Goal: Task Accomplishment & Management: Use online tool/utility

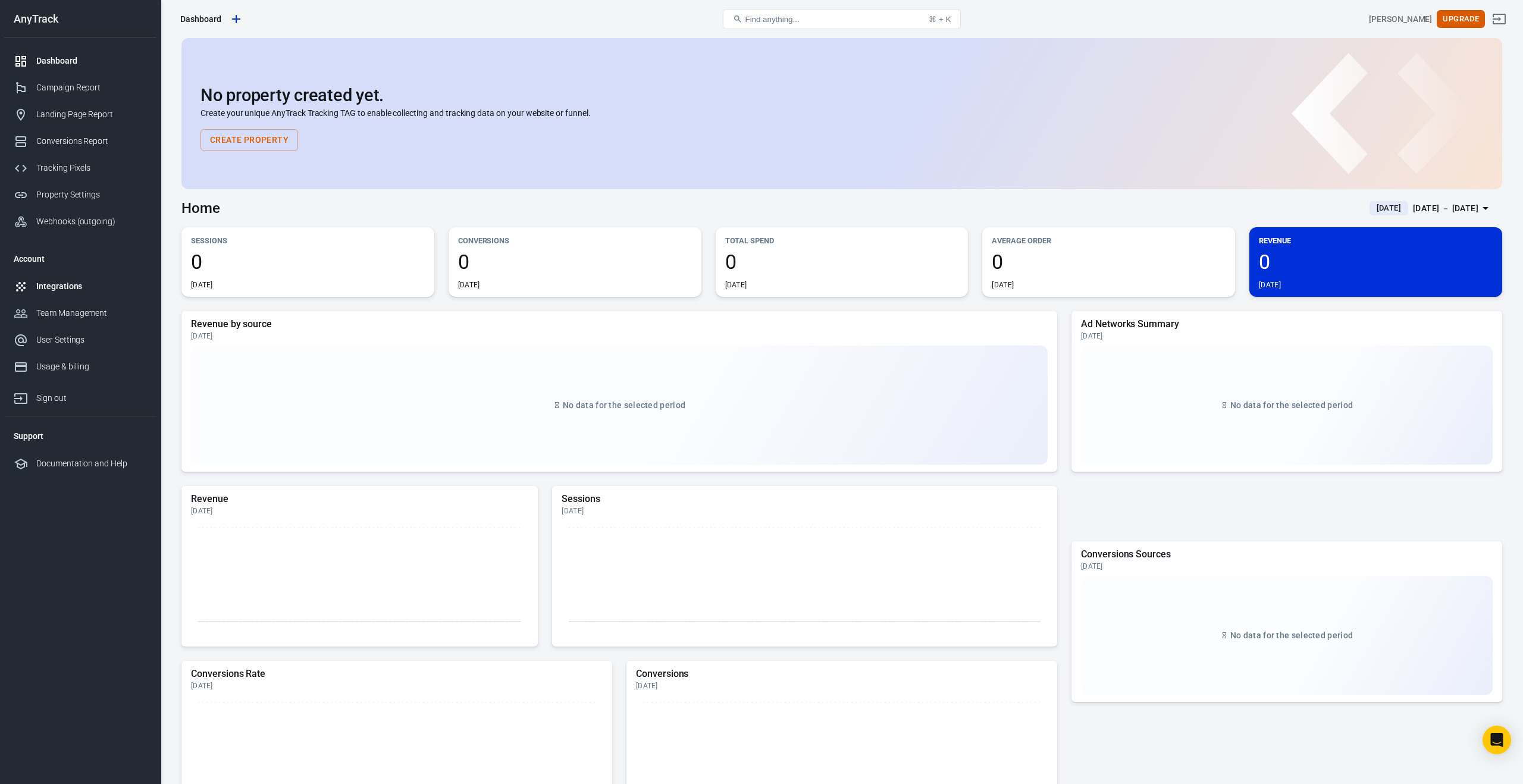
click at [63, 284] on div "Integrations" at bounding box center [91, 286] width 110 height 12
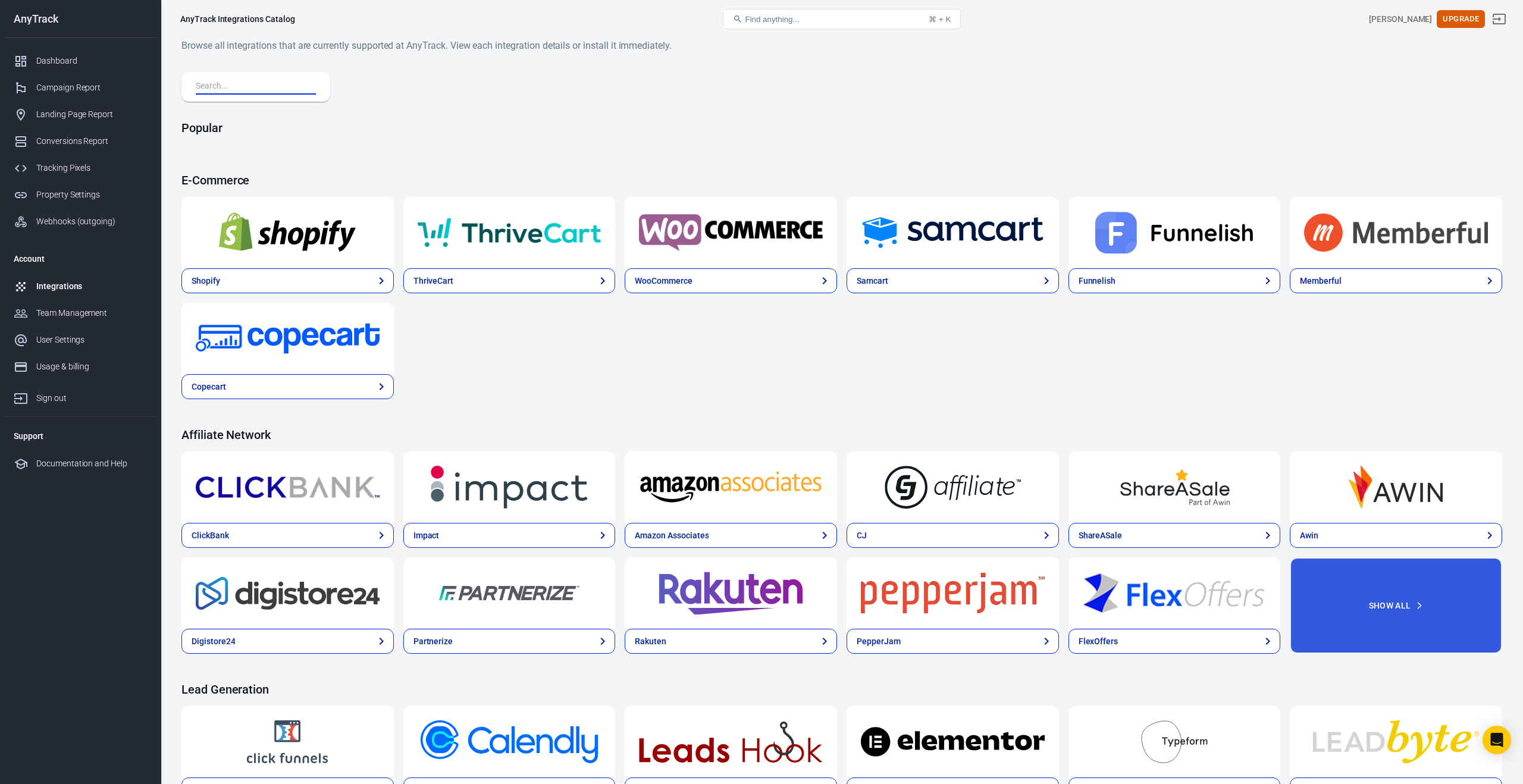
click at [222, 89] on input "text" at bounding box center [253, 87] width 115 height 16
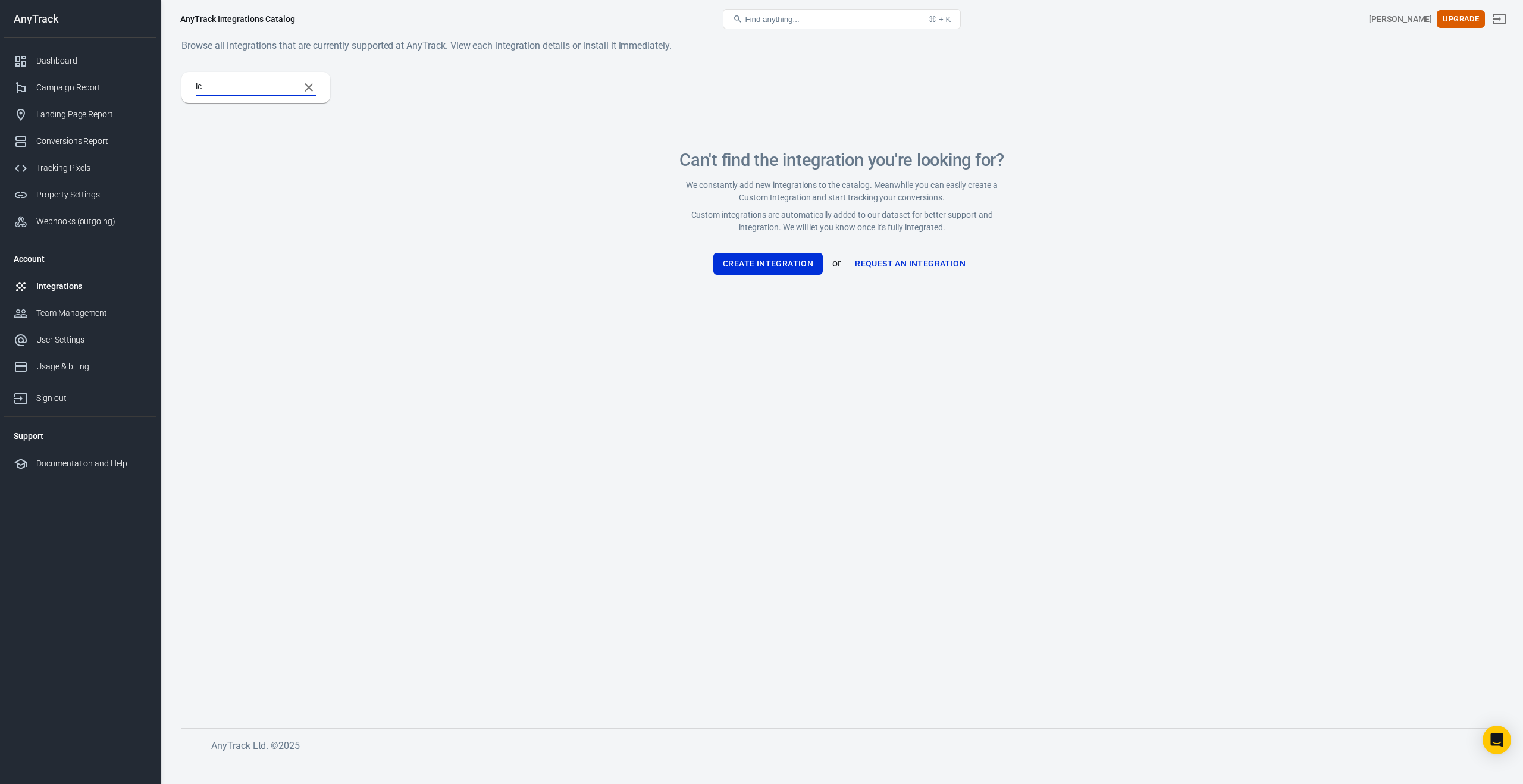
type input "l"
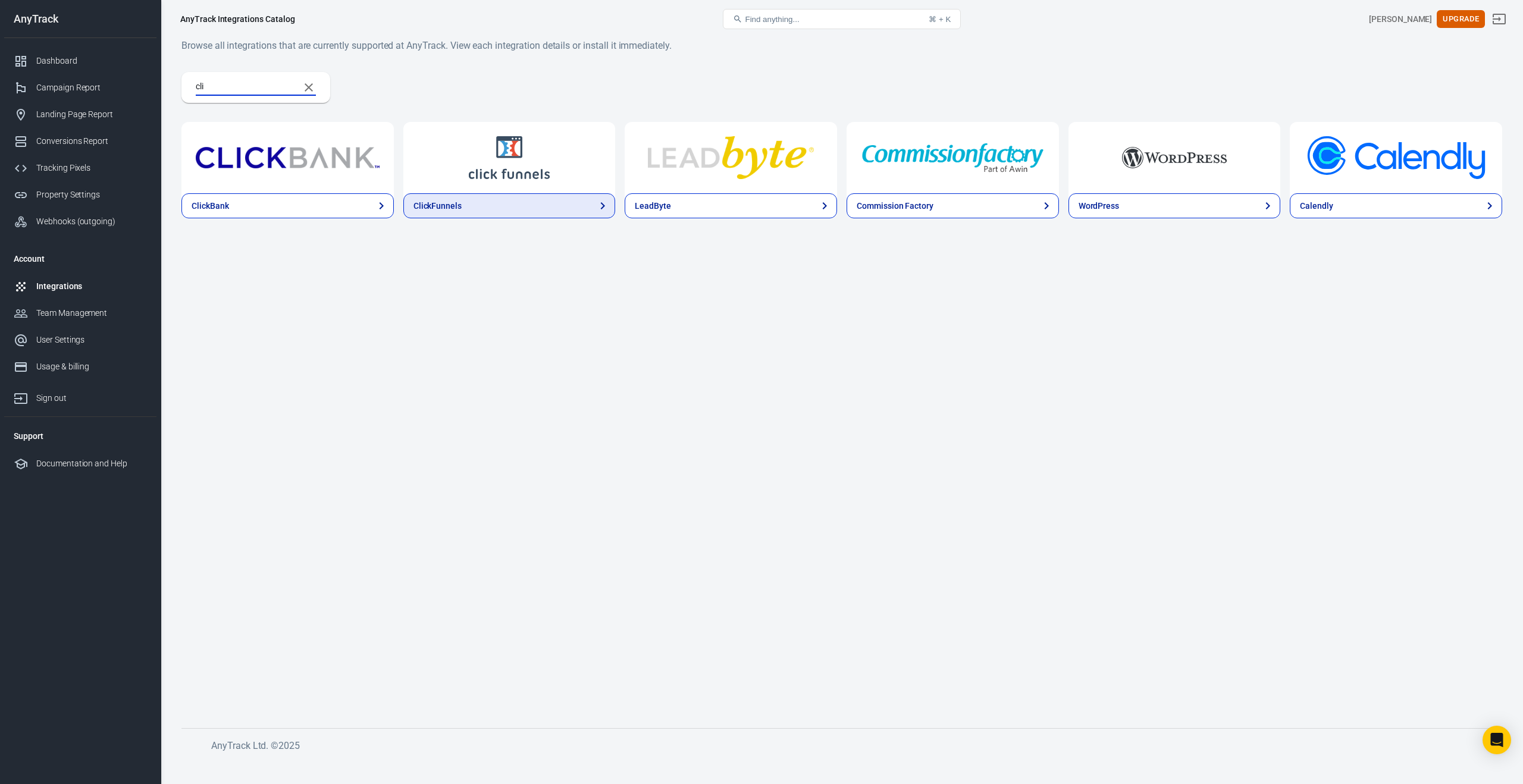
type input "cli"
click at [458, 203] on div "ClickFunnels" at bounding box center [437, 206] width 48 height 12
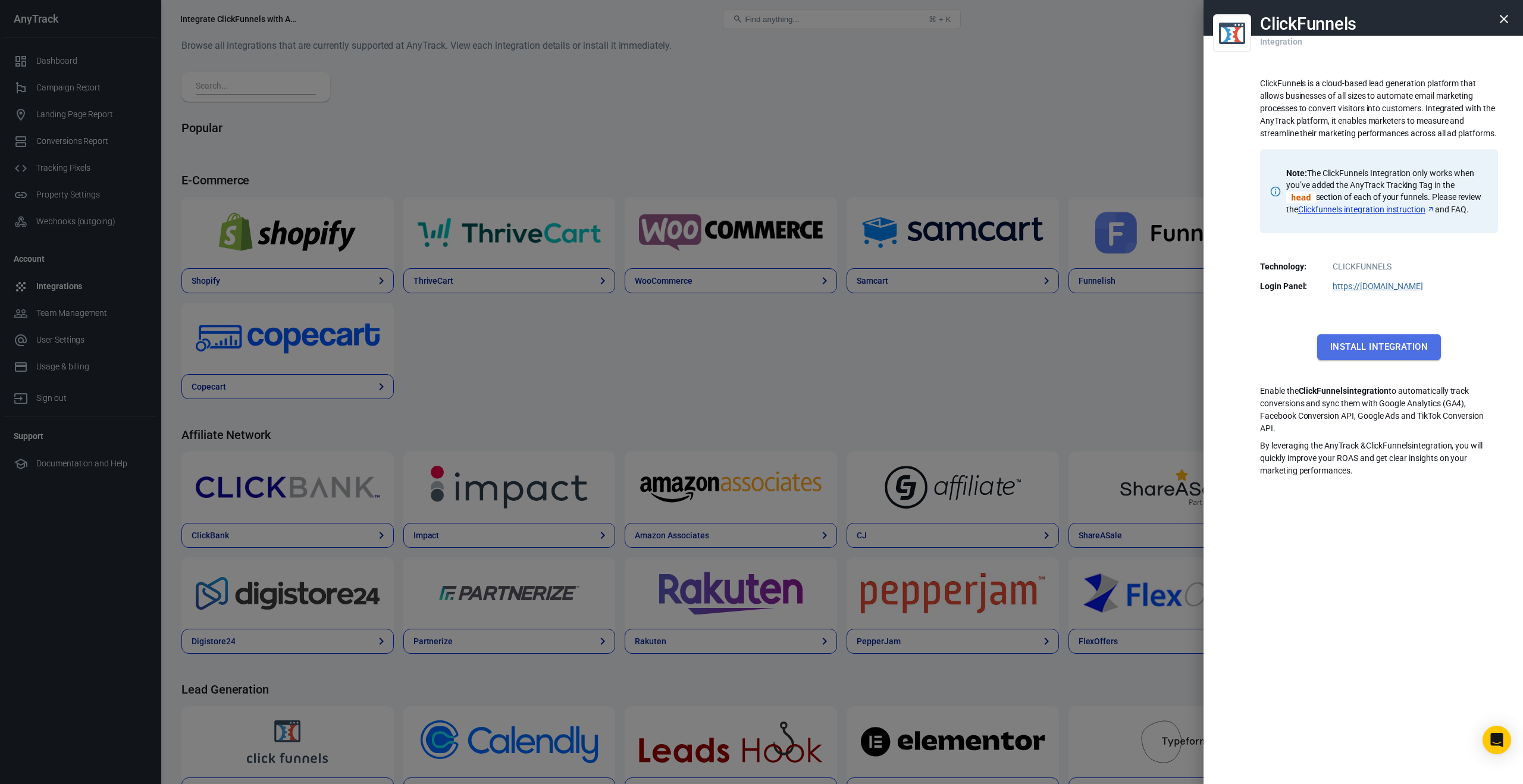
click at [1370, 359] on button "Install Integration" at bounding box center [1379, 346] width 124 height 25
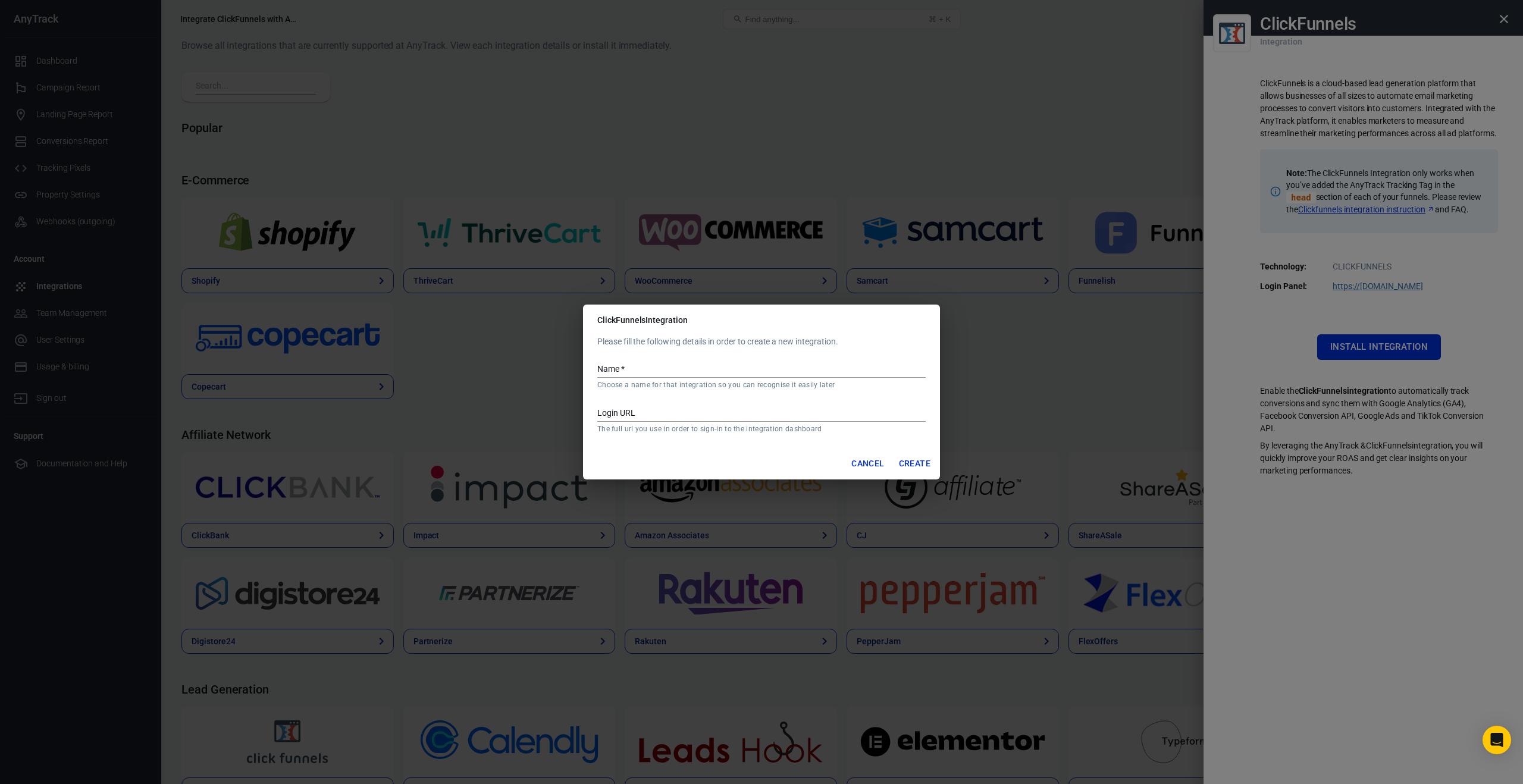
click at [703, 372] on input "Name   *" at bounding box center [762, 370] width 329 height 16
click at [674, 365] on input "Name   *" at bounding box center [762, 370] width 329 height 16
type input "Clickfunnels"
click at [776, 415] on input "Login URL" at bounding box center [762, 414] width 329 height 16
paste input "https://remysaldivar-app.clickfunnels.com/users/sign_in"
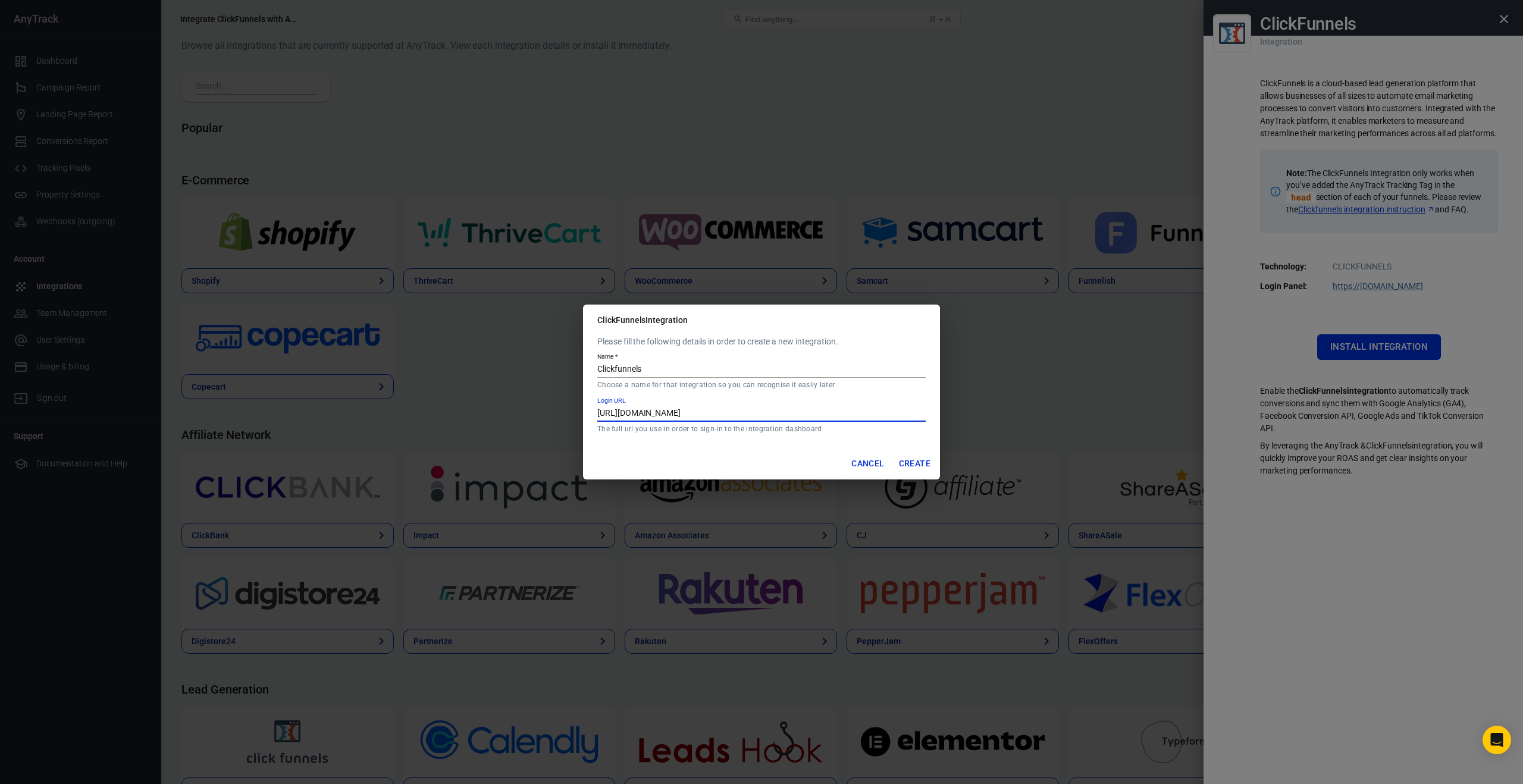
type input "https://remysaldivar-app.clickfunnels.com/users/sign_in"
click at [918, 458] on button "Create" at bounding box center [915, 464] width 41 height 22
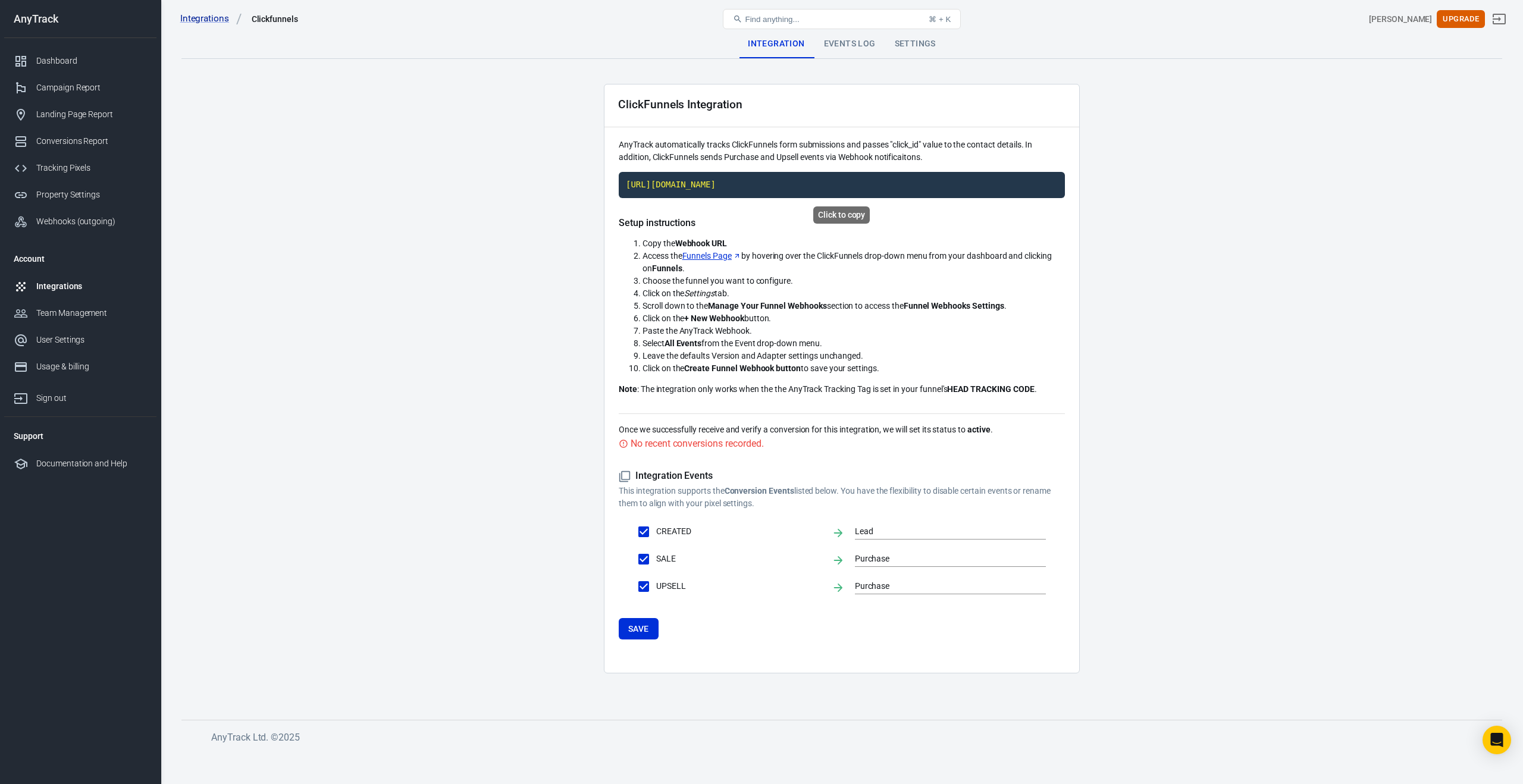
click at [905, 183] on code "[URL][DOMAIN_NAME]" at bounding box center [842, 185] width 446 height 26
click at [80, 195] on div "Property Settings" at bounding box center [91, 195] width 110 height 12
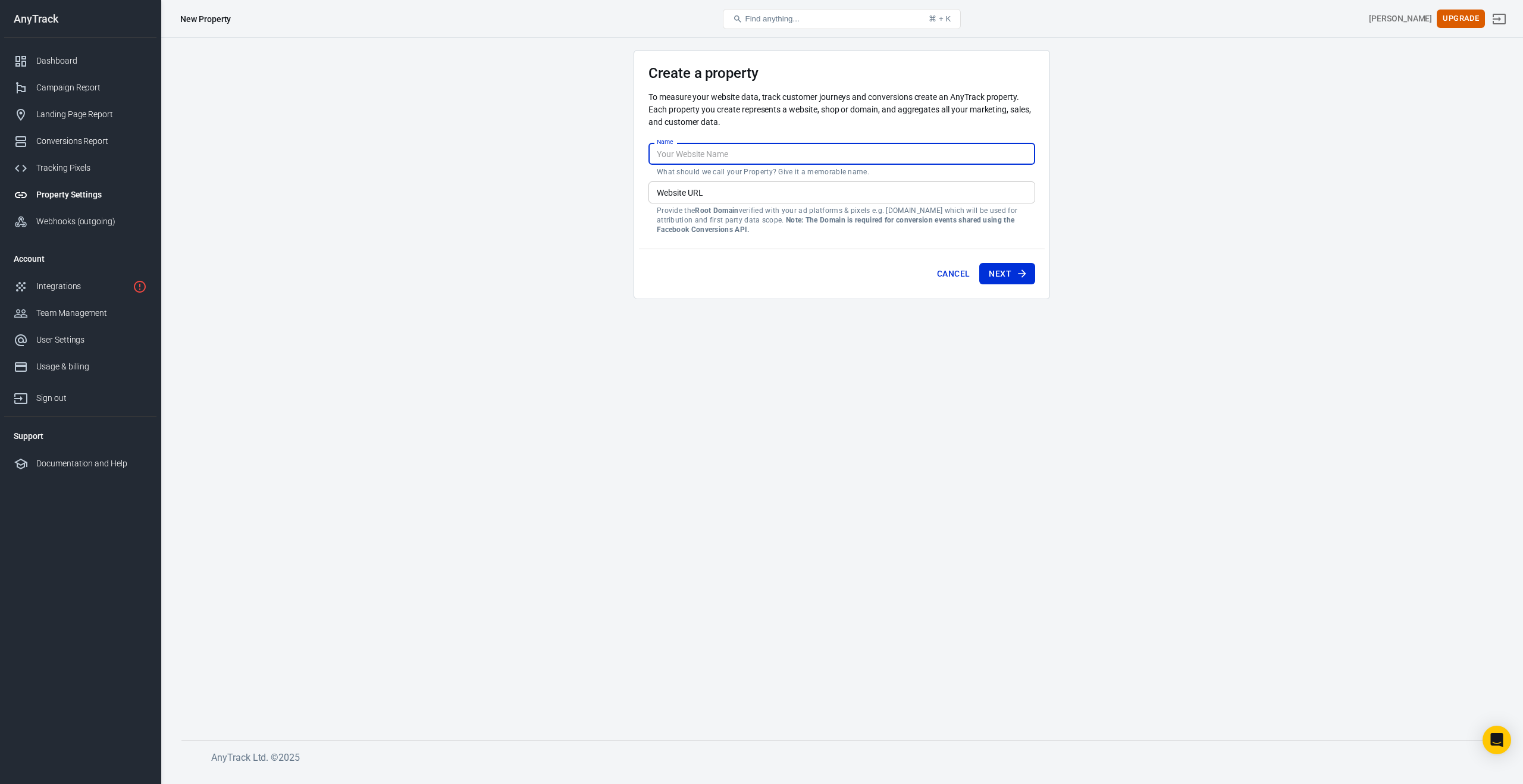
click at [672, 156] on input "Name" at bounding box center [841, 153] width 387 height 22
type input "Mastermind"
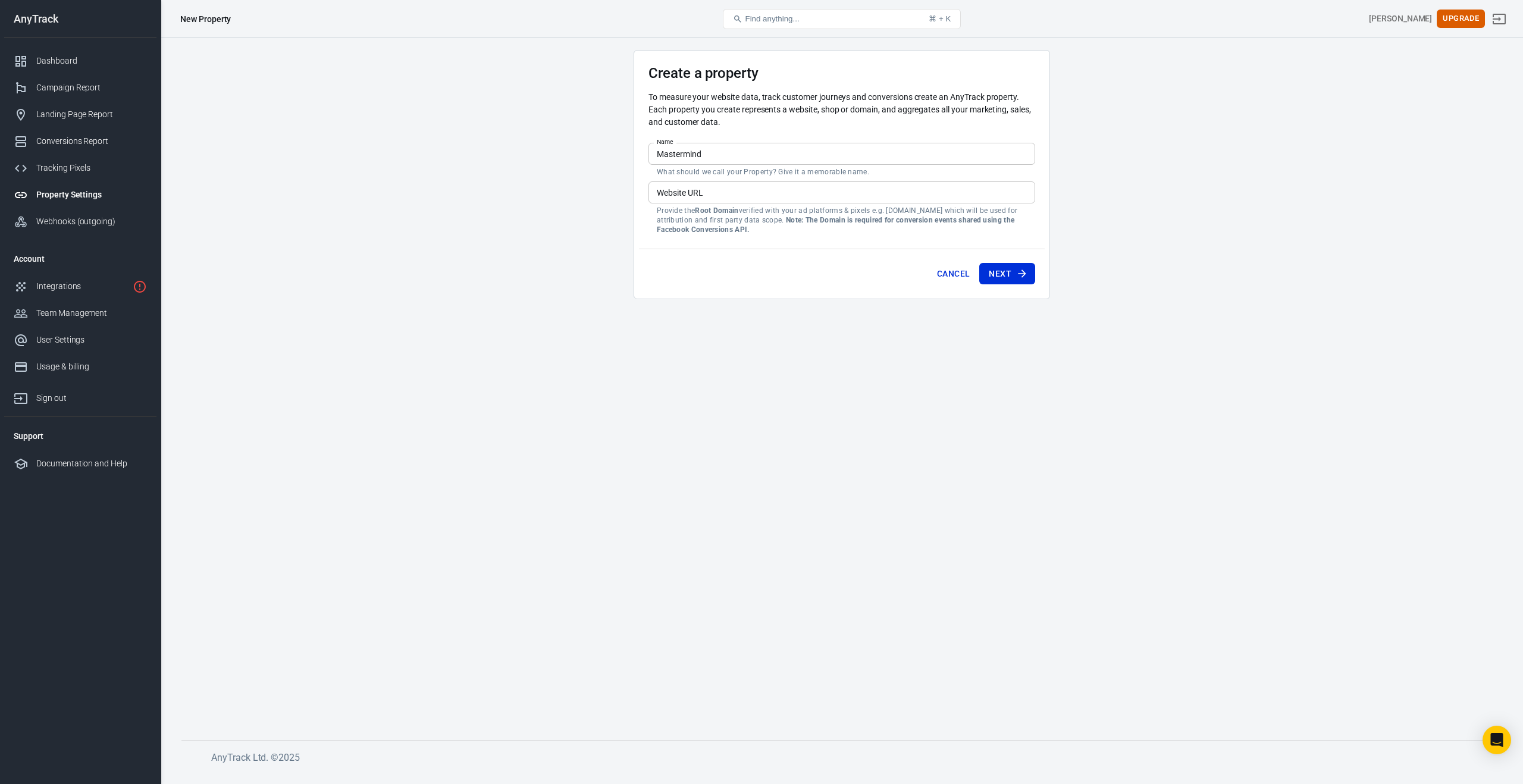
click at [595, 209] on main "Create a property To measure your website data, track customer journeys and con…" at bounding box center [841, 385] width 1321 height 671
click at [686, 195] on input "Website URL" at bounding box center [841, 192] width 387 height 22
paste input "www.phoneflippingmastermind.com"
type input "www.phoneflippingmastermind.com"
click at [1001, 274] on button "Next" at bounding box center [1007, 274] width 56 height 22
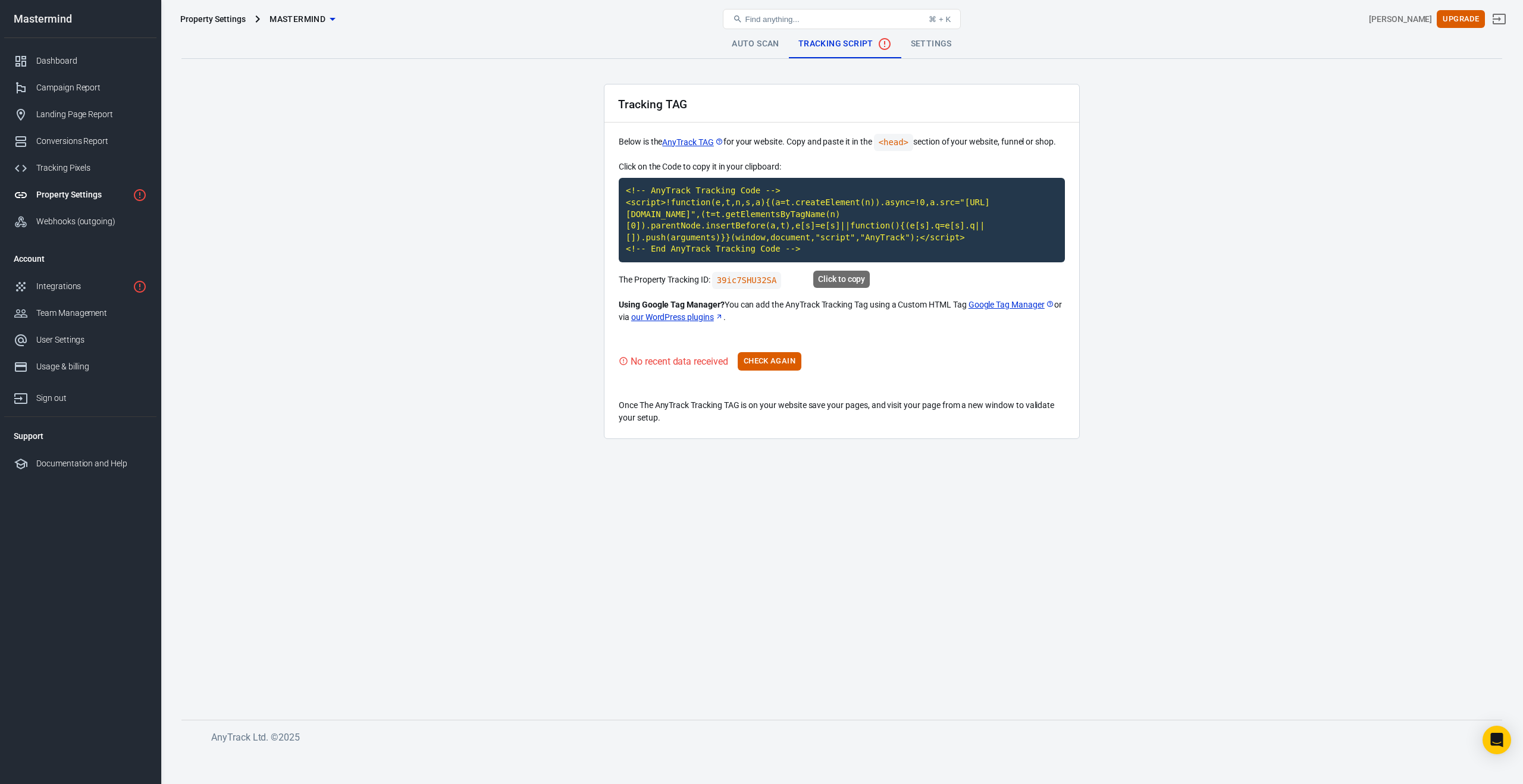
click at [705, 220] on code "<!-- AnyTrack Tracking Code --> <script>!function(e,t,n,s,a){(a=t.createElement…" at bounding box center [842, 220] width 446 height 85
click at [70, 289] on div "Integrations" at bounding box center [82, 286] width 91 height 12
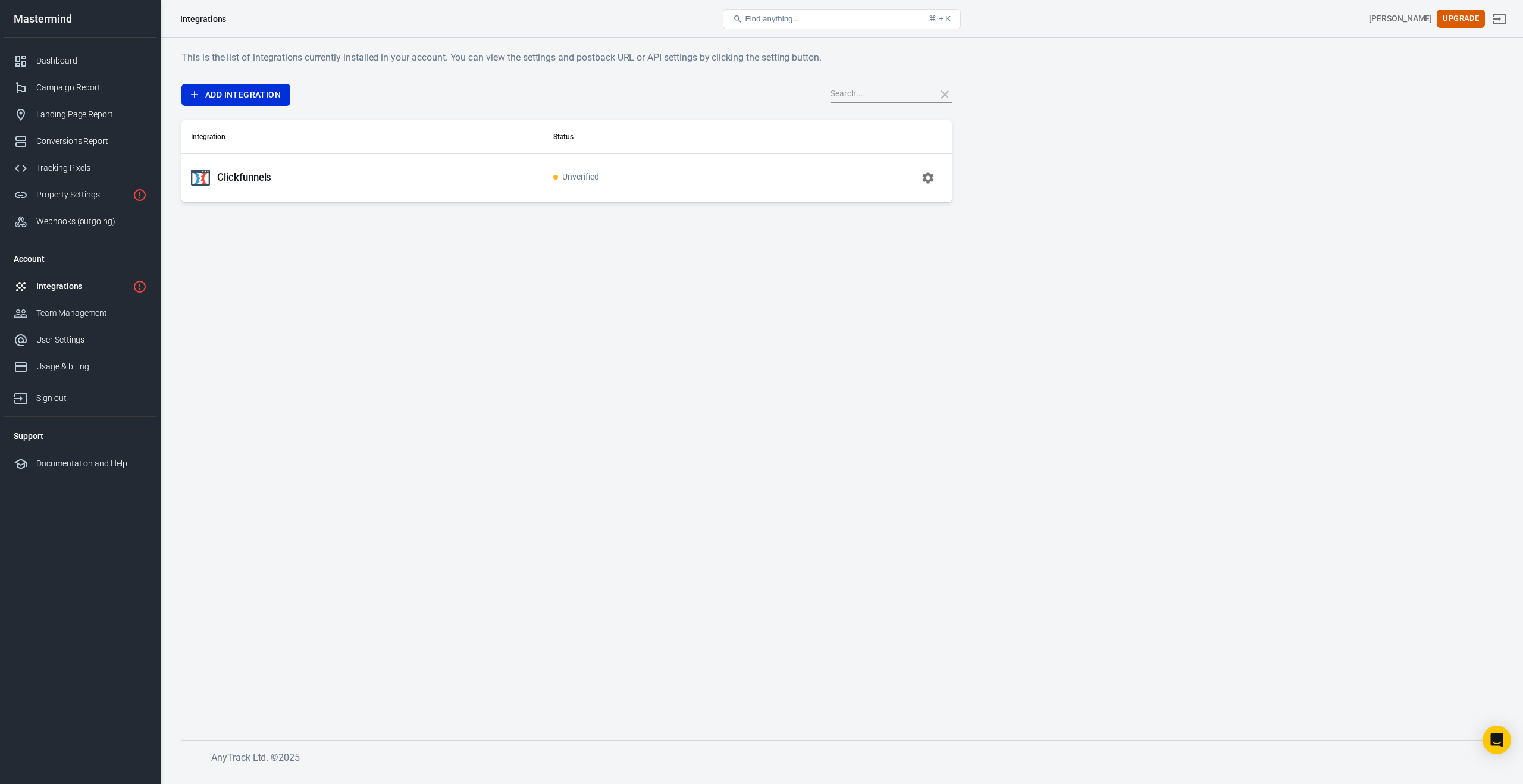
click at [269, 175] on p "Clickfunnels" at bounding box center [244, 177] width 54 height 12
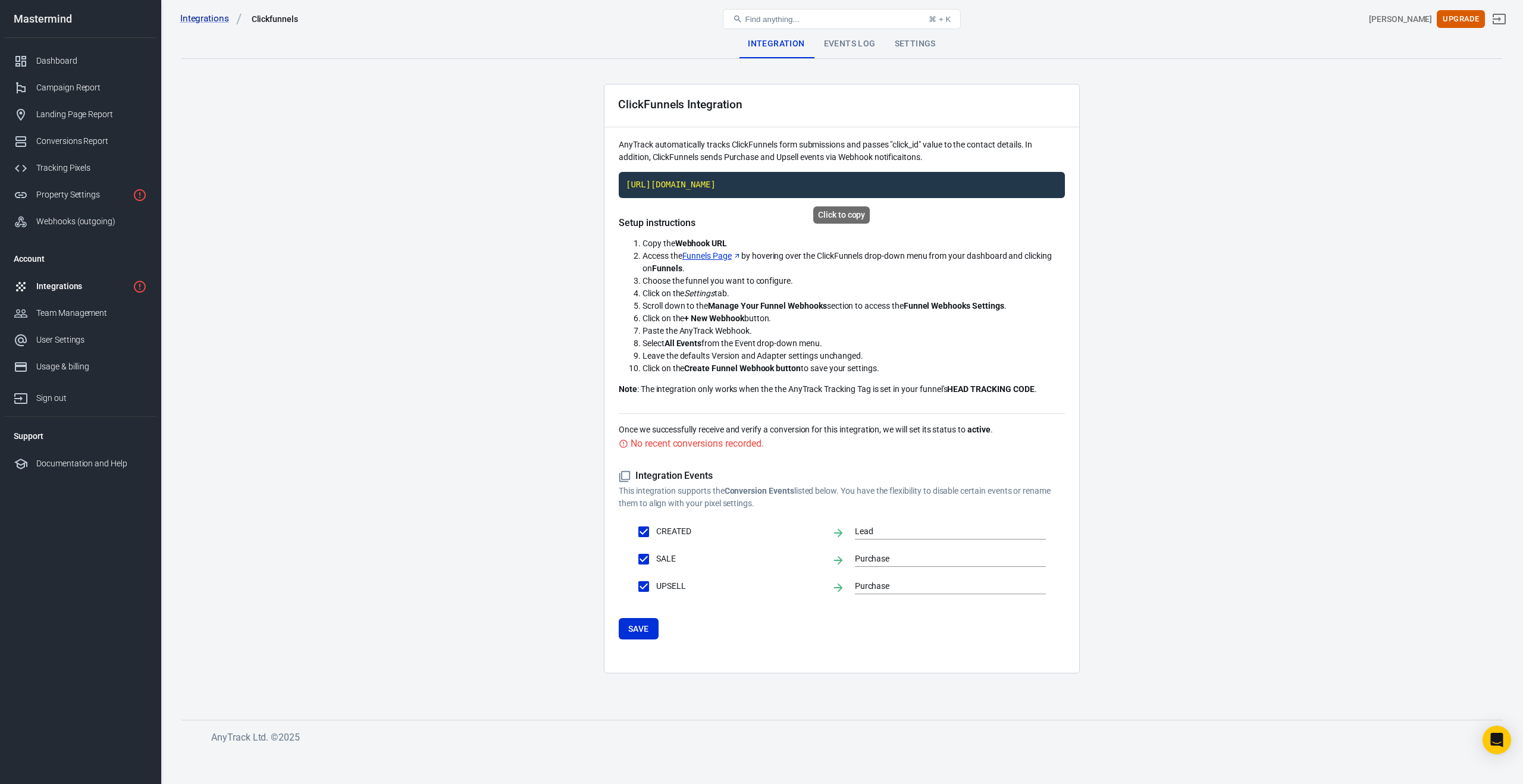
click at [731, 183] on code "[URL][DOMAIN_NAME]" at bounding box center [842, 185] width 446 height 26
click at [68, 166] on div "Tracking Pixels" at bounding box center [91, 168] width 110 height 12
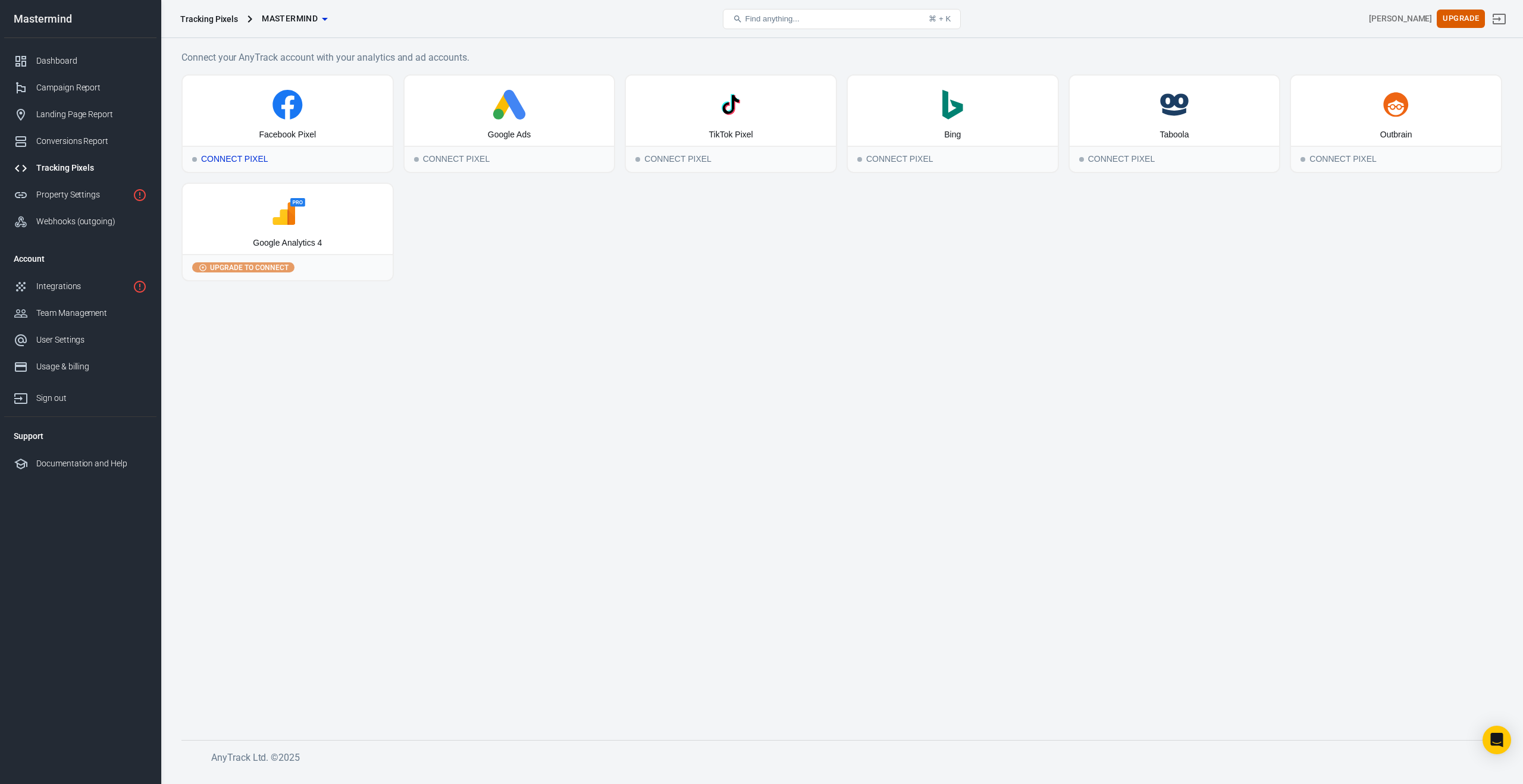
click at [295, 119] on icon at bounding box center [288, 105] width 200 height 30
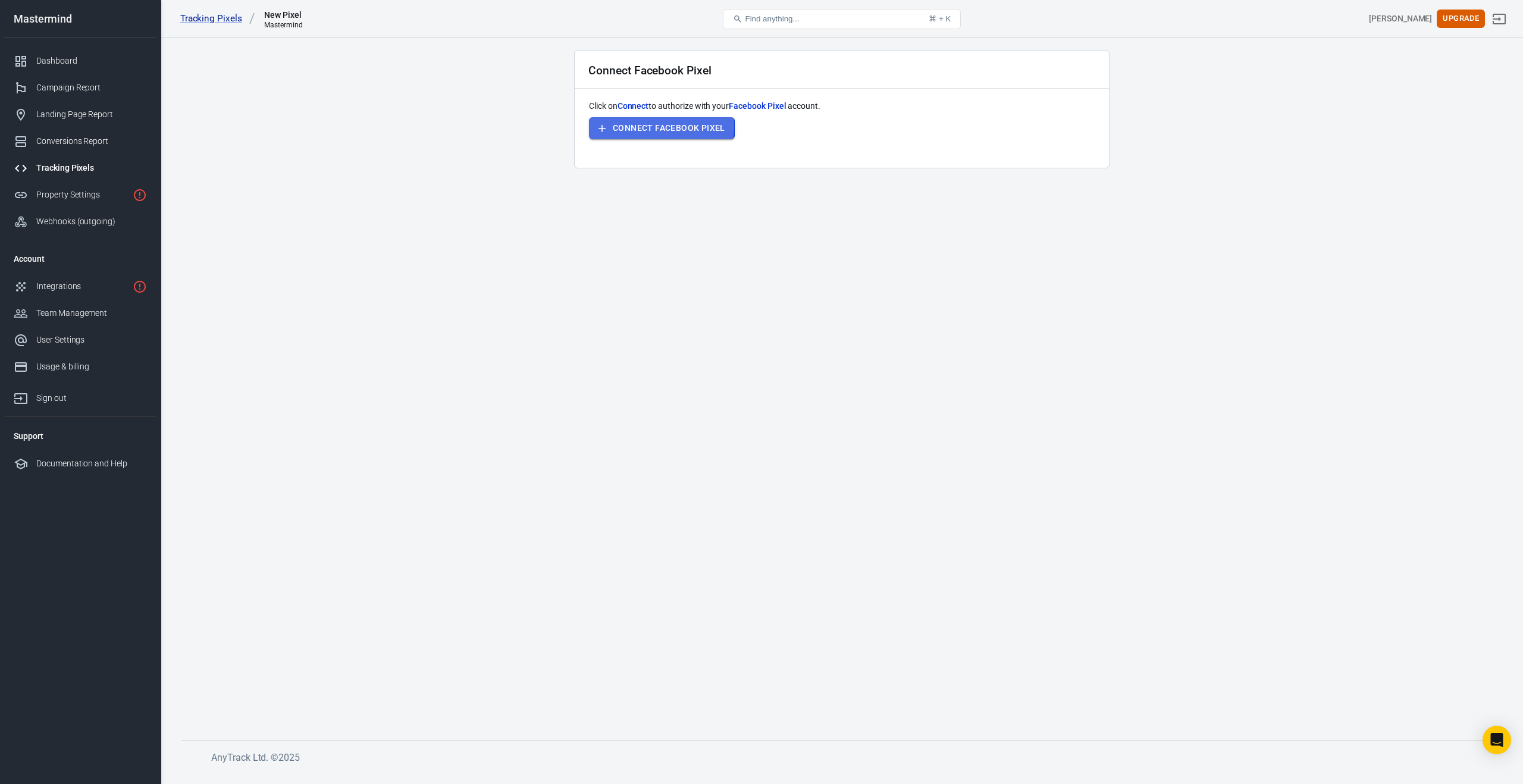
click at [612, 125] on button "Connect Facebook Pixel" at bounding box center [662, 128] width 146 height 22
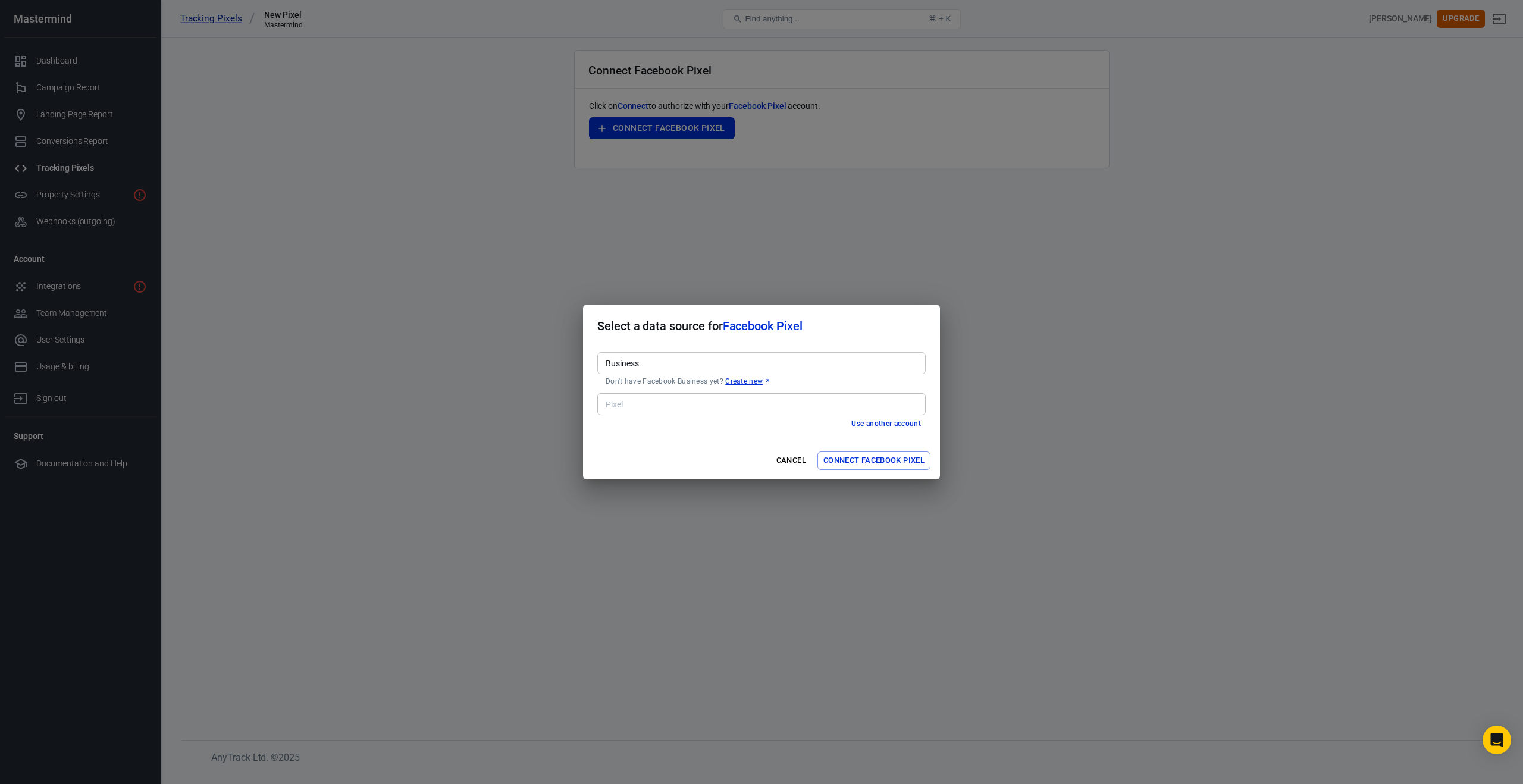
click at [657, 366] on input "Business" at bounding box center [760, 363] width 320 height 15
click at [661, 390] on li "BP Auto Detailing [697266198824963]" at bounding box center [762, 389] width 329 height 20
type input "BP Auto Detailing [697266198824963]"
click at [660, 406] on input "Pixel" at bounding box center [760, 404] width 320 height 15
click at [661, 427] on li "Main Pixel [760311263474238]" at bounding box center [762, 429] width 329 height 20
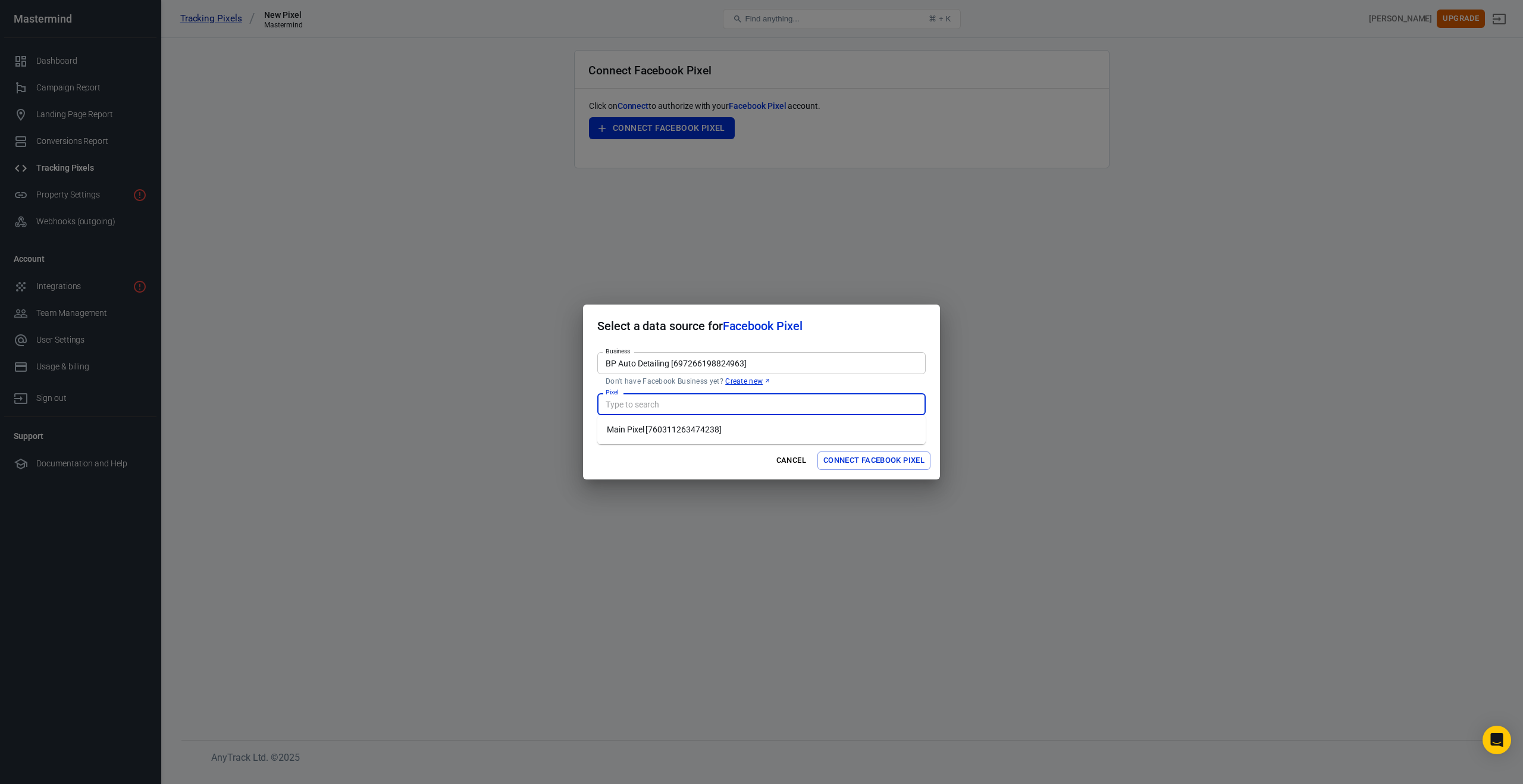
type input "Main Pixel [760311263474238]"
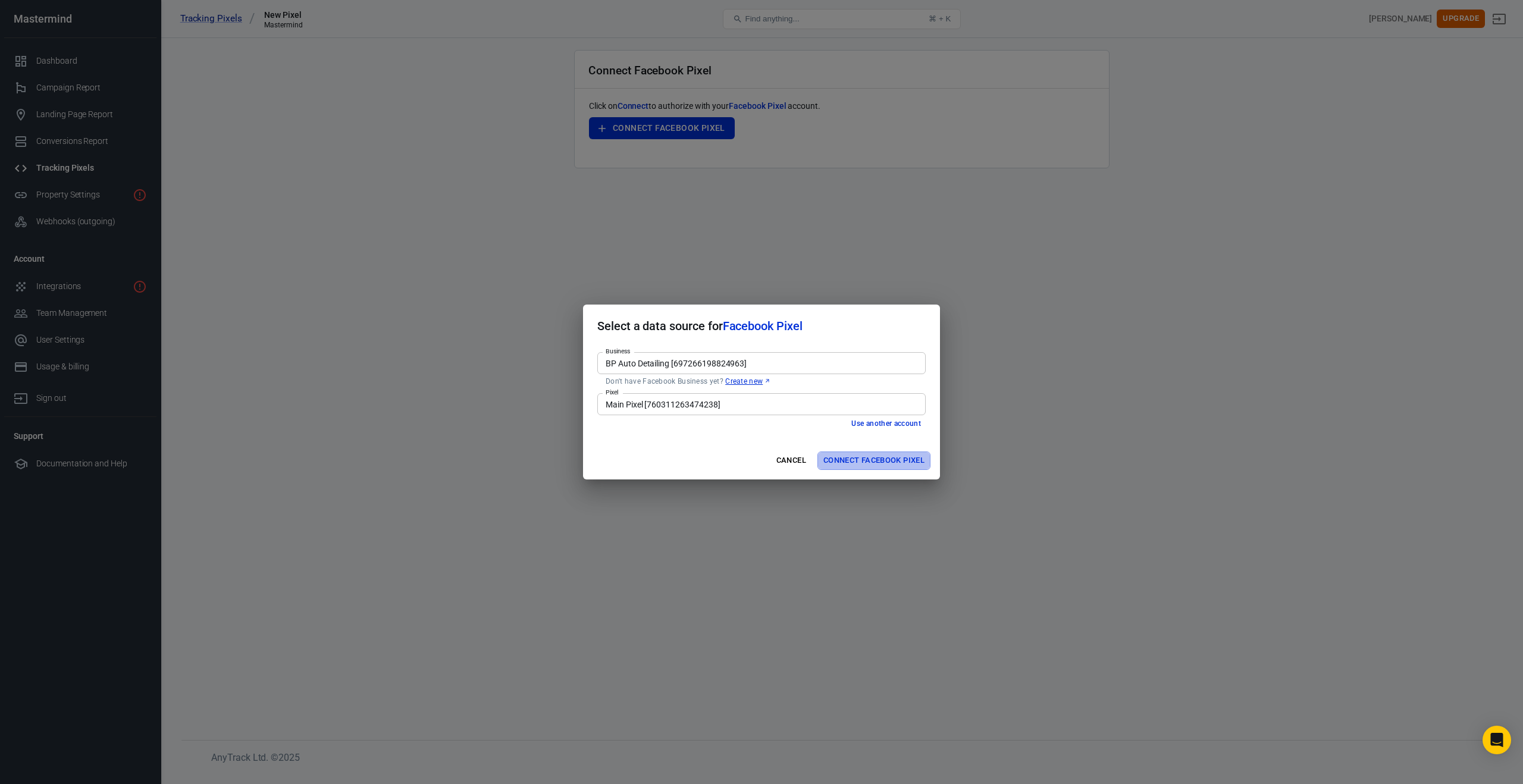
click at [869, 462] on button "Connect Facebook Pixel" at bounding box center [874, 460] width 113 height 18
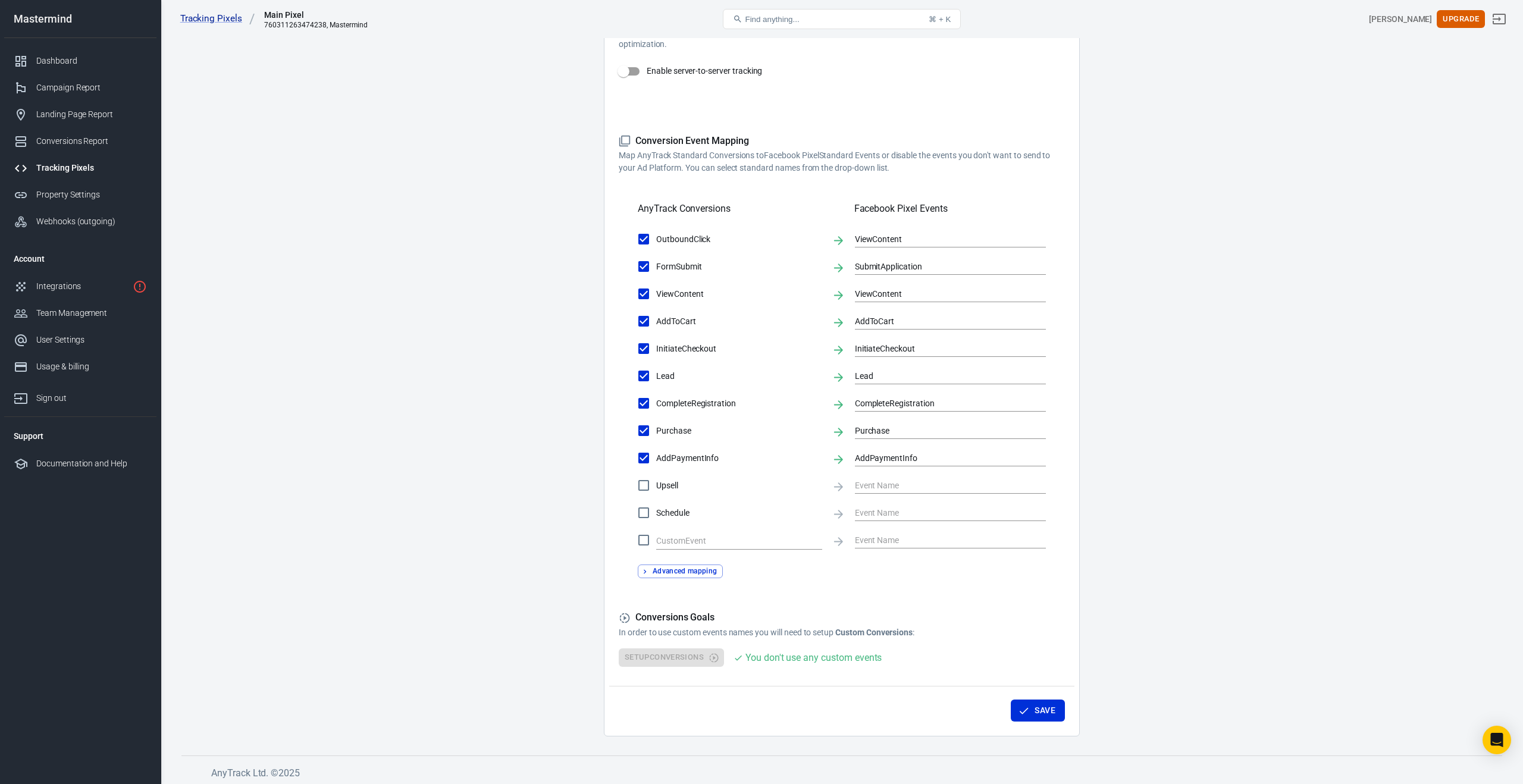
scroll to position [266, 0]
click at [1049, 712] on button "Save" at bounding box center [1038, 707] width 54 height 22
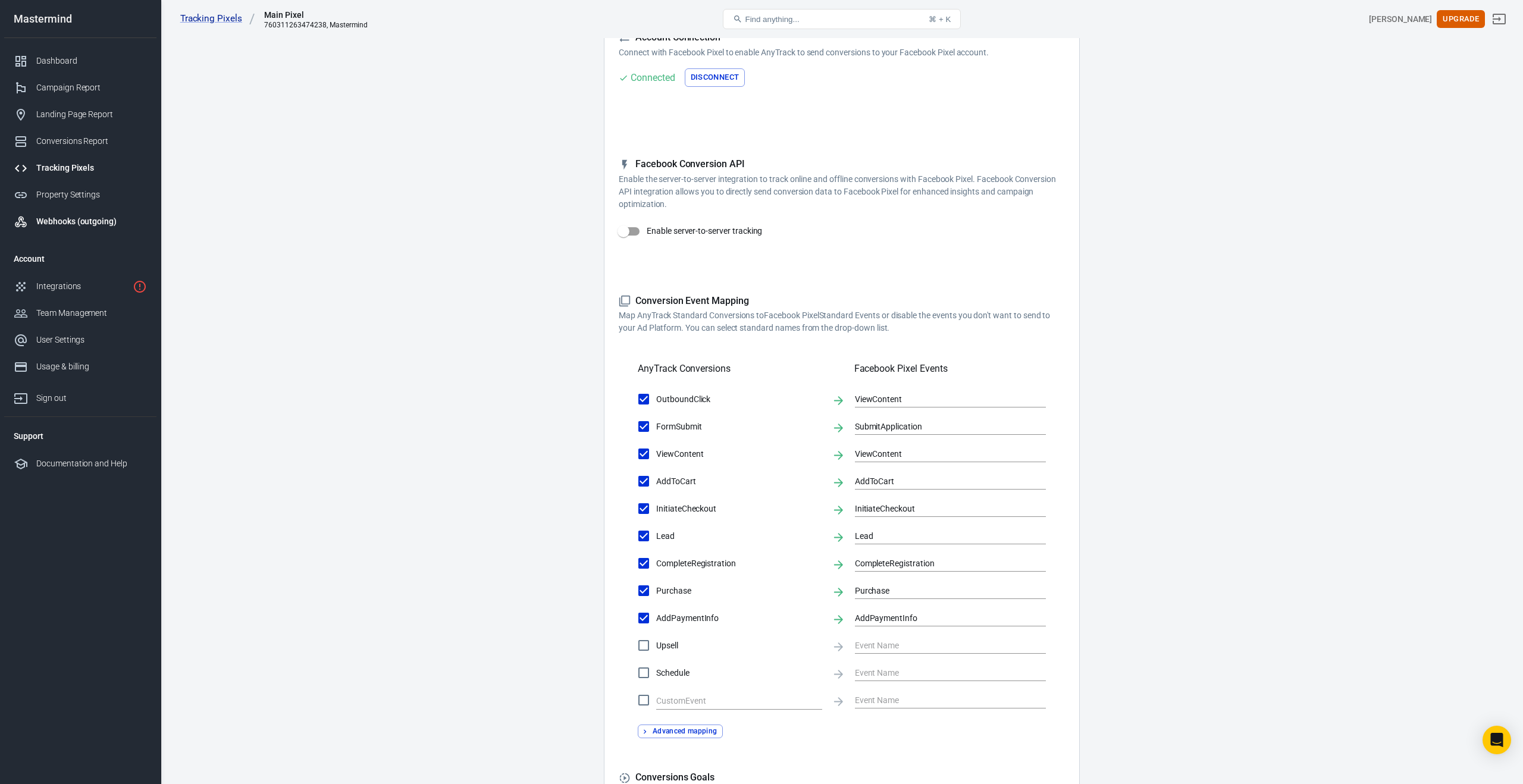
scroll to position [95, 0]
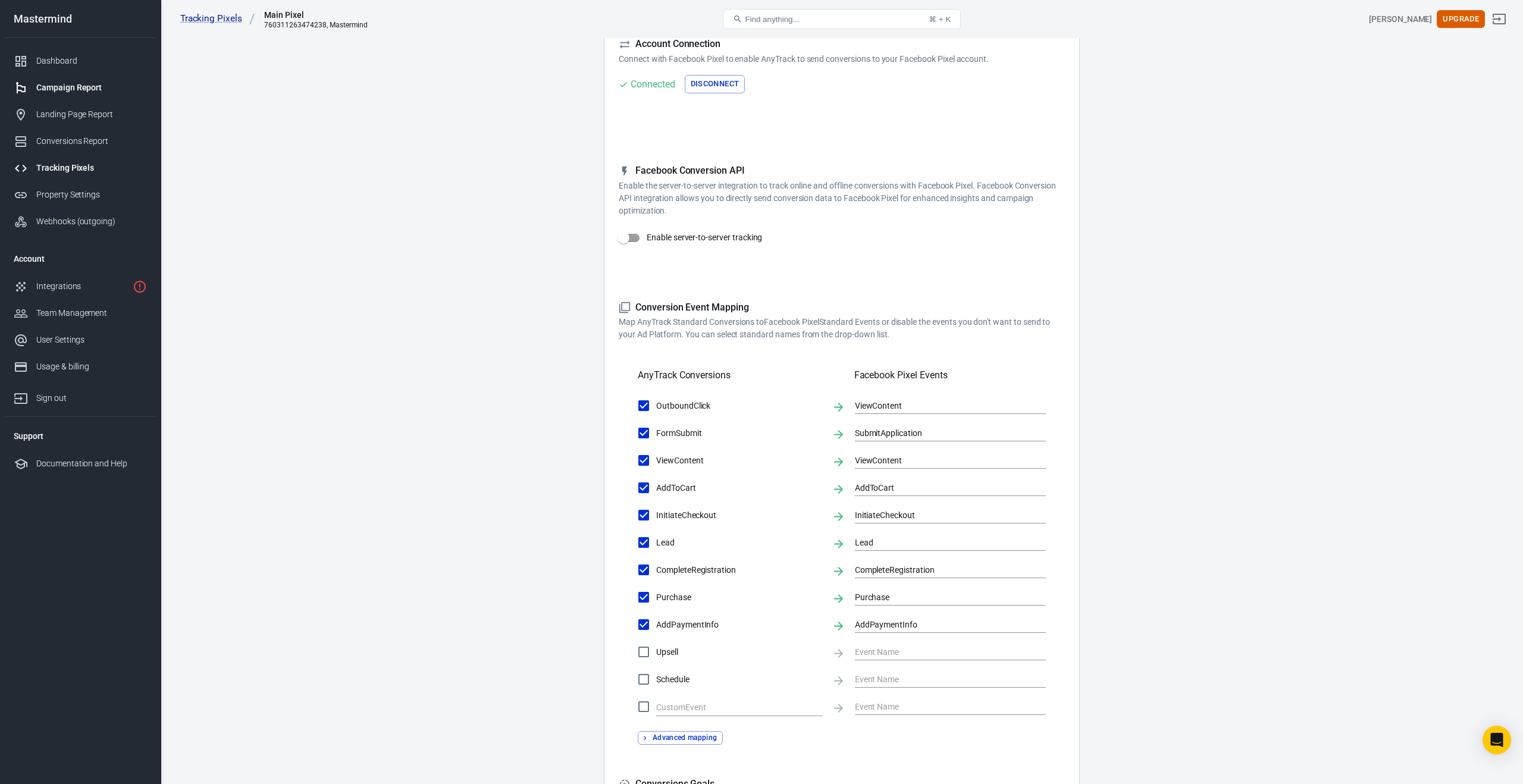
click at [59, 90] on div "Campaign Report" at bounding box center [91, 88] width 110 height 12
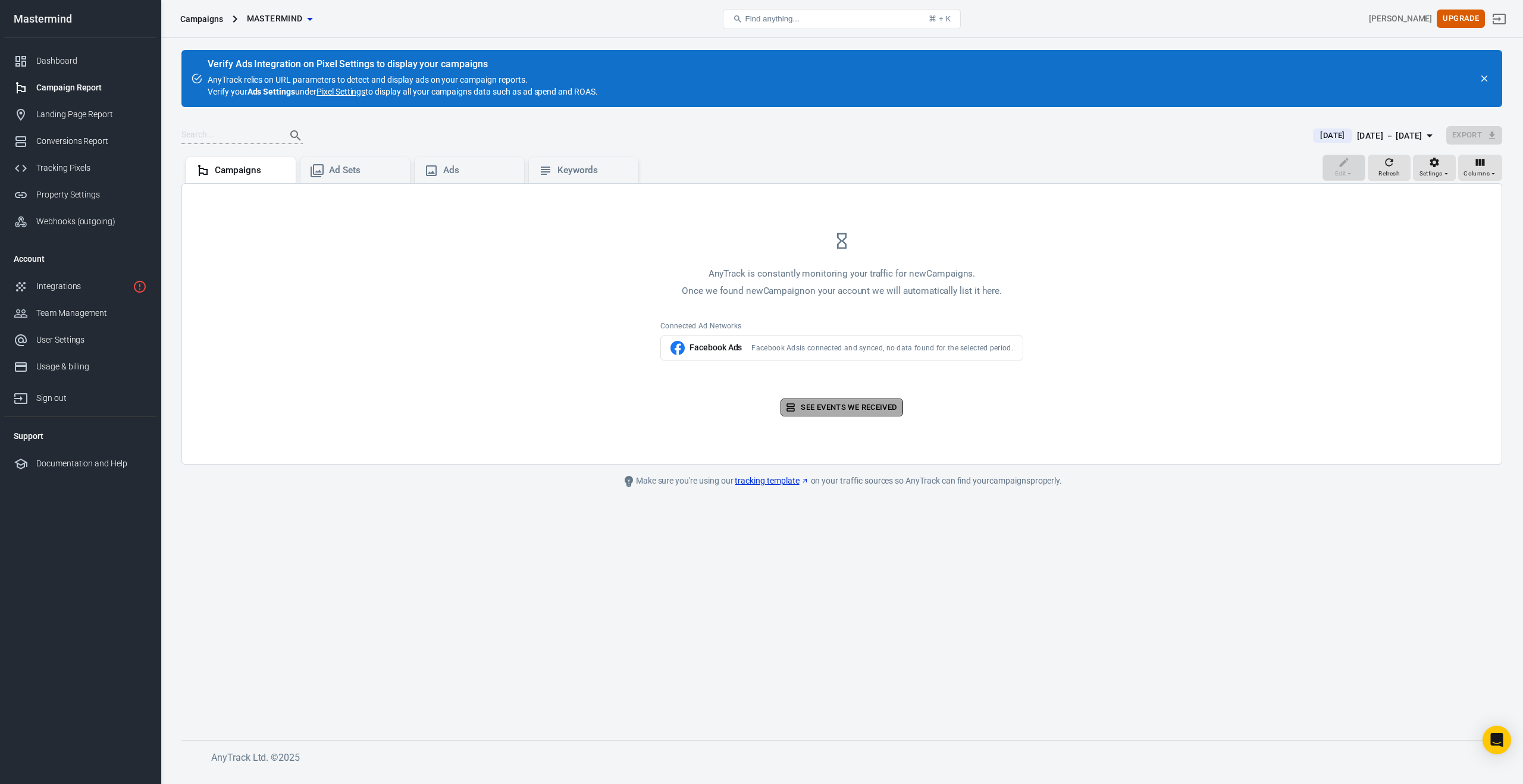
click at [848, 409] on link "See events we received" at bounding box center [841, 408] width 122 height 18
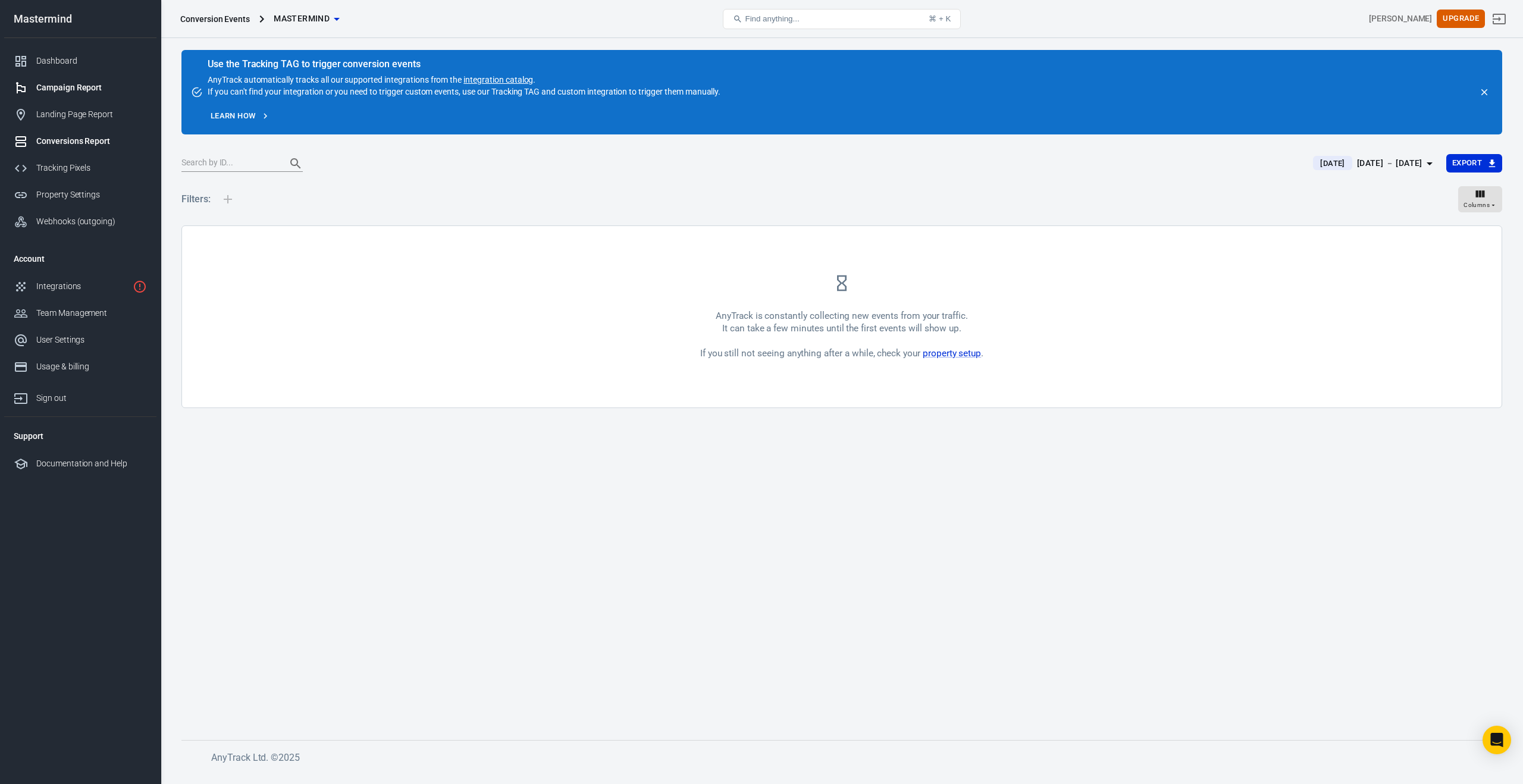
click at [70, 89] on div "Campaign Report" at bounding box center [91, 88] width 110 height 12
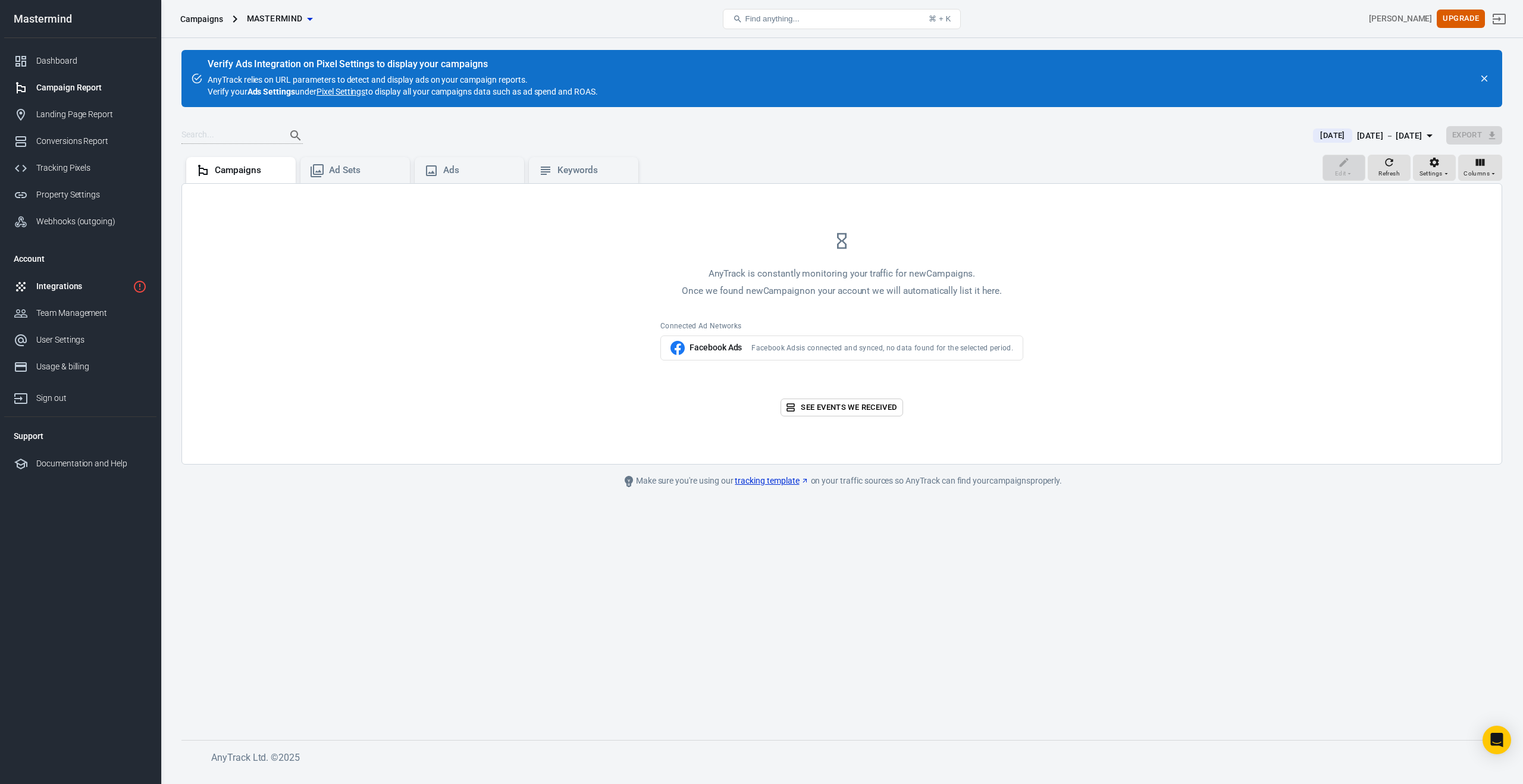
click at [61, 284] on div "Integrations" at bounding box center [82, 286] width 91 height 12
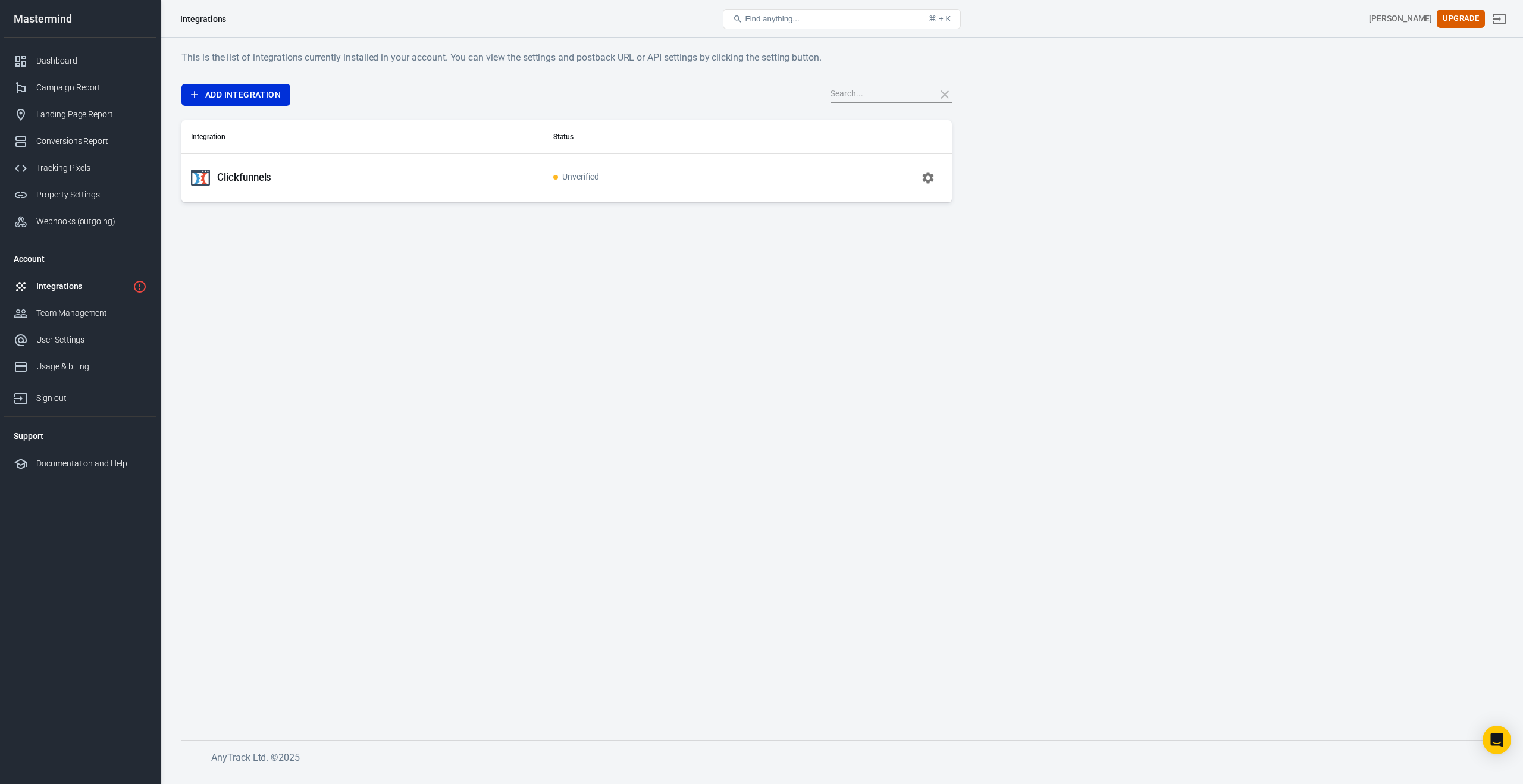
click at [235, 180] on p "Clickfunnels" at bounding box center [244, 177] width 54 height 12
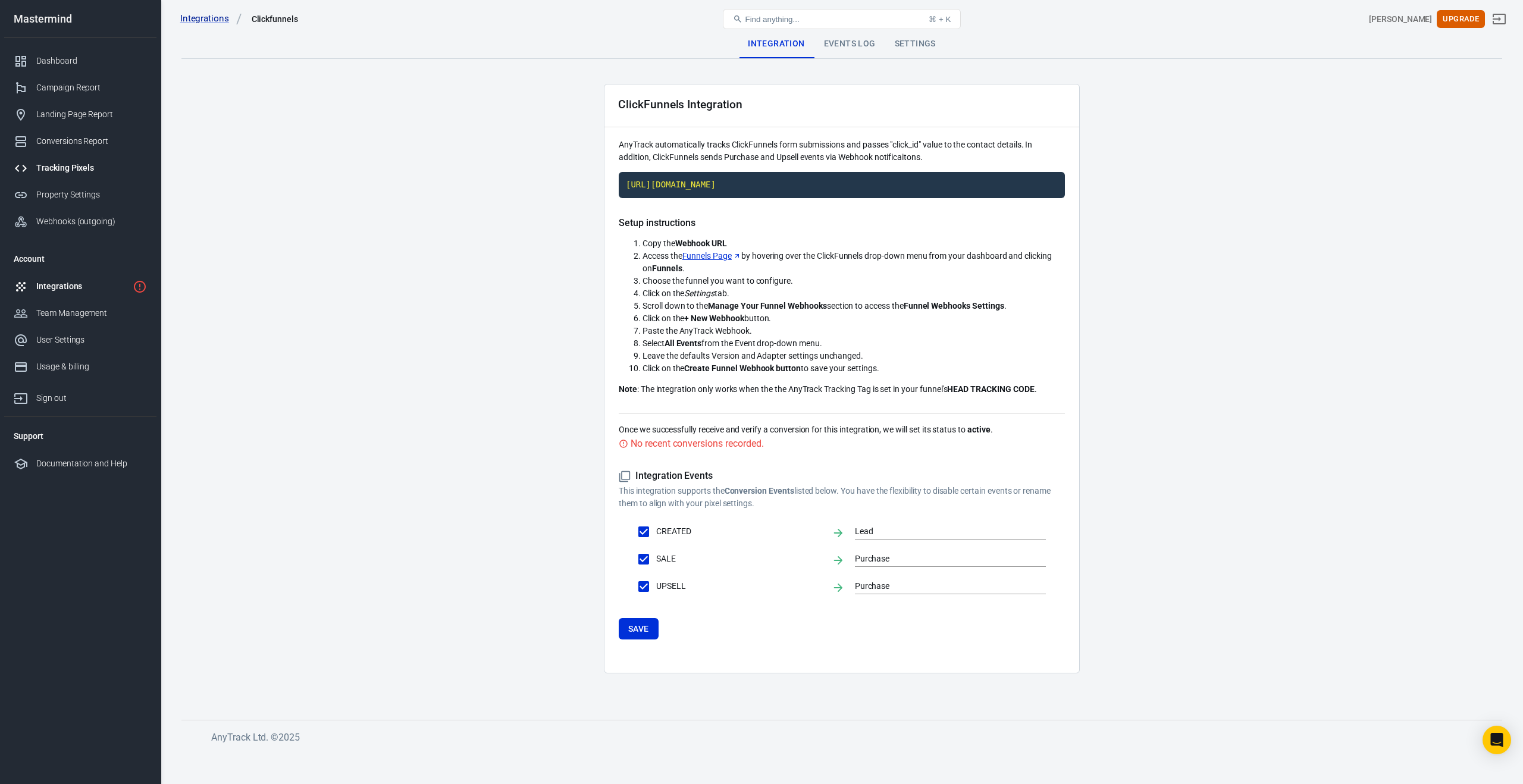
click at [78, 170] on div "Tracking Pixels" at bounding box center [91, 168] width 110 height 12
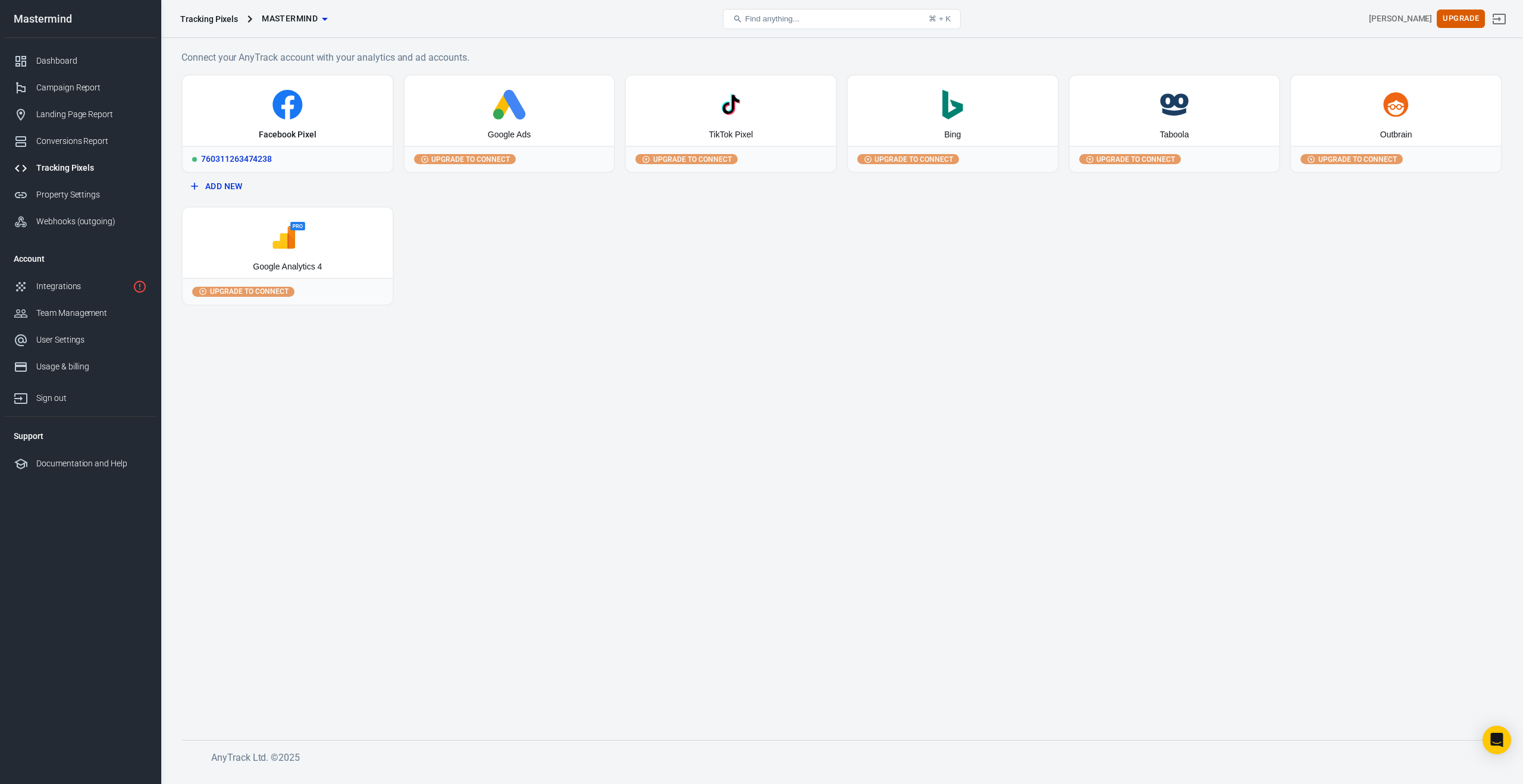
click at [259, 102] on icon at bounding box center [288, 105] width 200 height 30
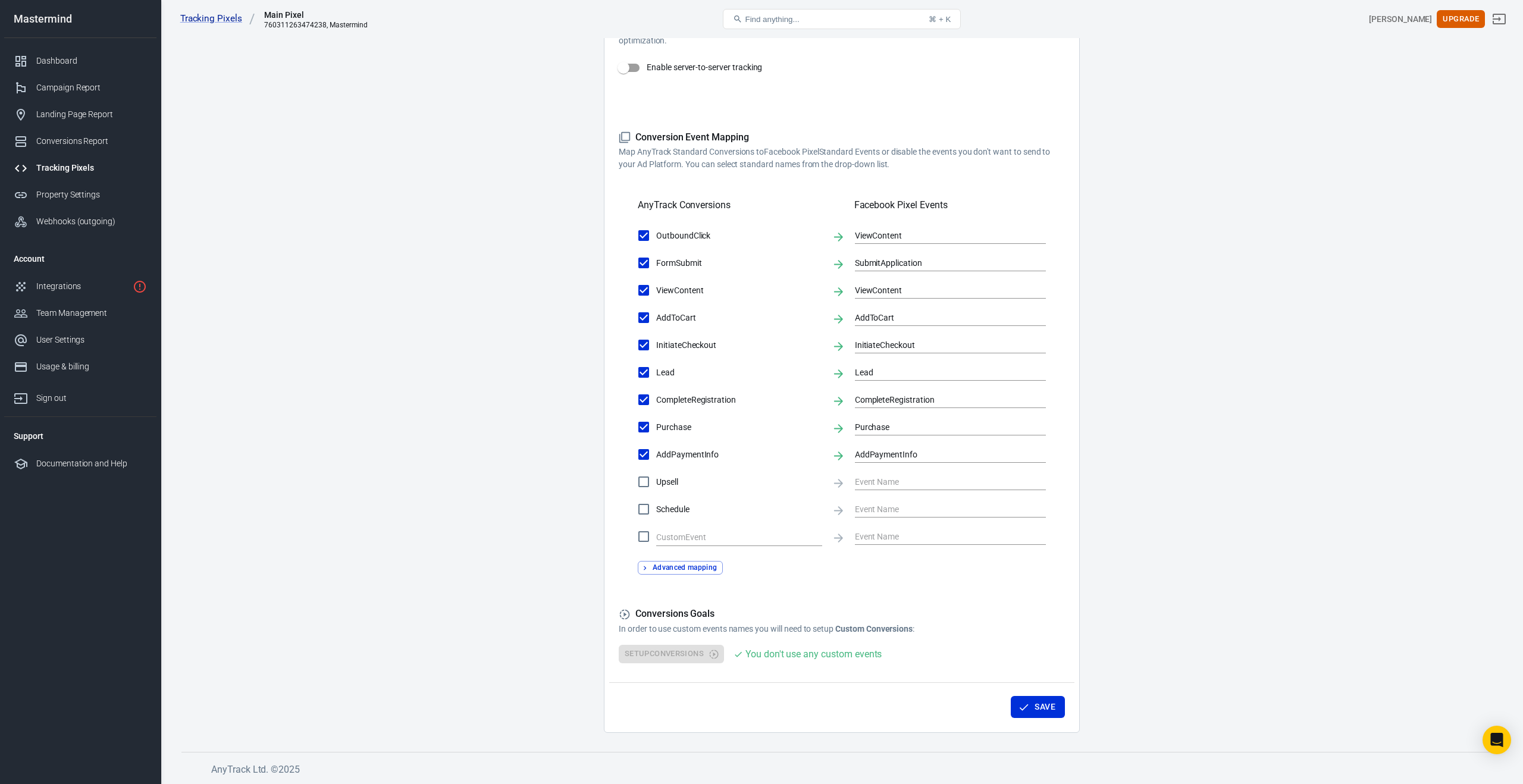
scroll to position [241, 0]
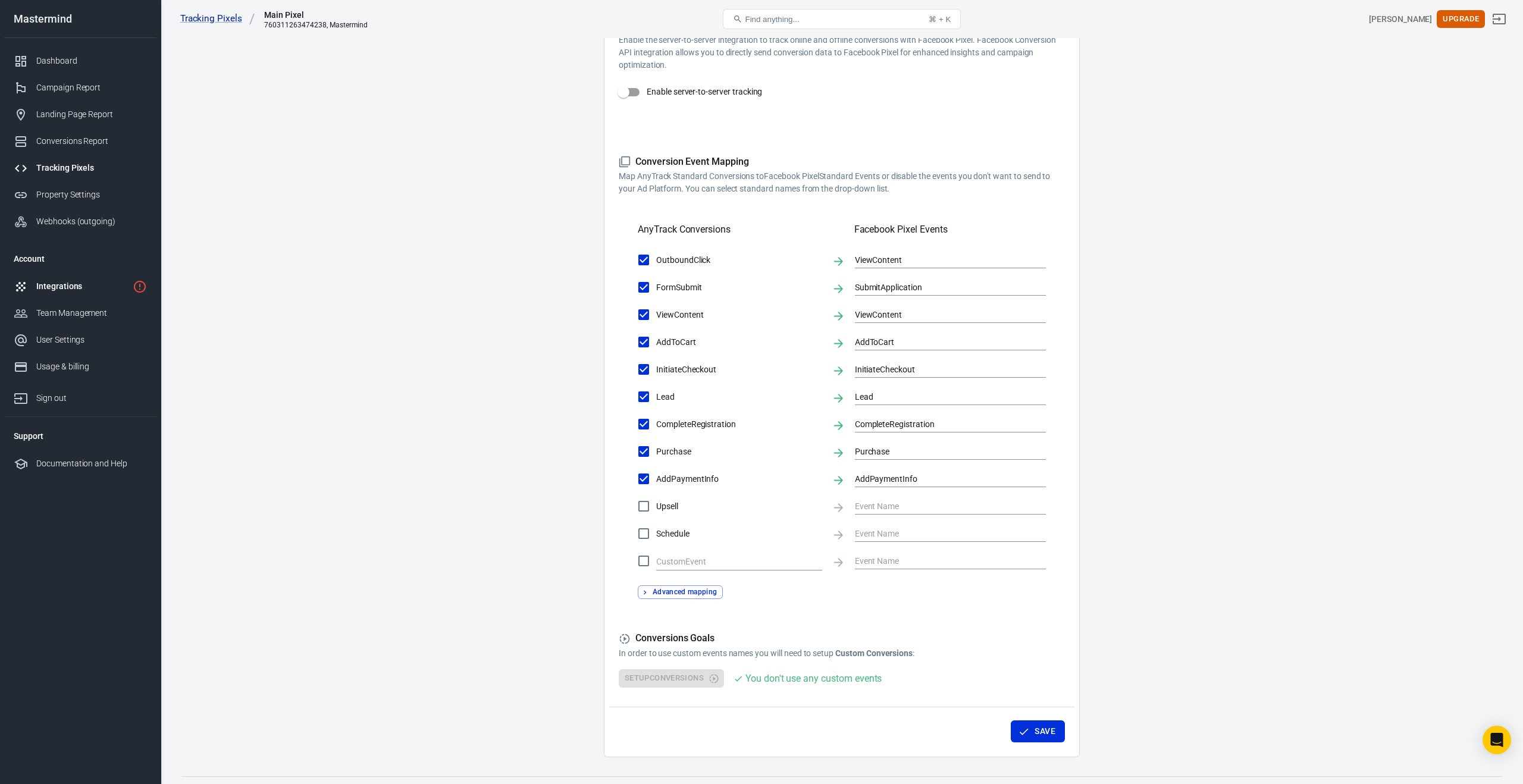
click at [112, 287] on div "Integrations" at bounding box center [82, 286] width 91 height 12
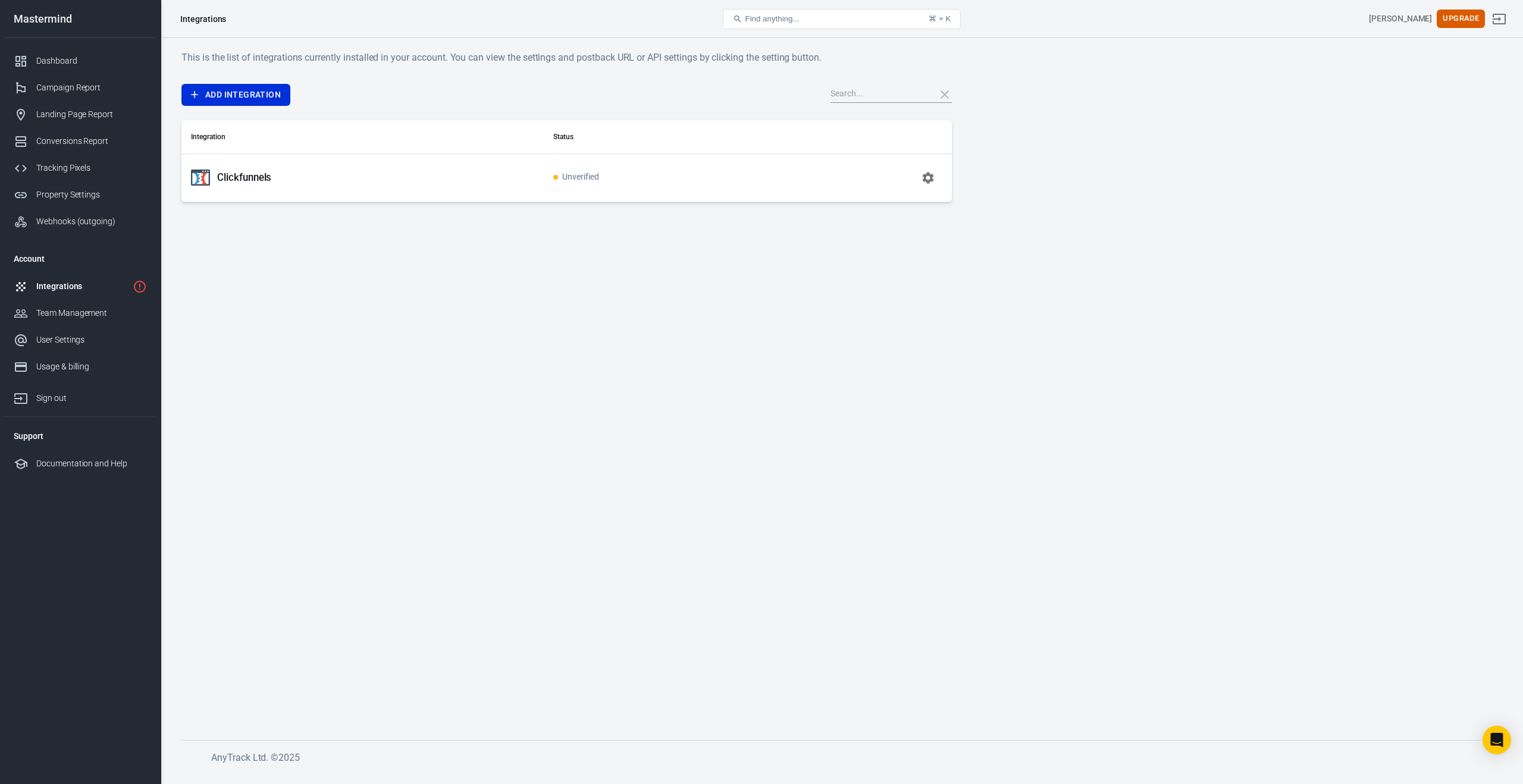
click at [263, 177] on p "Clickfunnels" at bounding box center [244, 177] width 54 height 12
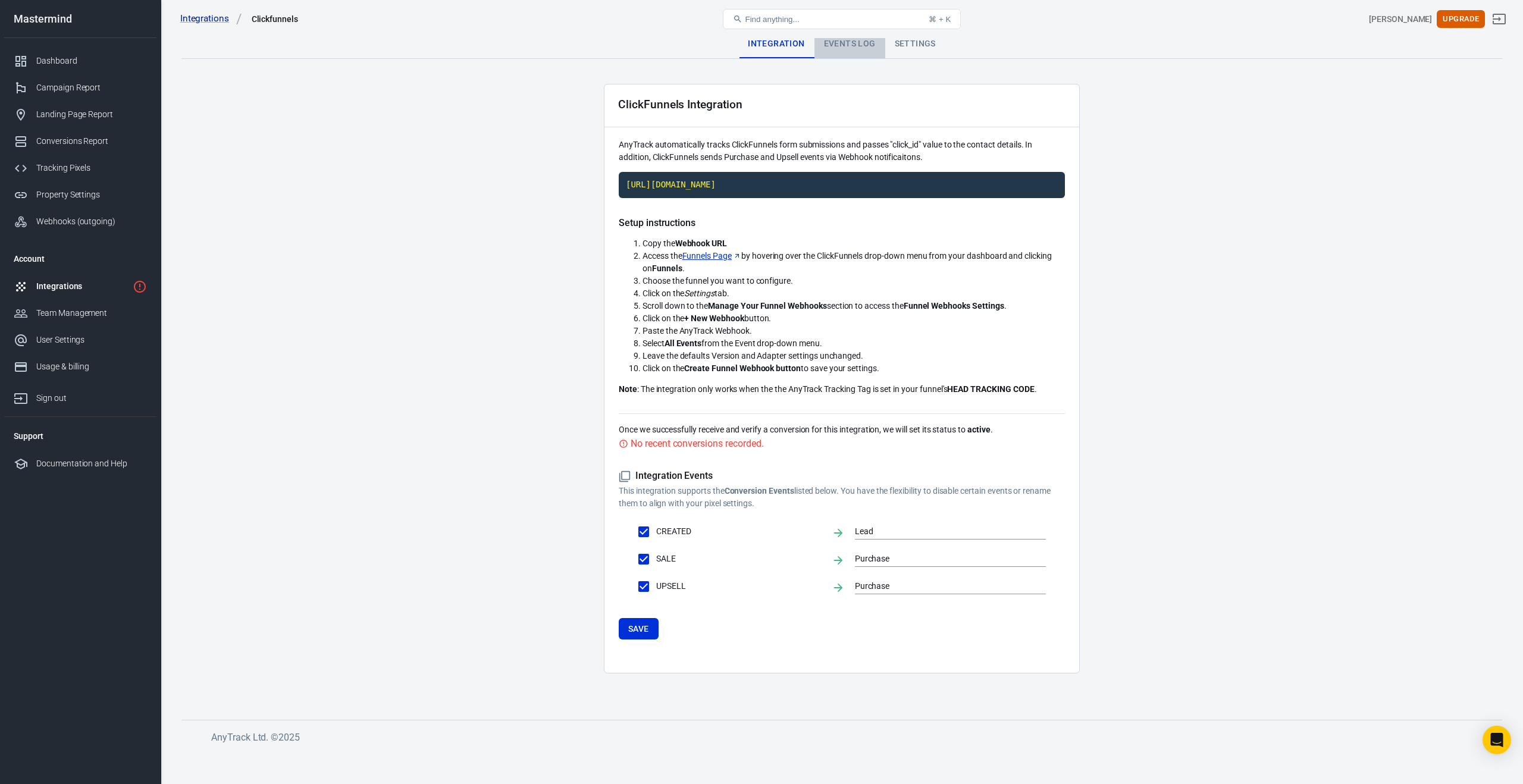
click at [841, 48] on div "Events Log" at bounding box center [850, 44] width 71 height 29
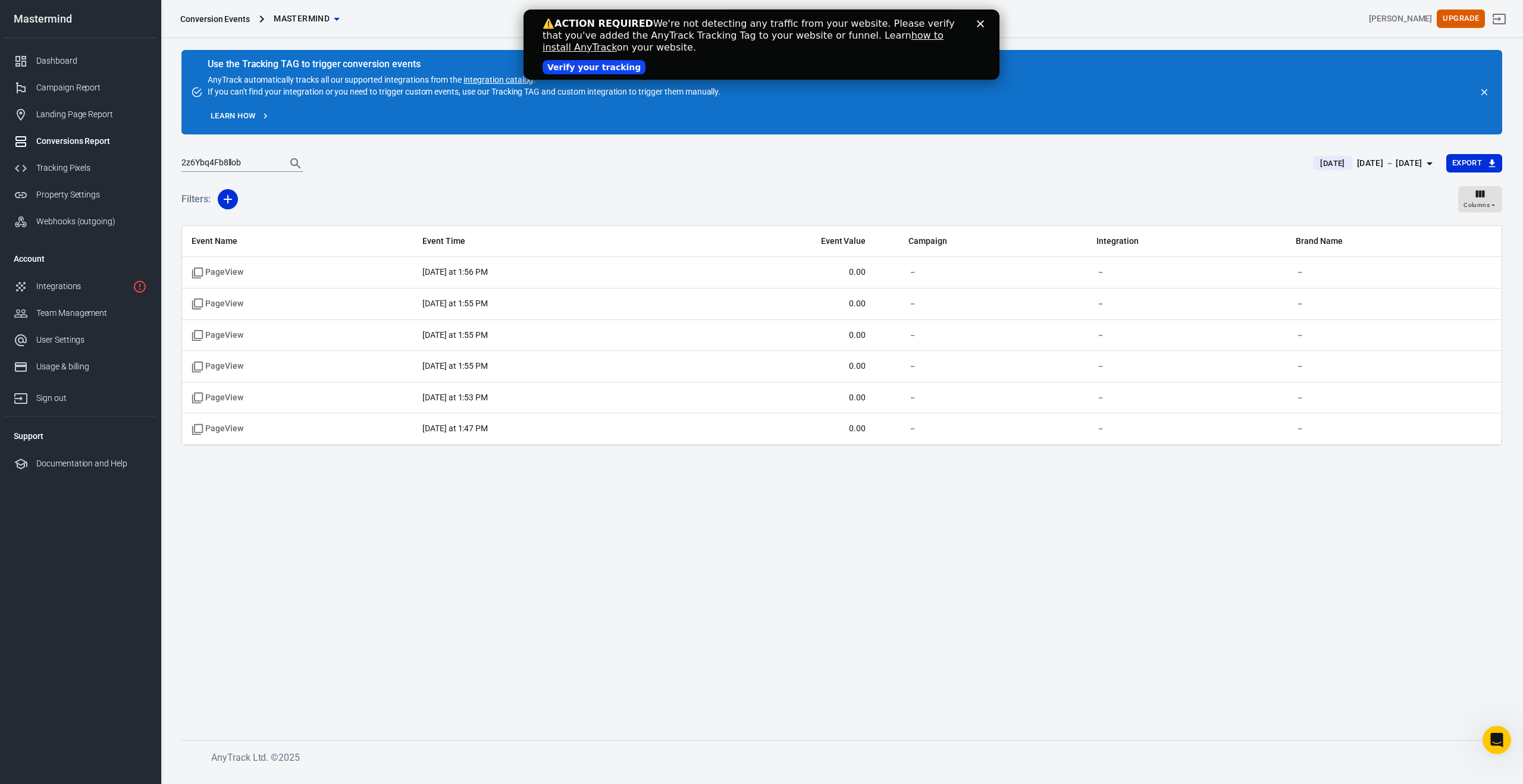
click at [980, 24] on polygon "Close" at bounding box center [980, 24] width 7 height 7
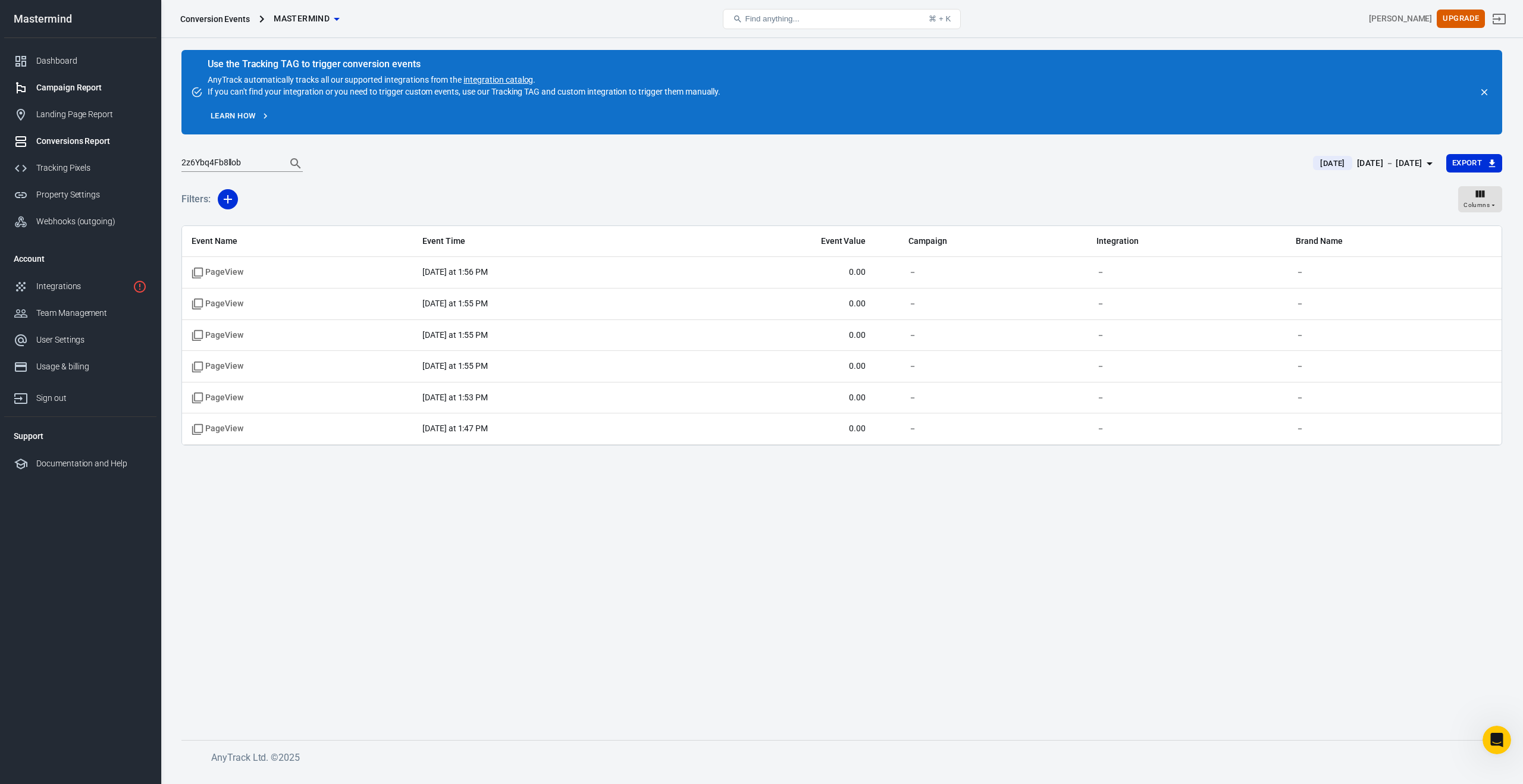
click at [85, 87] on div "Campaign Report" at bounding box center [91, 88] width 110 height 12
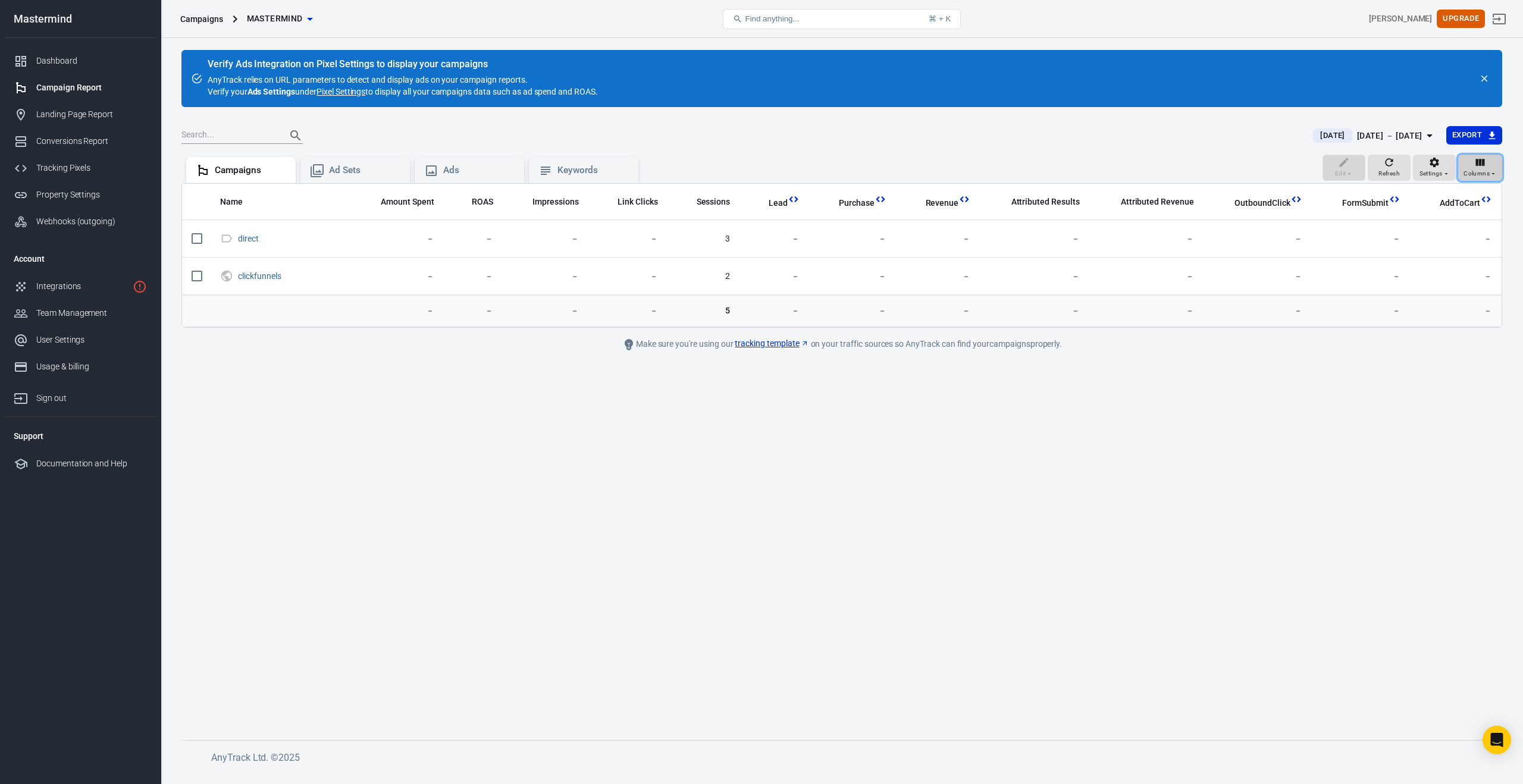
click at [1477, 166] on icon "button" at bounding box center [1480, 162] width 9 height 7
click at [1420, 357] on li "Customize columns…" at bounding box center [1445, 354] width 114 height 20
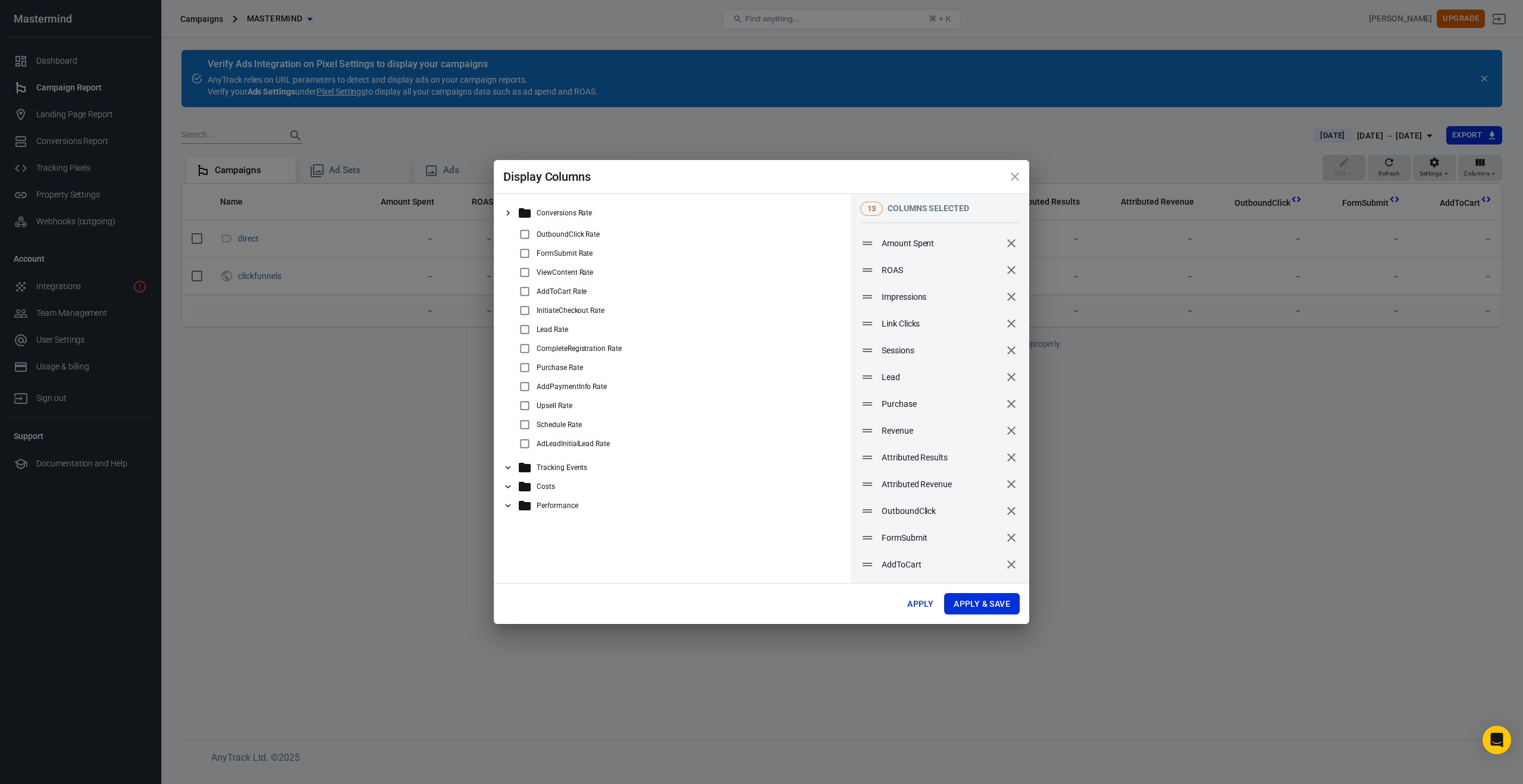
click at [580, 469] on p "Tracking Events" at bounding box center [562, 468] width 50 height 8
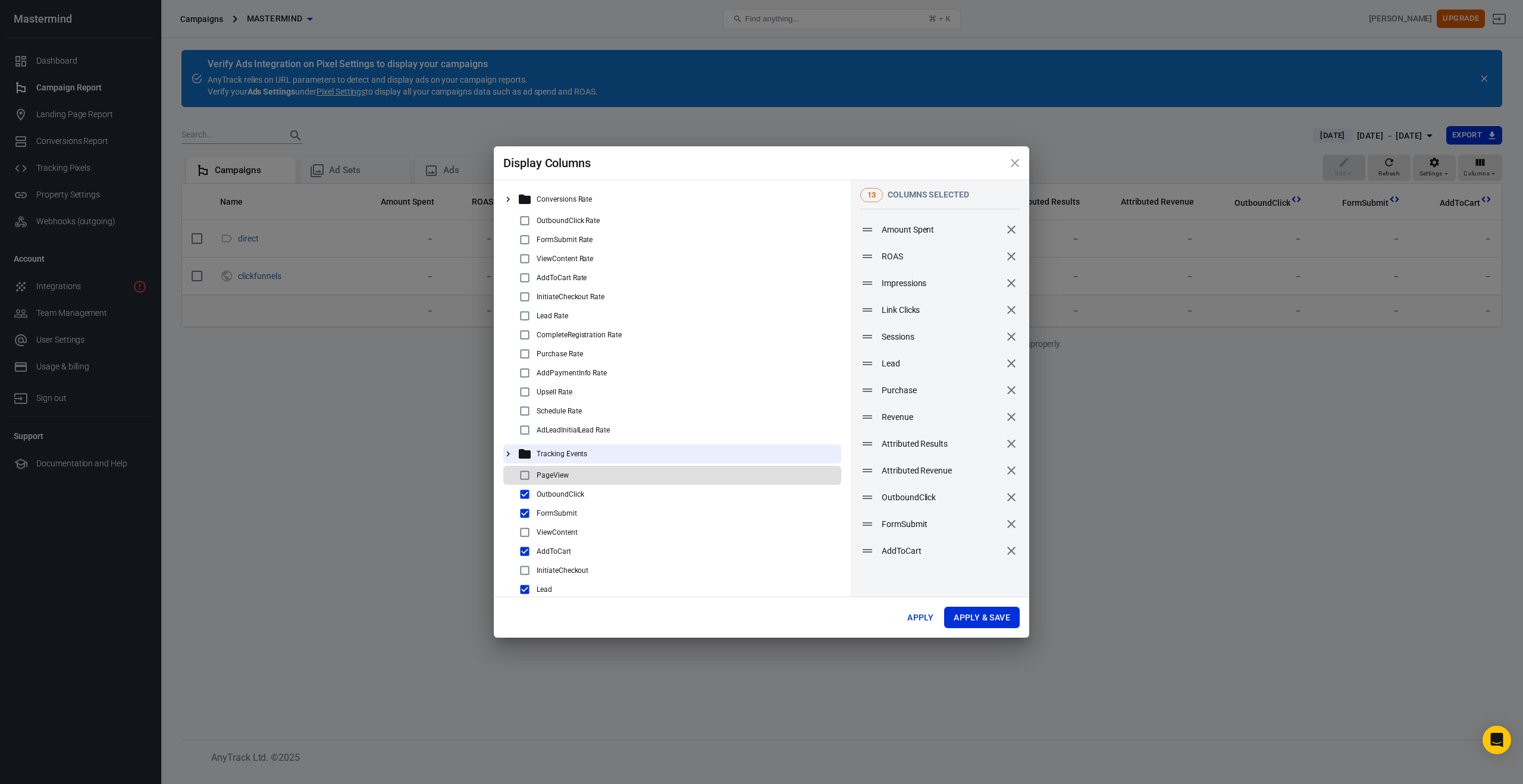
click at [562, 476] on p "PageView" at bounding box center [552, 475] width 32 height 8
checkbox input "true"
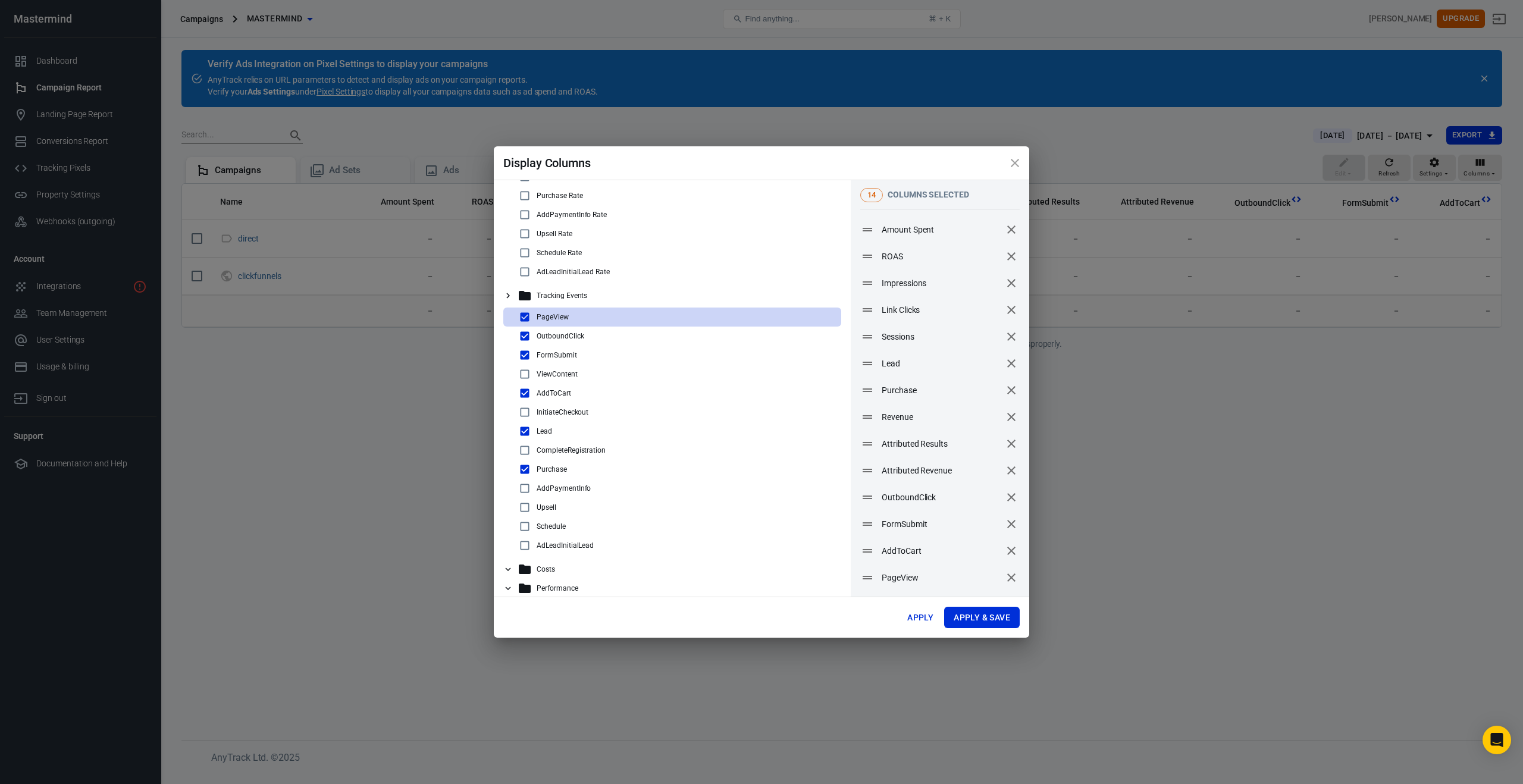
scroll to position [159, 0]
click at [507, 299] on icon at bounding box center [508, 295] width 11 height 11
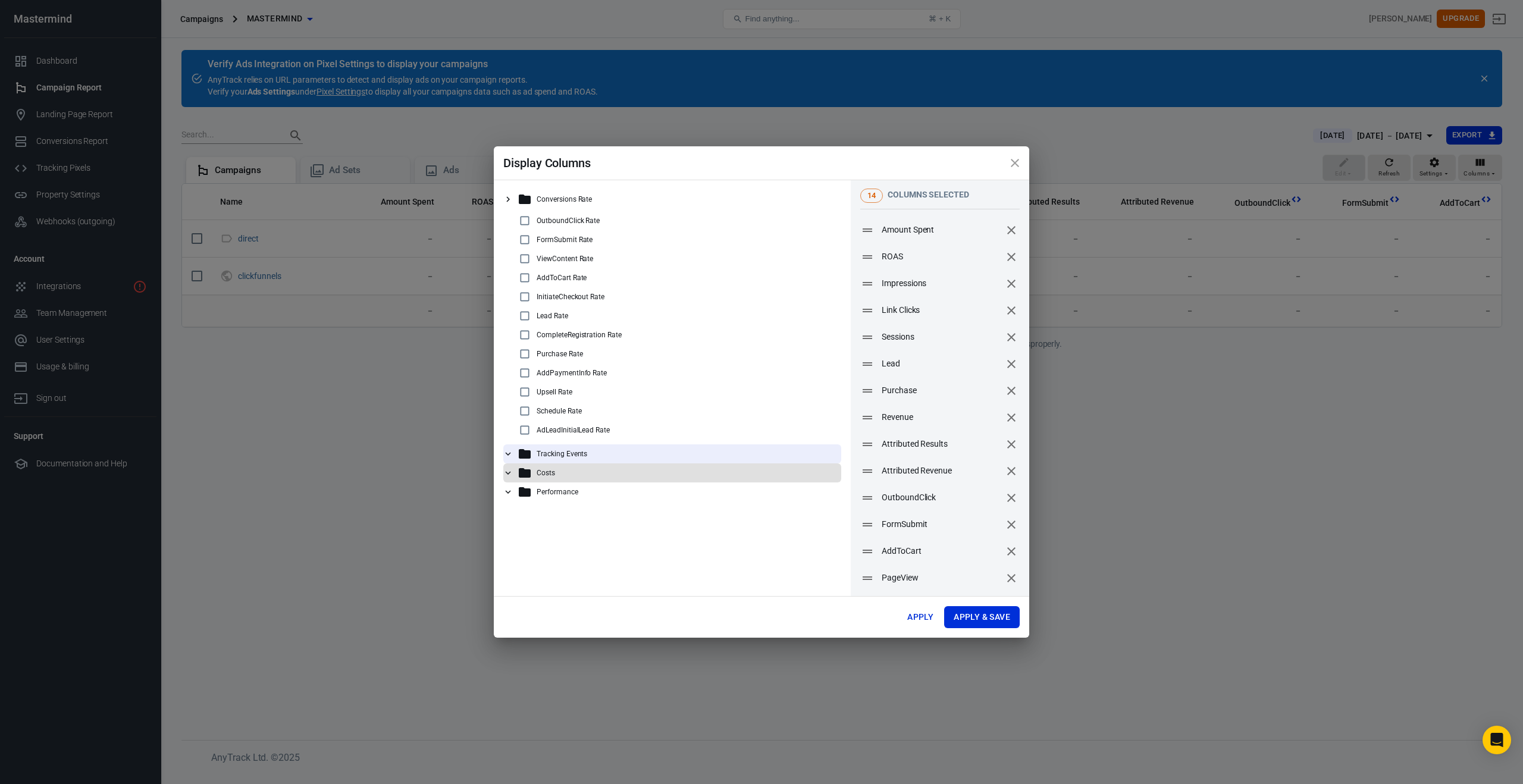
click at [549, 472] on p "Costs" at bounding box center [545, 473] width 18 height 8
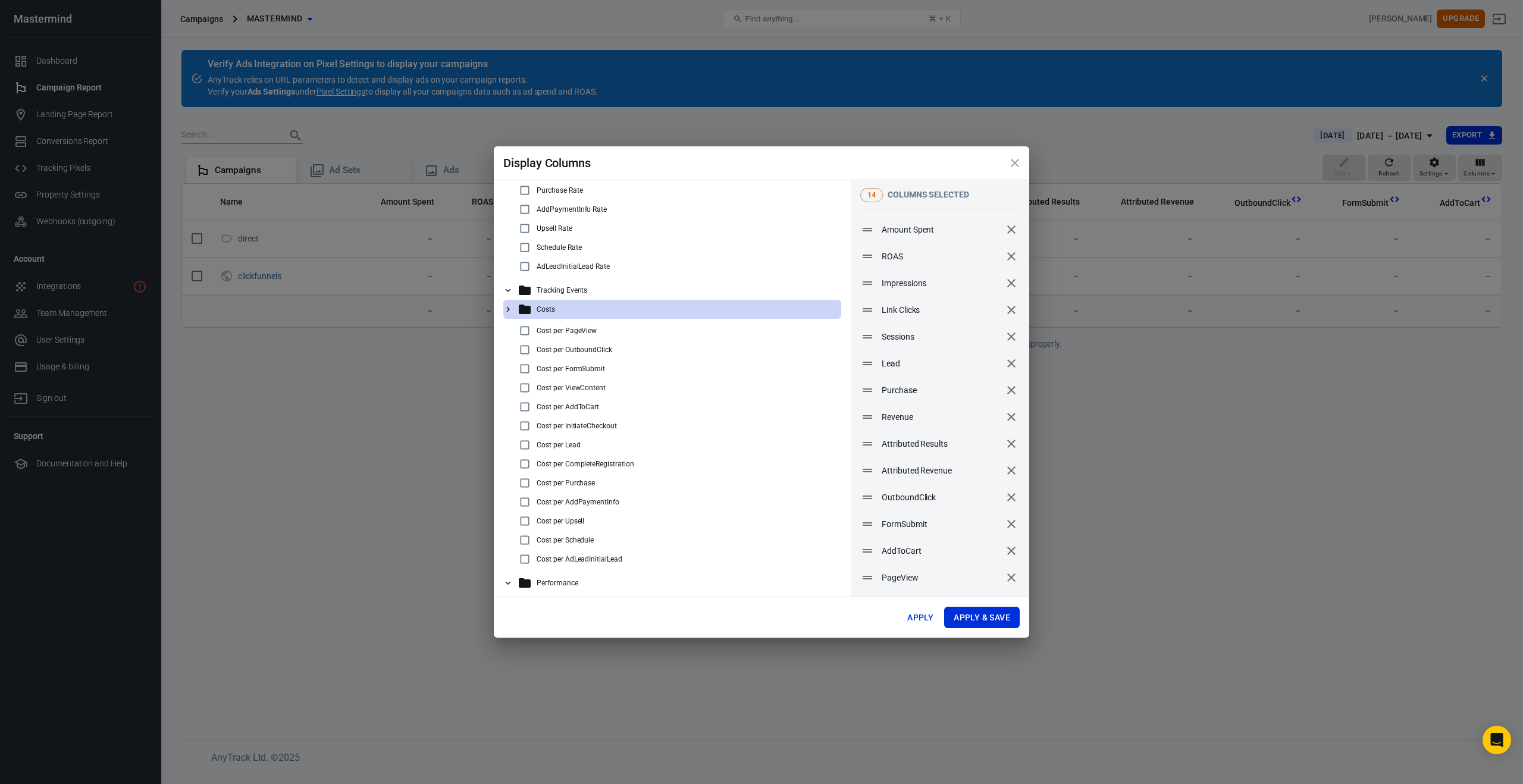
scroll to position [169, 0]
click at [541, 303] on p "Costs" at bounding box center [545, 304] width 18 height 8
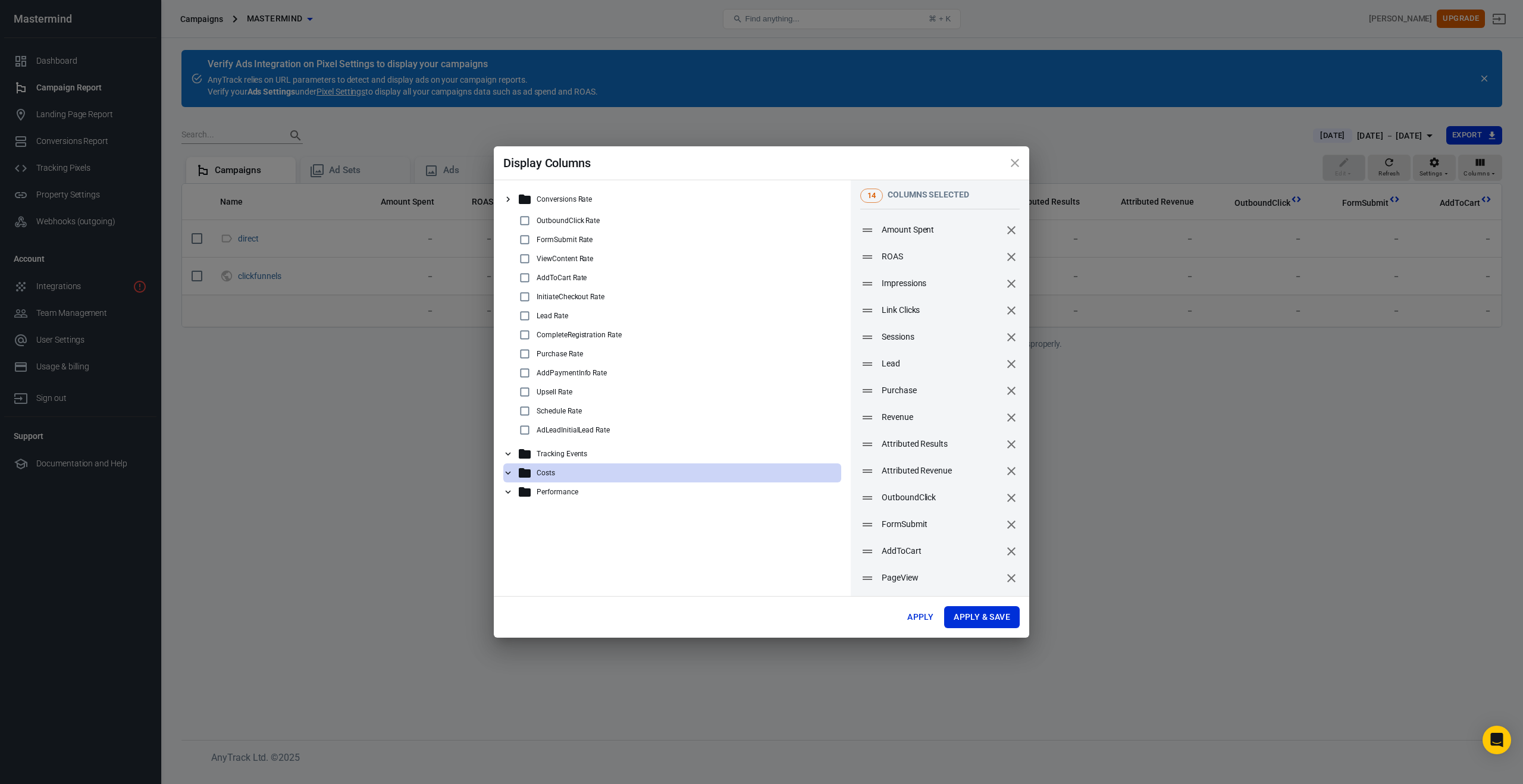
scroll to position [0, 0]
click at [556, 493] on p "Performance" at bounding box center [557, 492] width 42 height 8
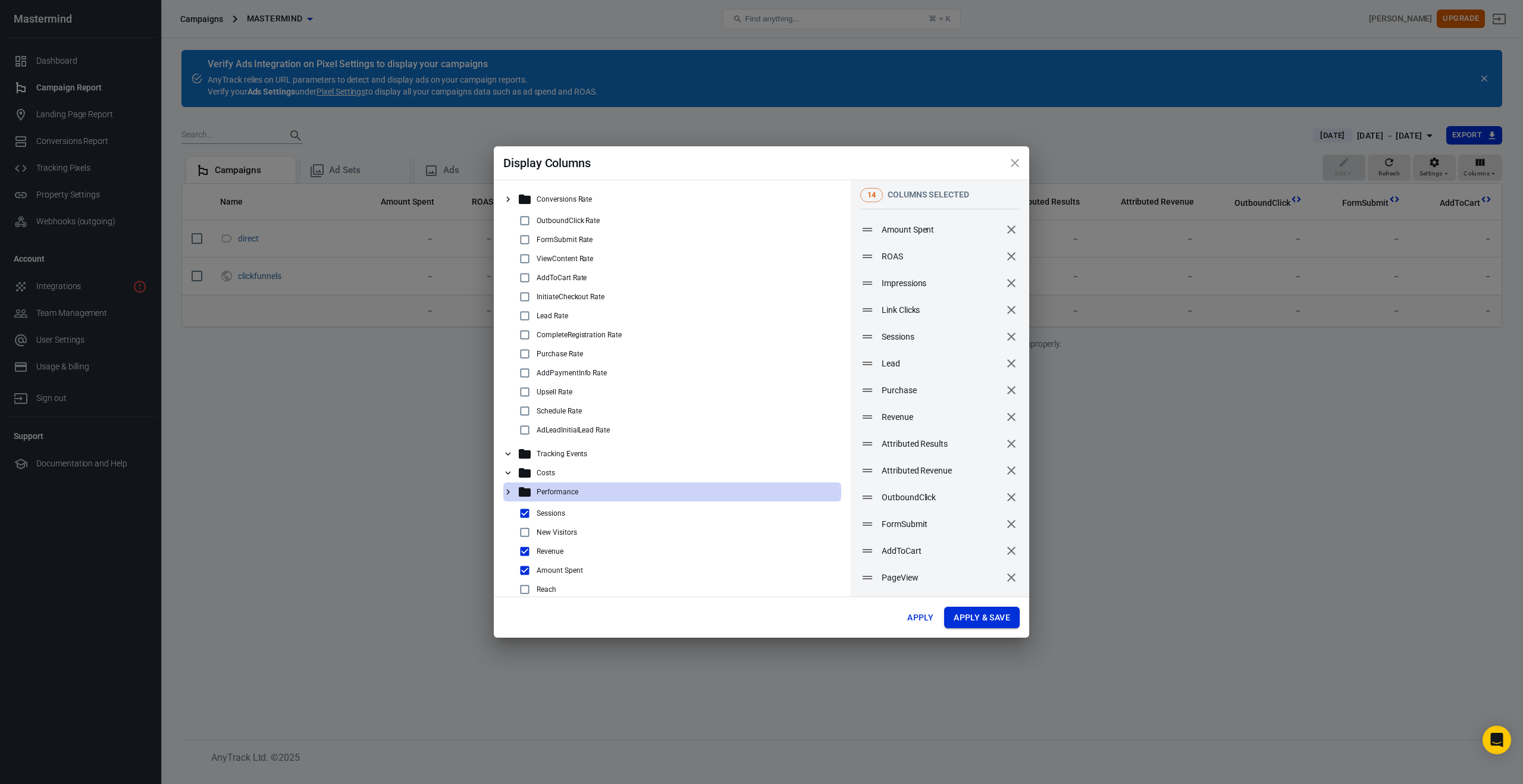
click at [966, 614] on button "Apply & Save" at bounding box center [982, 618] width 76 height 22
radio input "false"
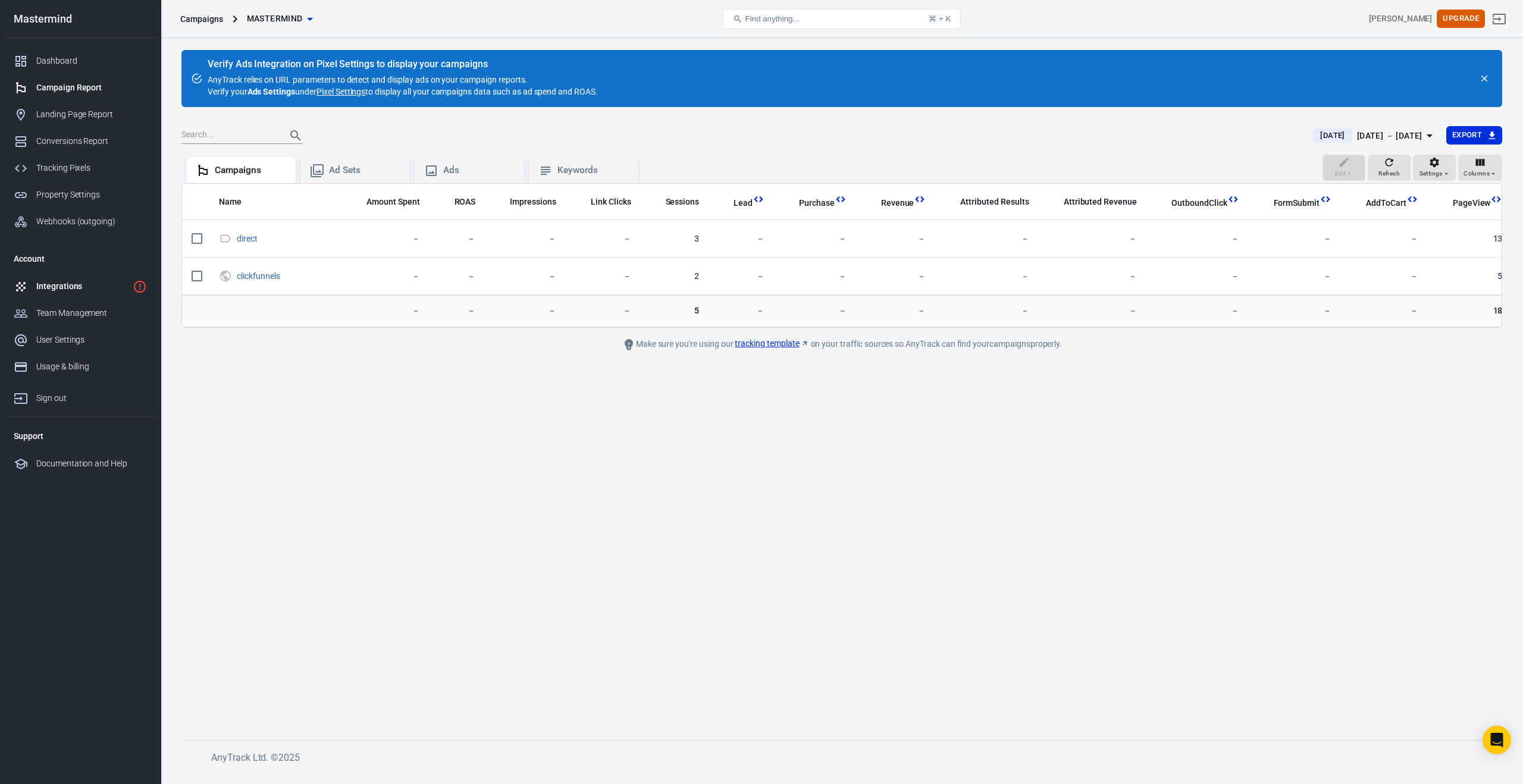
click at [53, 286] on div "Integrations" at bounding box center [82, 286] width 91 height 12
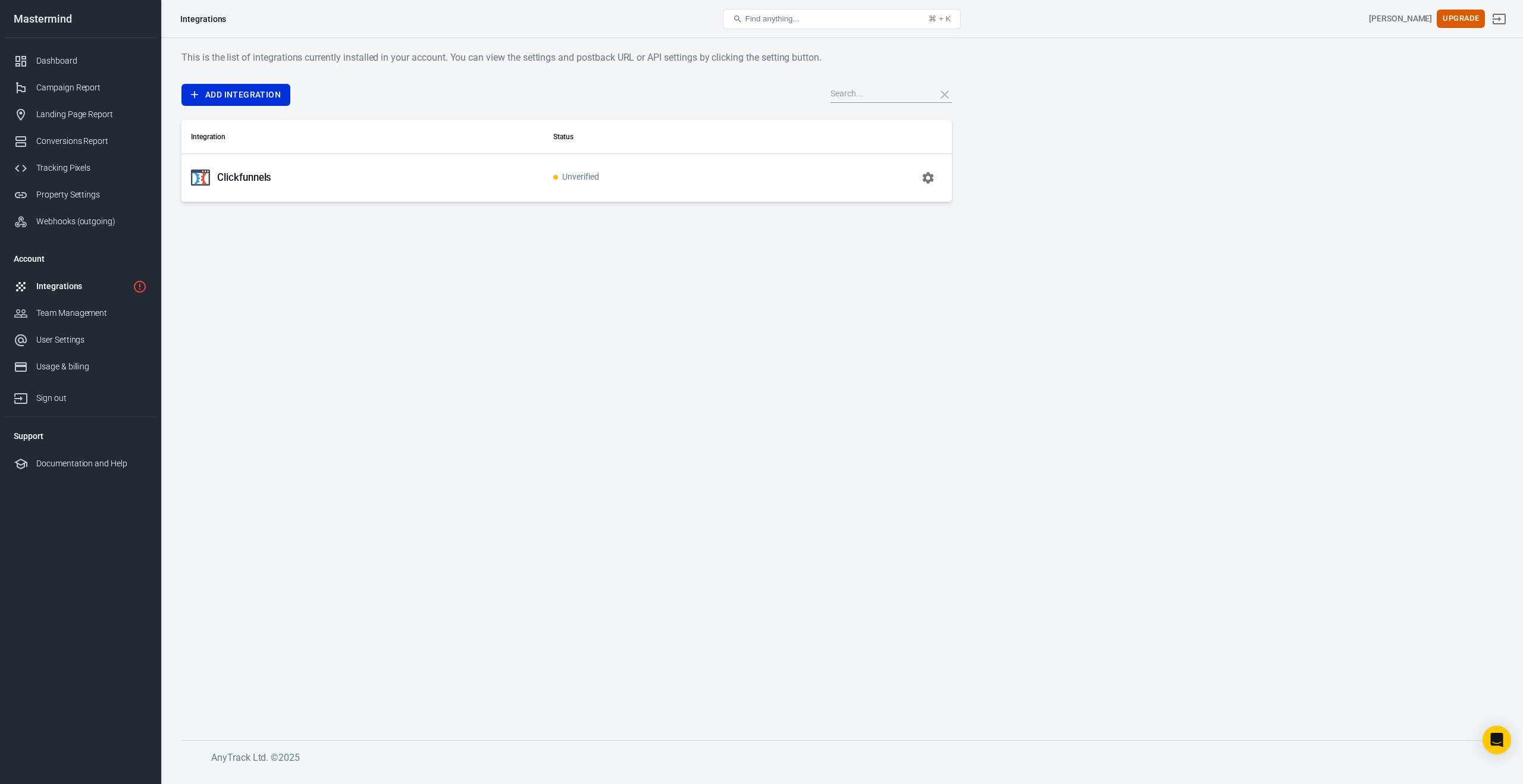
click at [231, 179] on p "Clickfunnels" at bounding box center [244, 177] width 54 height 12
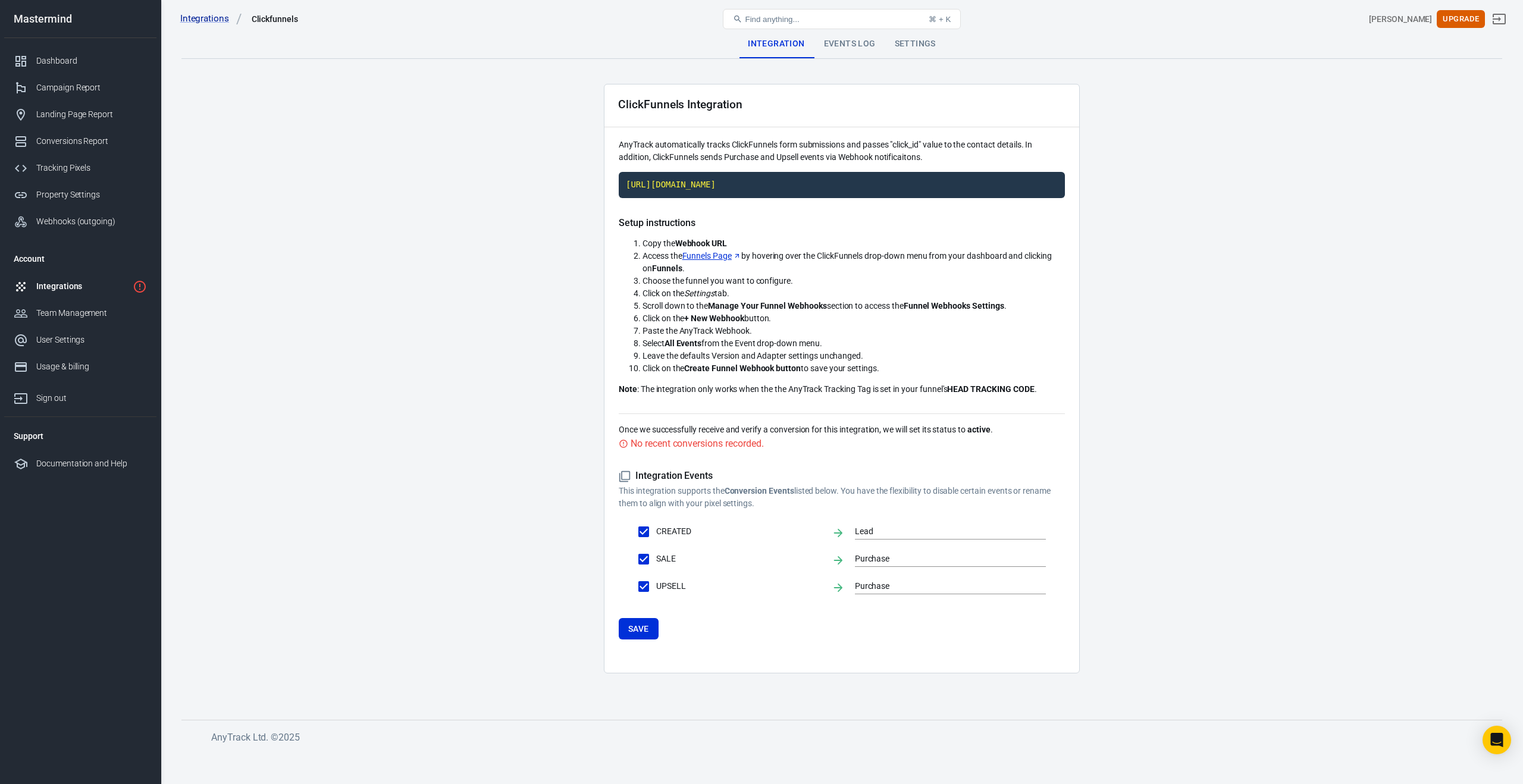
click at [847, 43] on div "Events Log" at bounding box center [850, 44] width 71 height 29
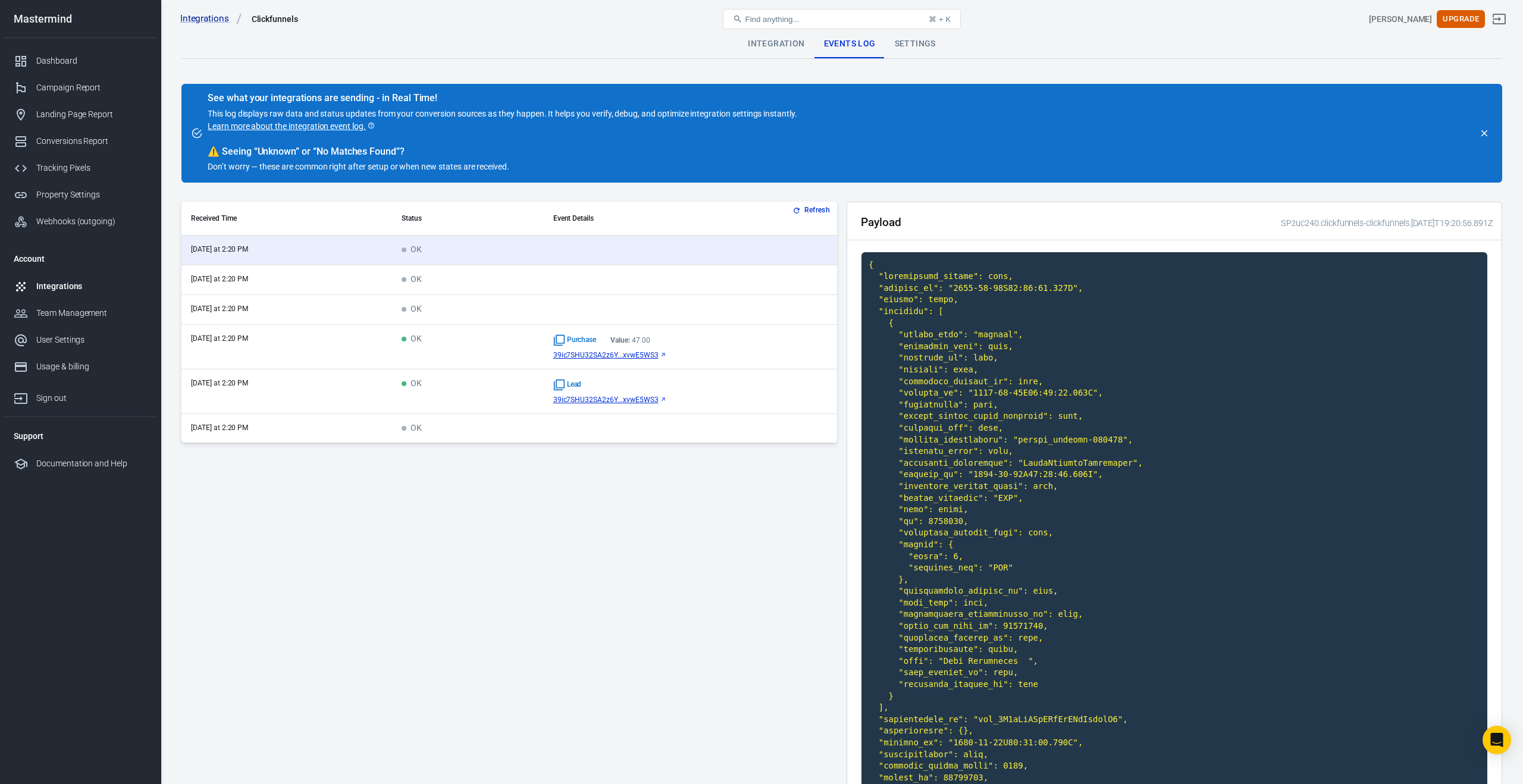
click at [418, 342] on span "OK" at bounding box center [412, 339] width 20 height 10
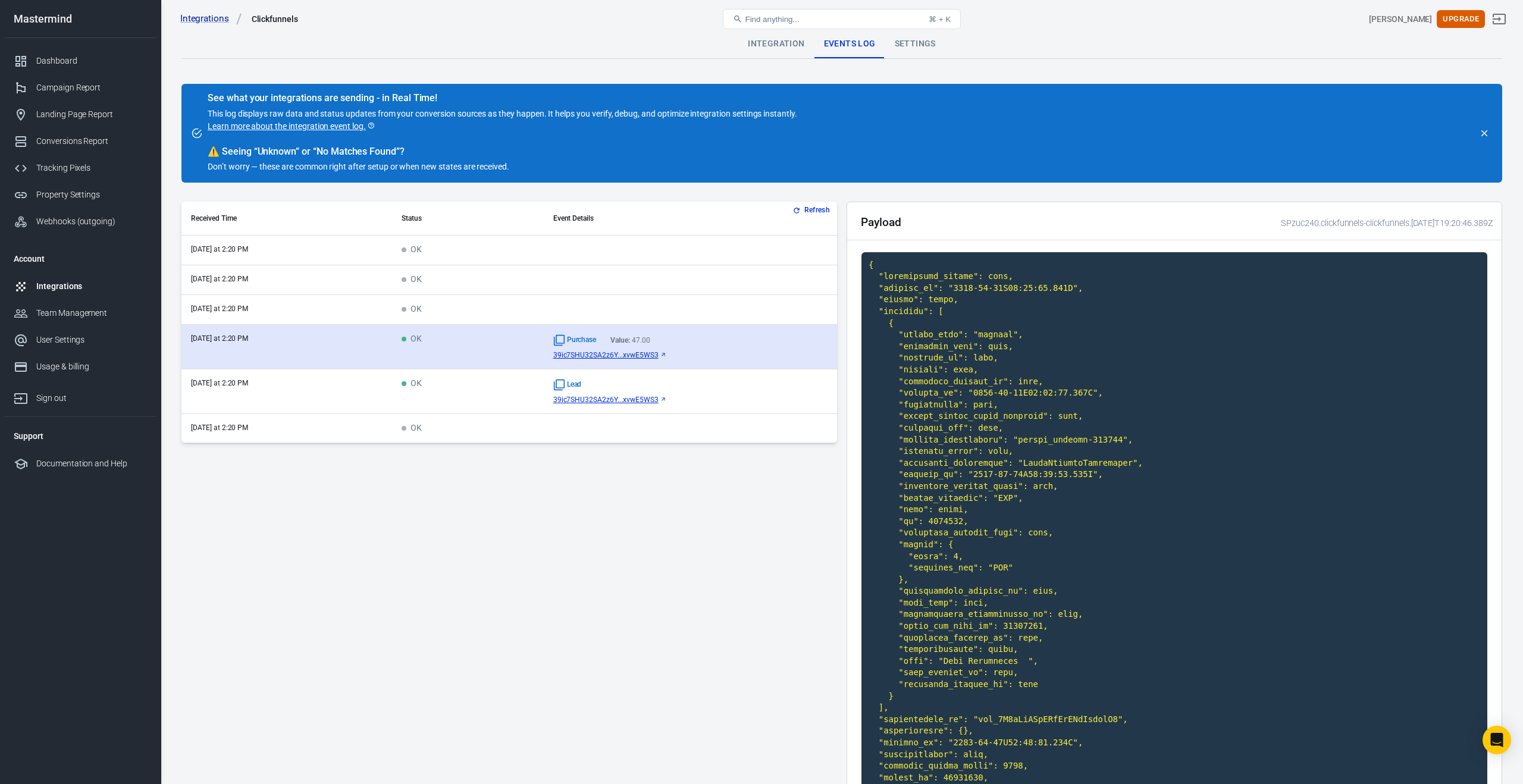
click at [458, 346] on td "OK" at bounding box center [468, 346] width 152 height 44
click at [237, 337] on time "today at 2:20 PM" at bounding box center [220, 338] width 57 height 8
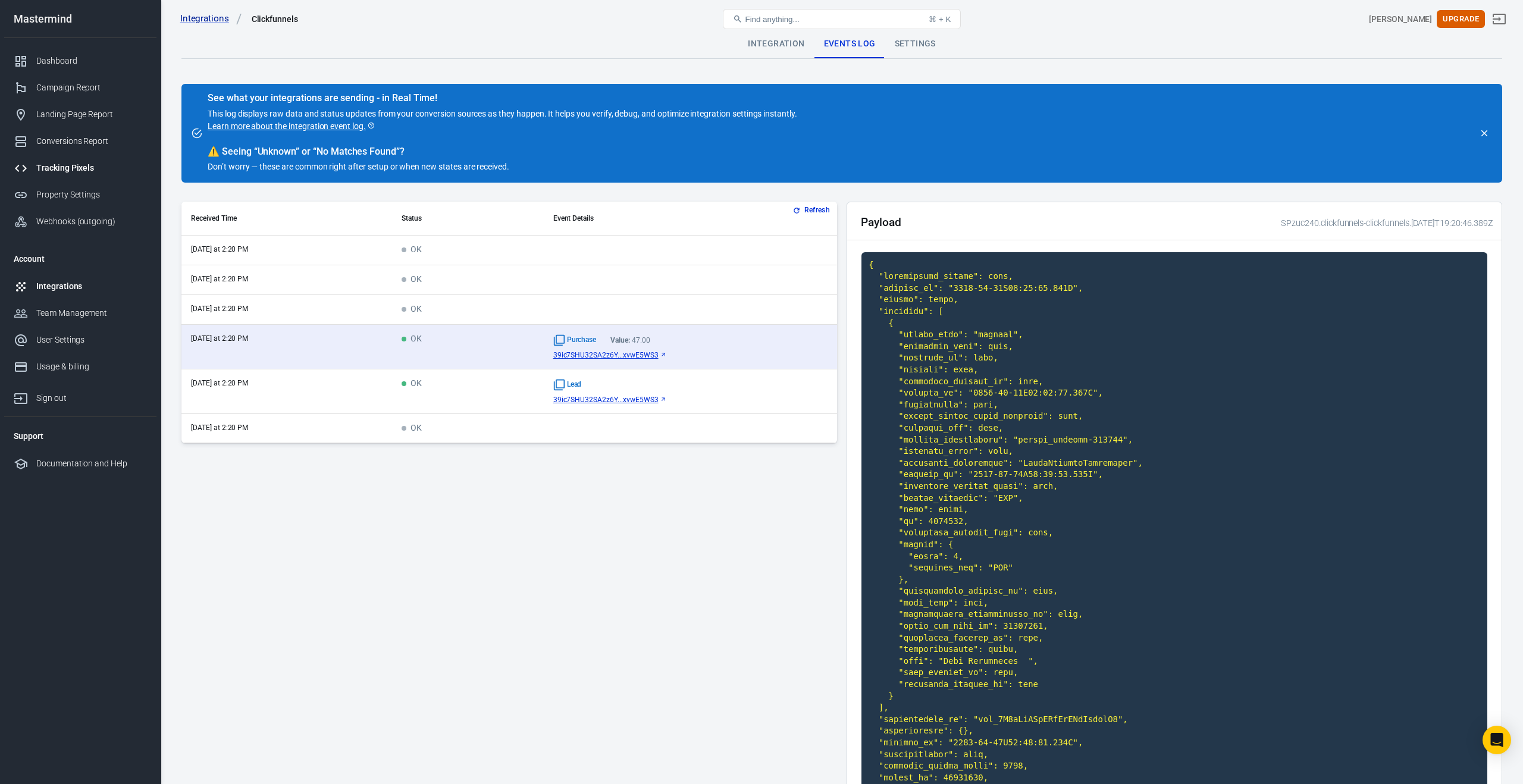
click at [58, 164] on div "Tracking Pixels" at bounding box center [91, 168] width 110 height 12
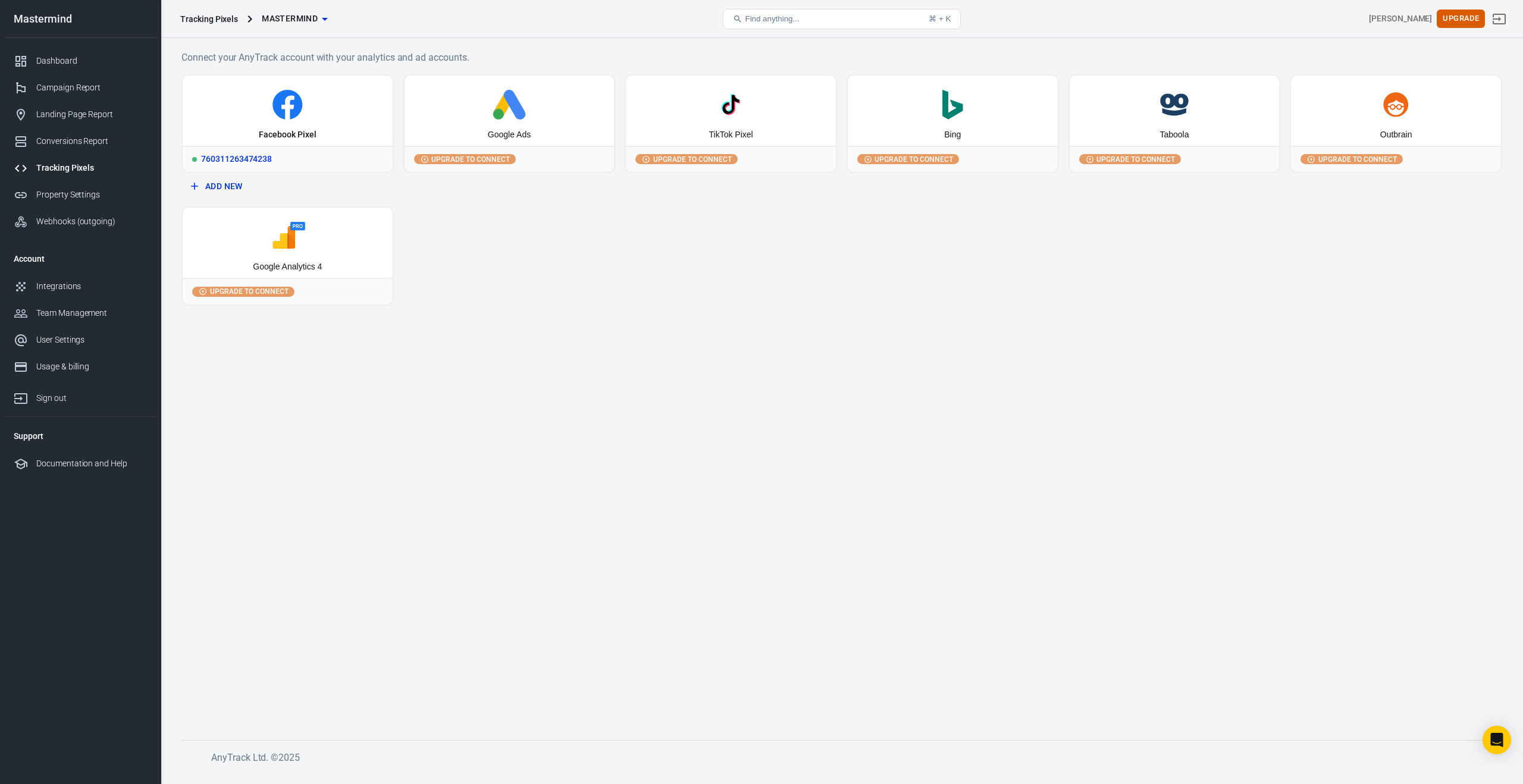
click at [344, 137] on div "Facebook Pixel" at bounding box center [288, 110] width 210 height 70
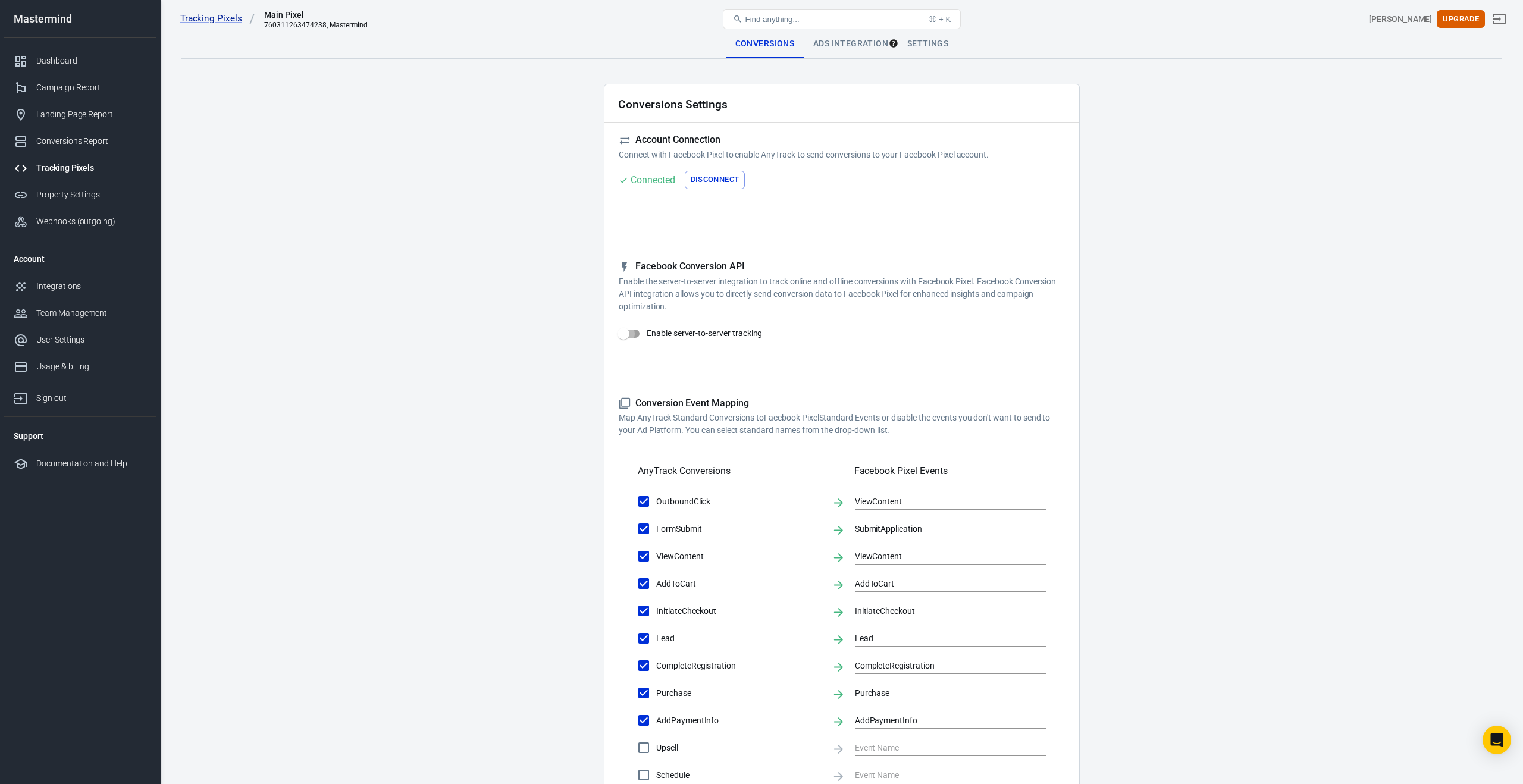
click at [637, 334] on input "Enable server-to-server tracking" at bounding box center [623, 333] width 67 height 22
checkbox input "false"
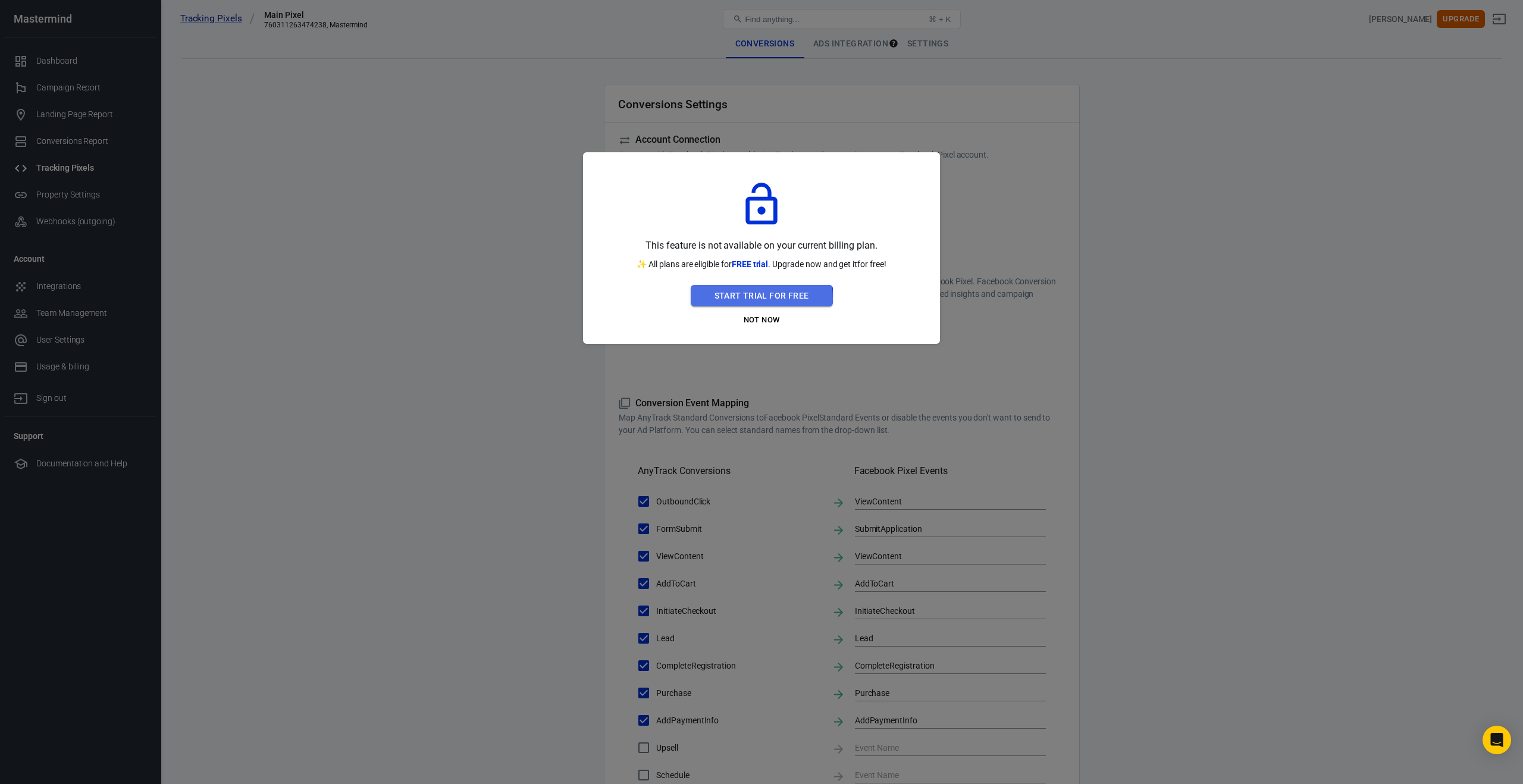
click at [717, 299] on button "Start Trial For Free" at bounding box center [762, 296] width 142 height 22
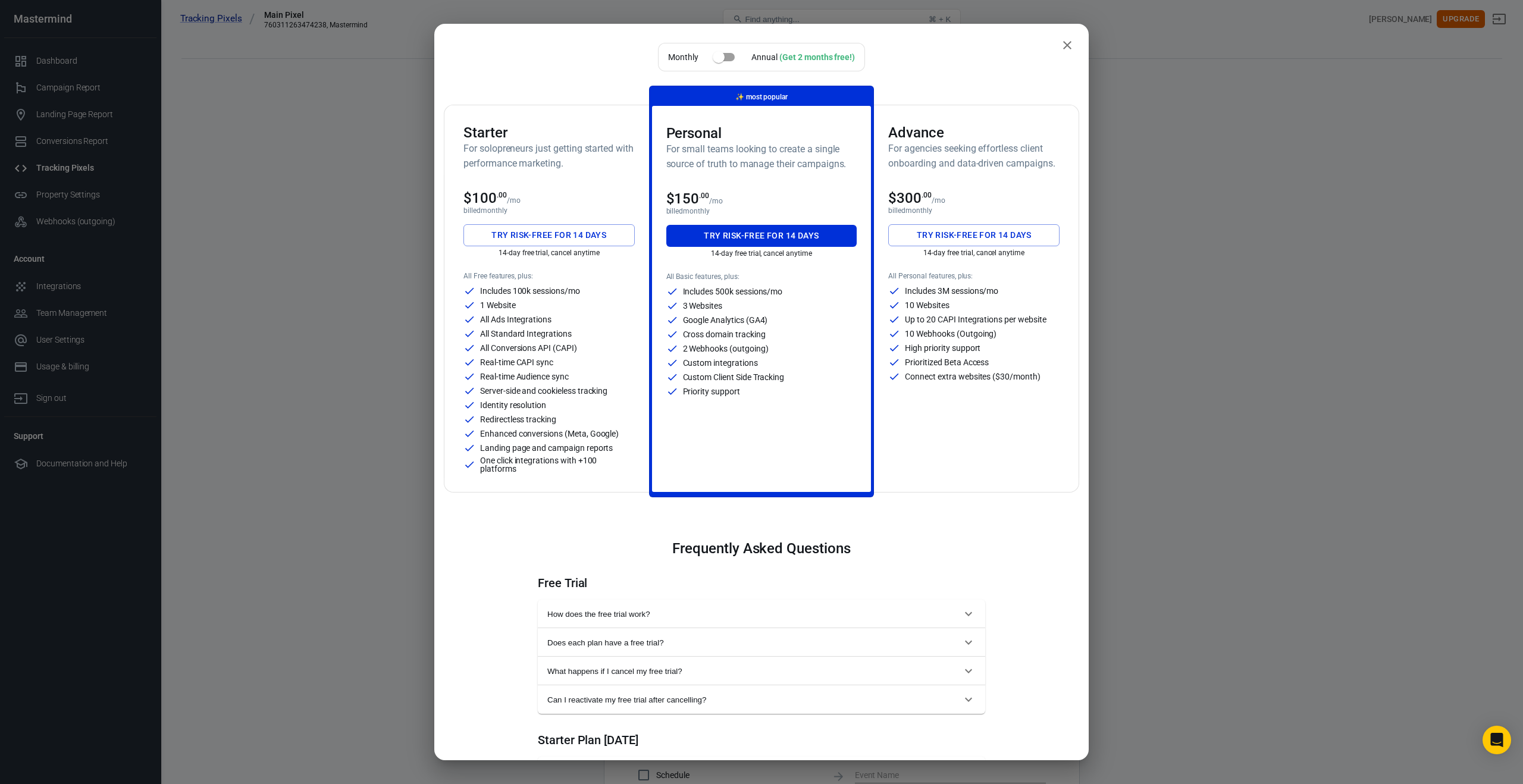
click at [544, 267] on div "Starter For solopreneurs just getting started with performance marketing. $100 …" at bounding box center [549, 298] width 200 height 387
click at [570, 153] on h6 "For solopreneurs just getting started with performance marketing." at bounding box center [549, 156] width 171 height 30
click at [543, 240] on button "Try risk-free for 14 days" at bounding box center [549, 235] width 171 height 22
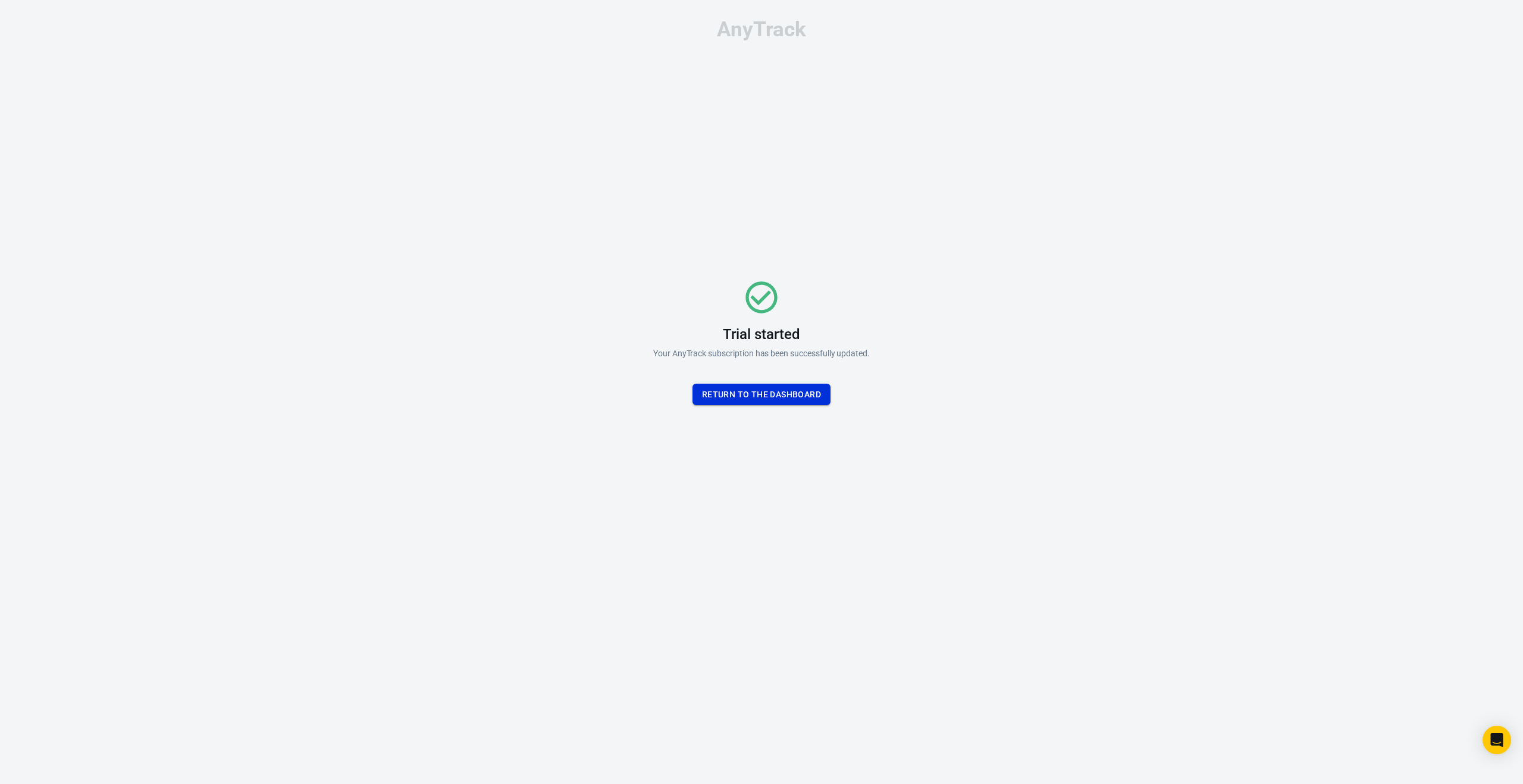
click at [745, 397] on button "Return To the dashboard" at bounding box center [762, 395] width 138 height 22
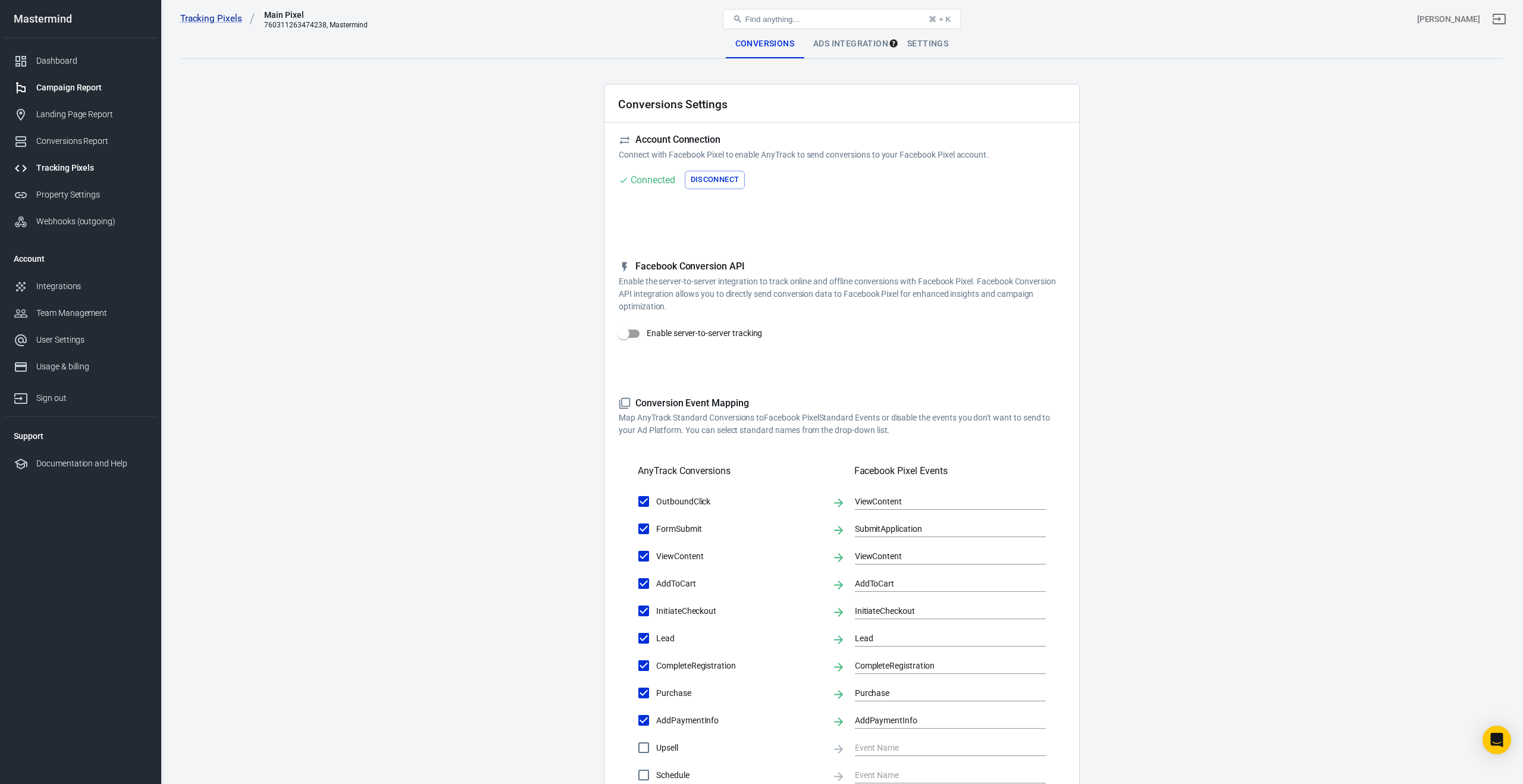
click at [58, 87] on div "Campaign Report" at bounding box center [91, 88] width 110 height 12
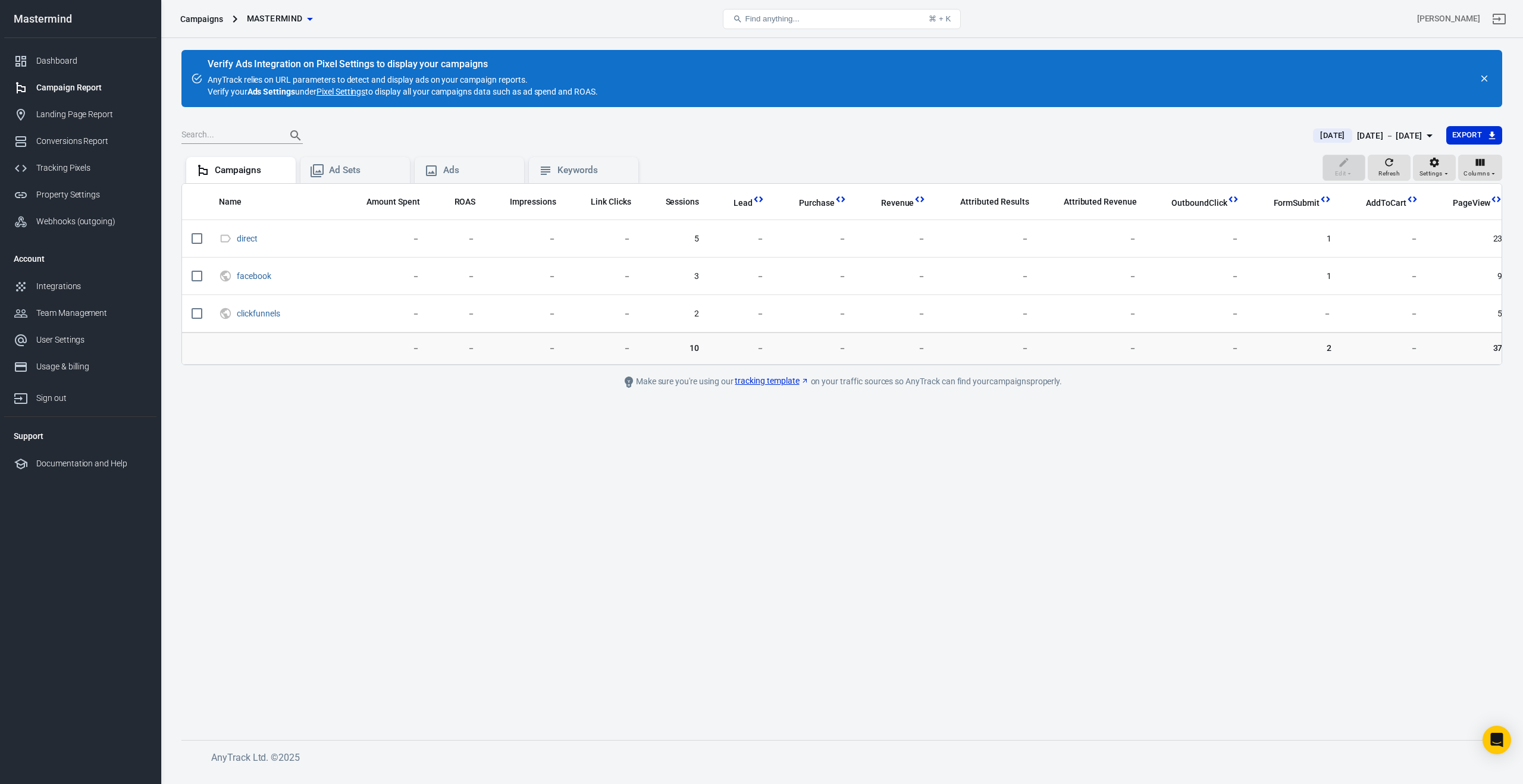
click at [1360, 136] on div "[DATE] － [DATE]" at bounding box center [1390, 136] width 65 height 15
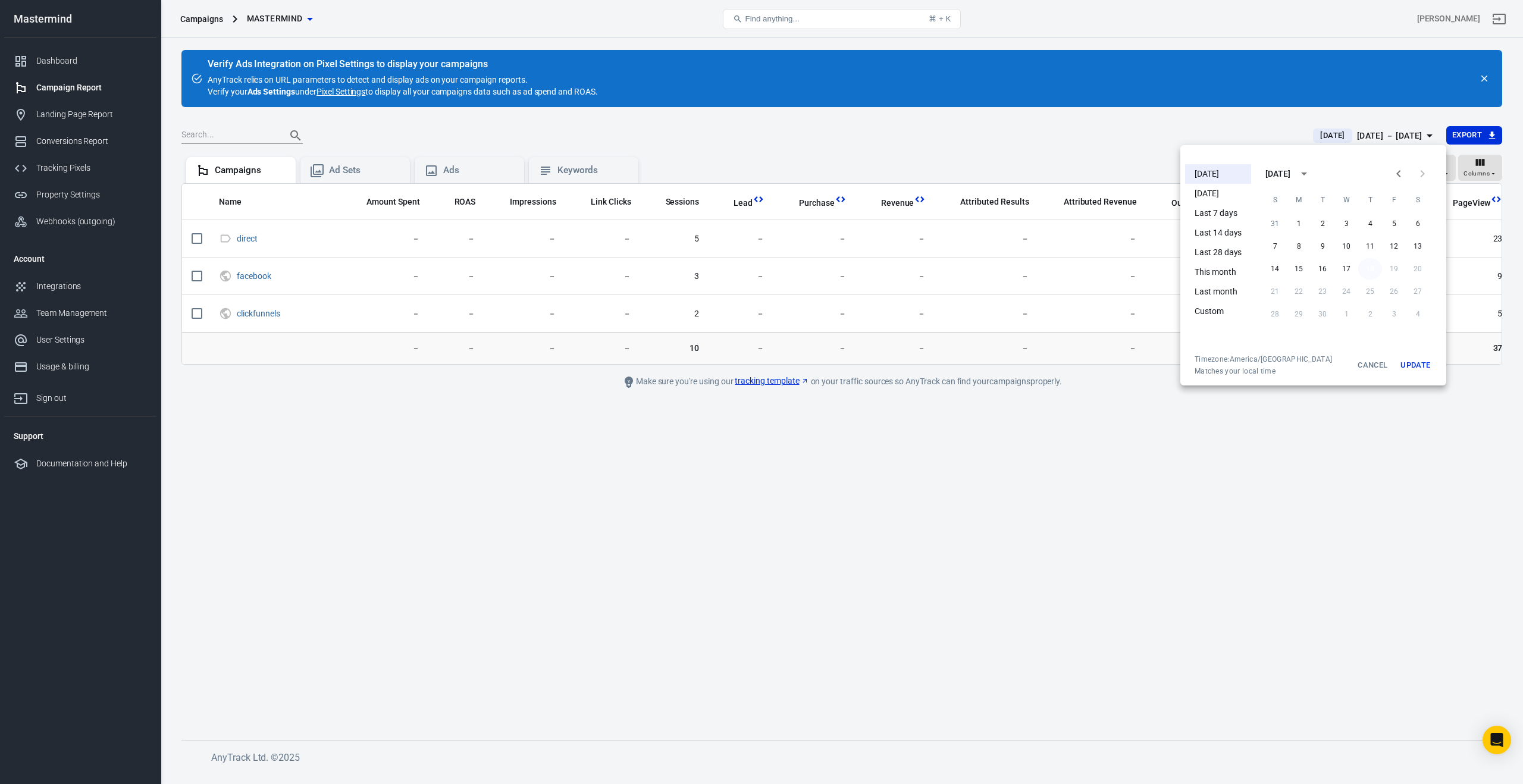
click at [1368, 269] on button "18" at bounding box center [1370, 269] width 24 height 21
click at [282, 436] on div at bounding box center [762, 392] width 1523 height 784
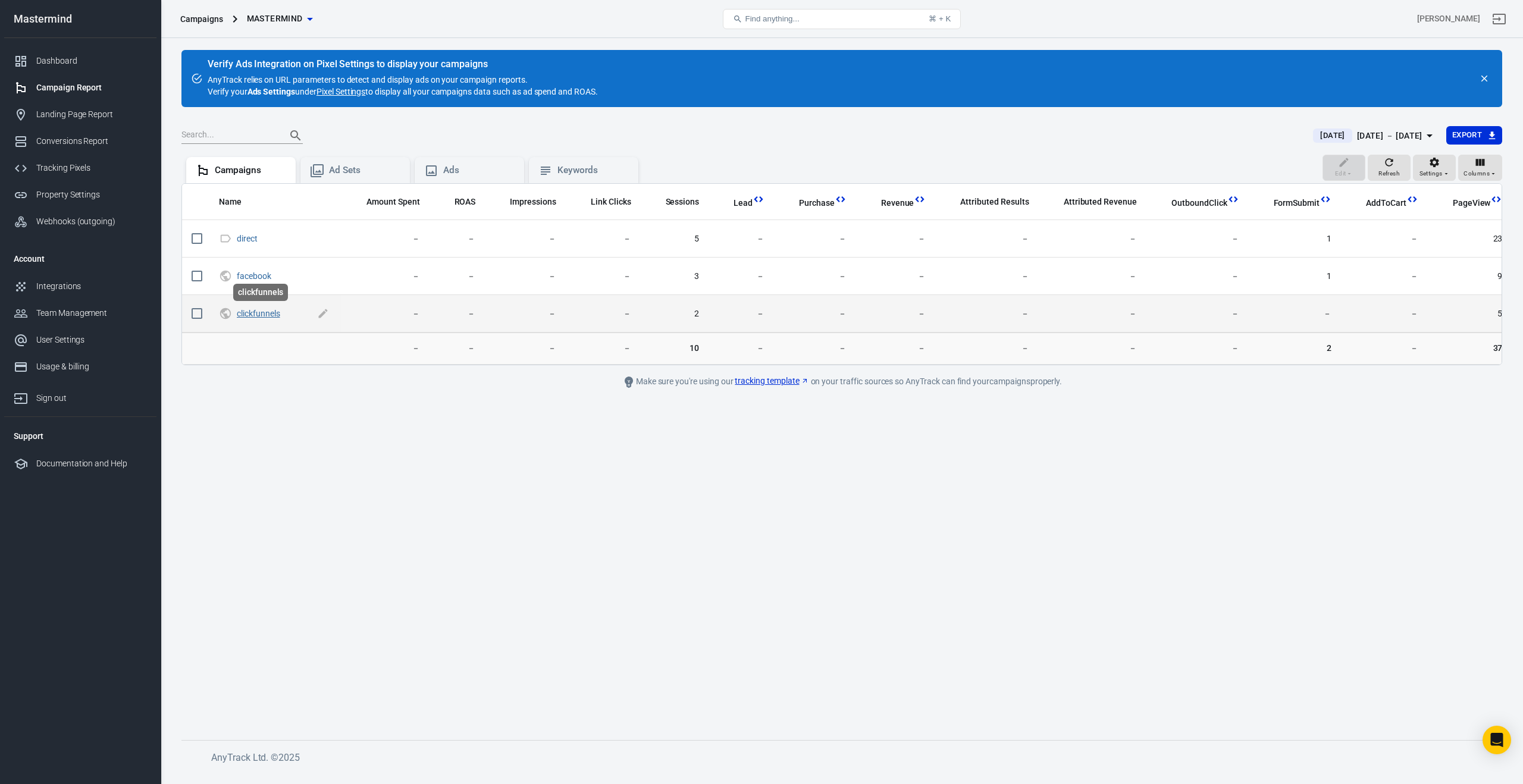
click at [258, 311] on link "clickfunnels" at bounding box center [258, 314] width 44 height 10
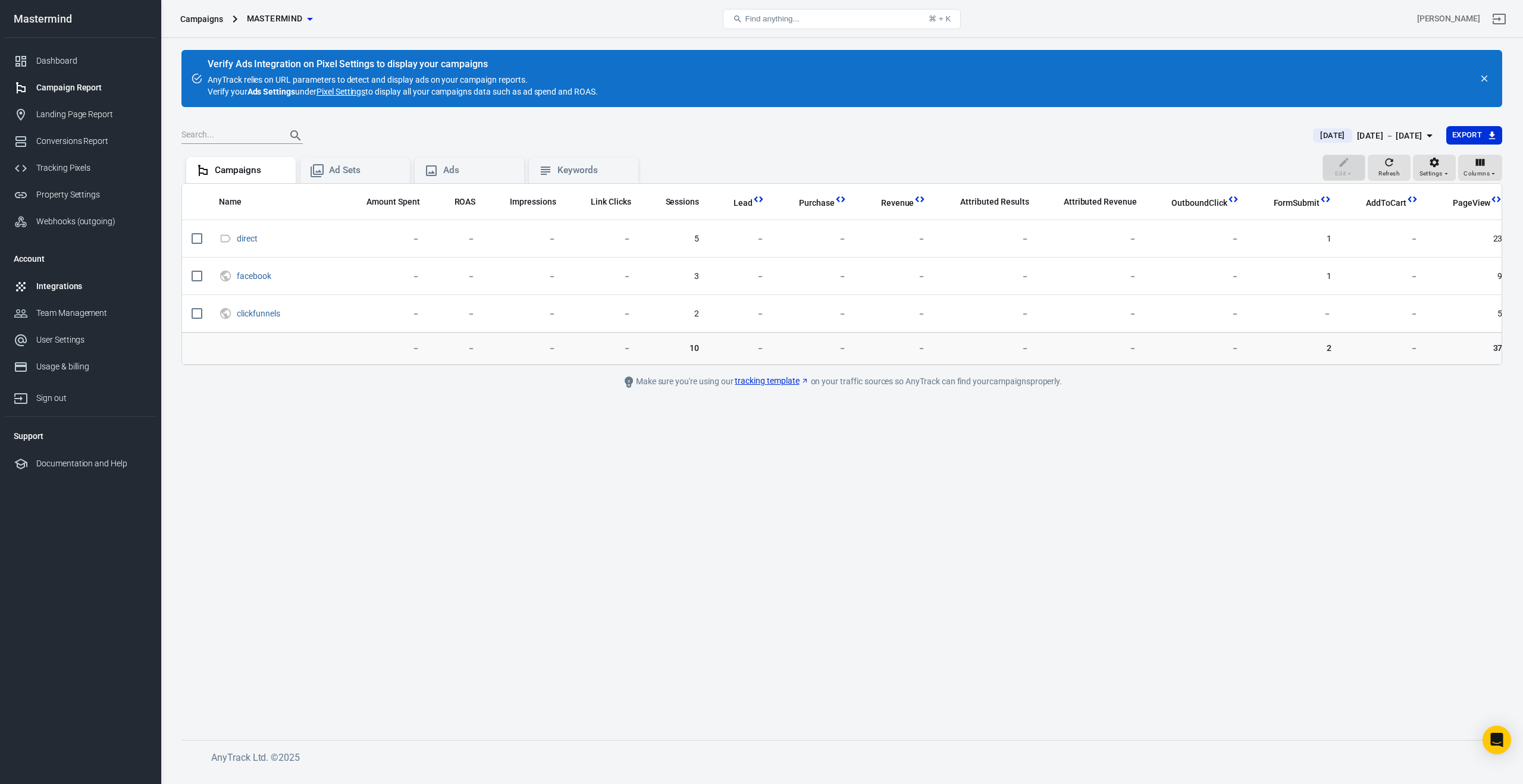
click at [70, 288] on div "Integrations" at bounding box center [91, 286] width 110 height 12
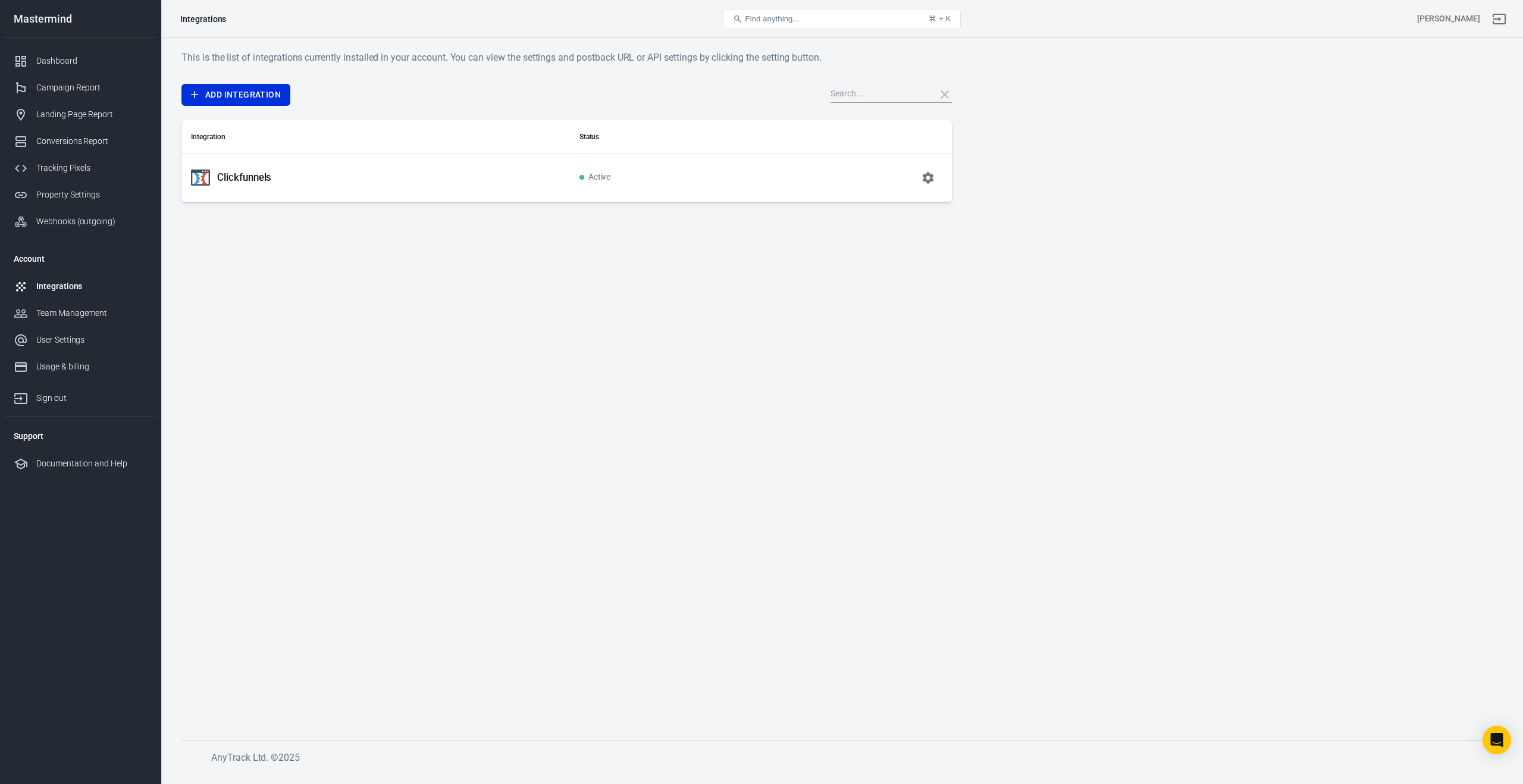
click at [301, 179] on div "Clickfunnels" at bounding box center [376, 178] width 370 height 19
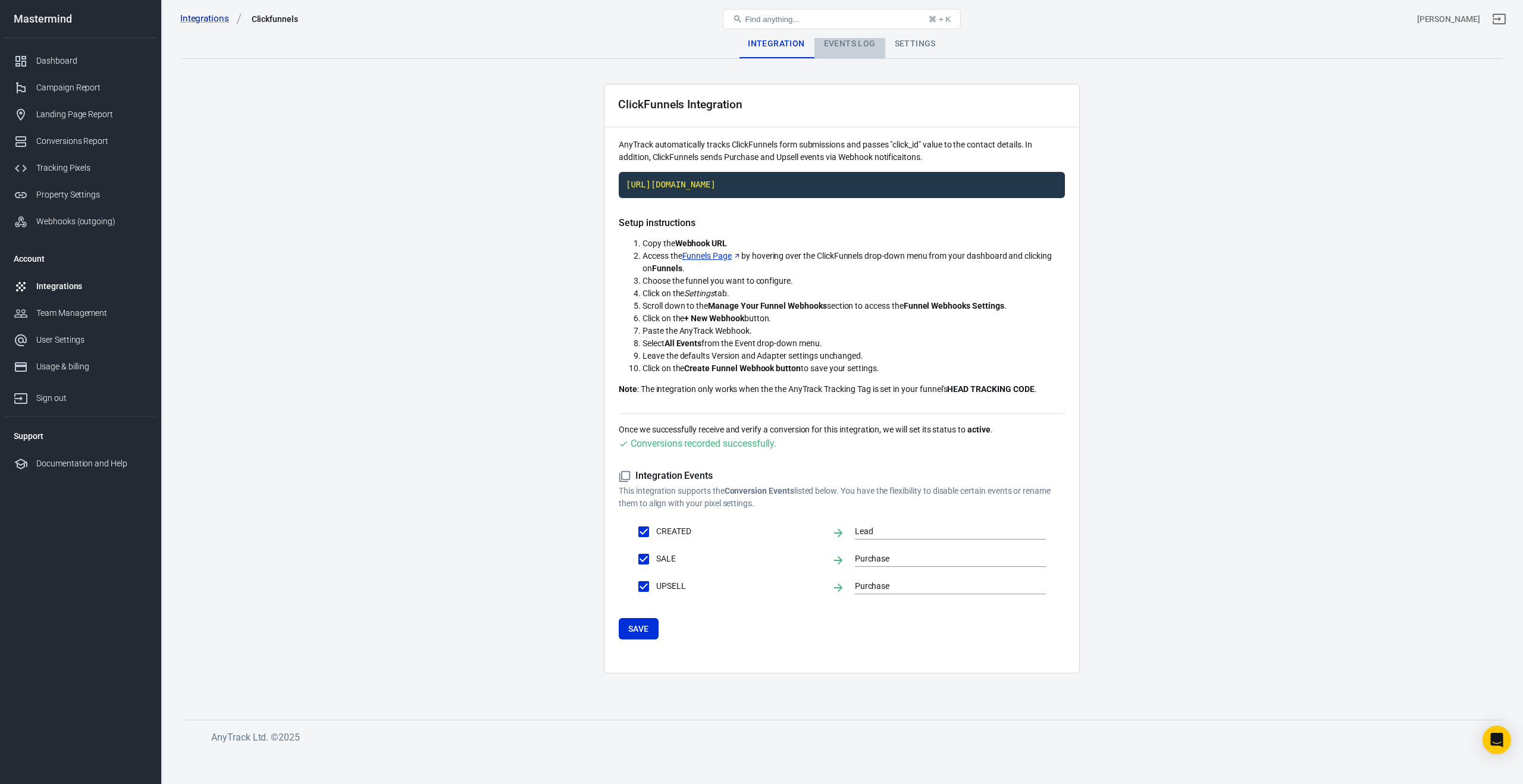
click at [842, 40] on div "Events Log" at bounding box center [850, 44] width 71 height 29
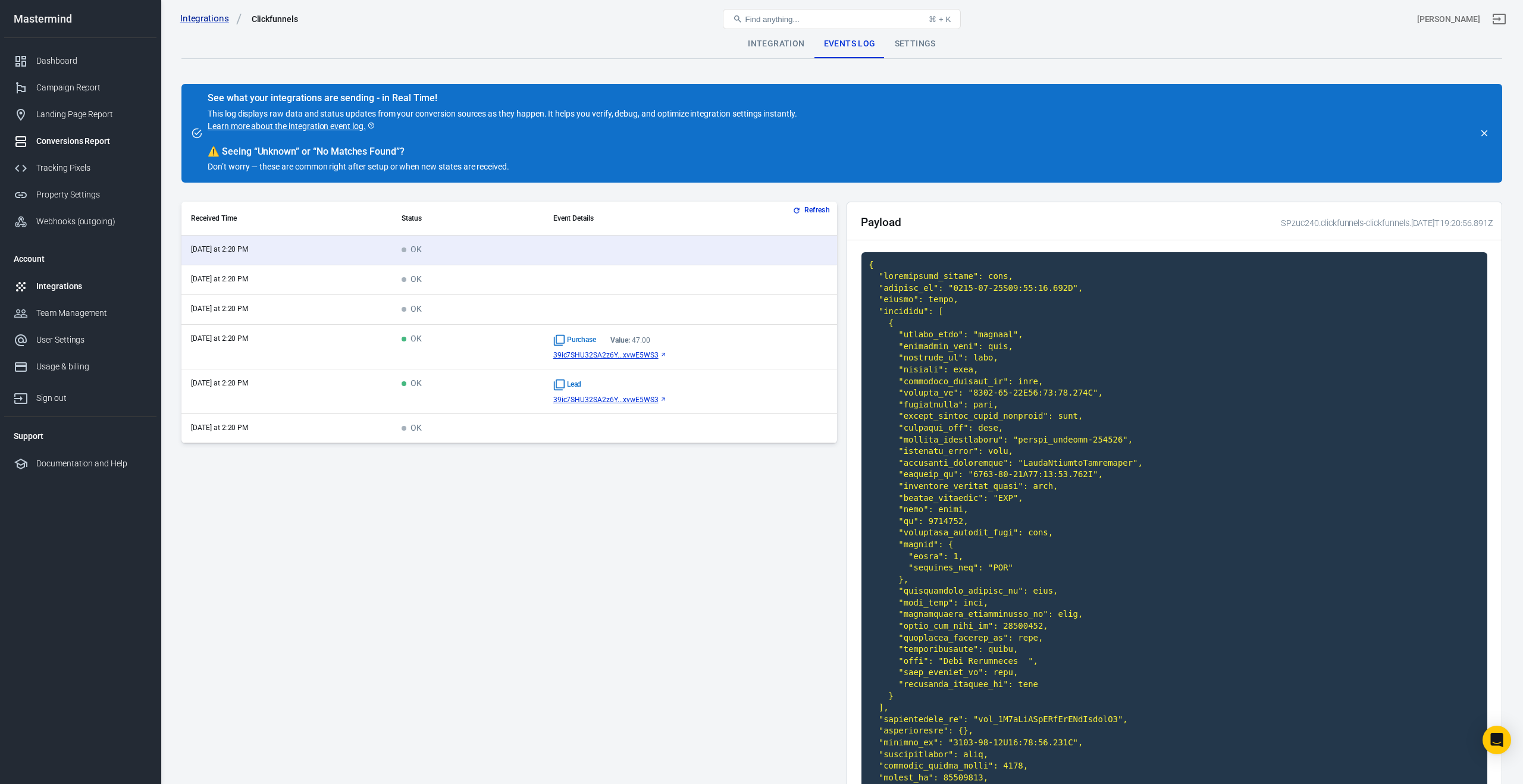
click at [72, 140] on div "Conversions Report" at bounding box center [91, 141] width 110 height 12
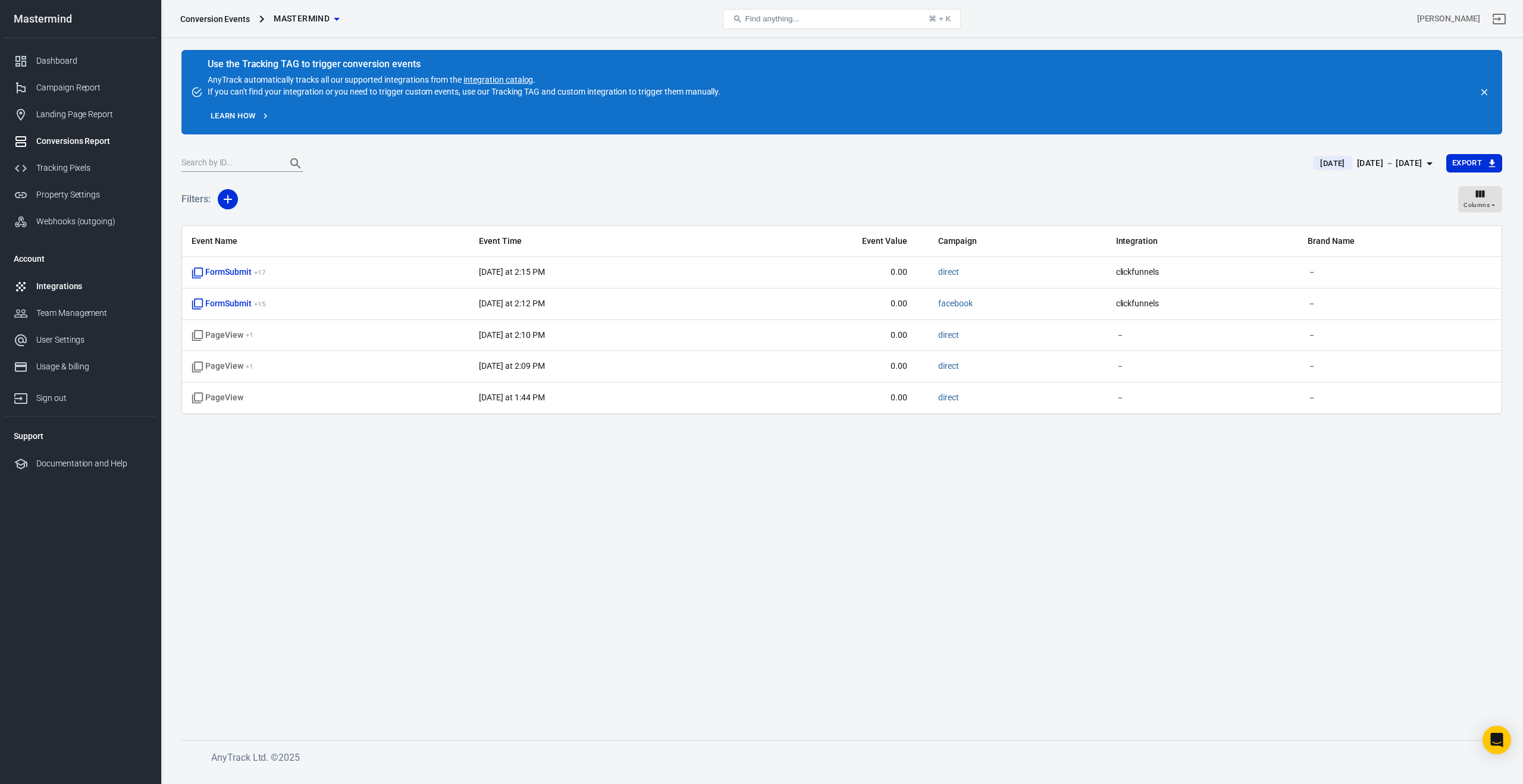
click at [63, 289] on div "Integrations" at bounding box center [91, 286] width 110 height 12
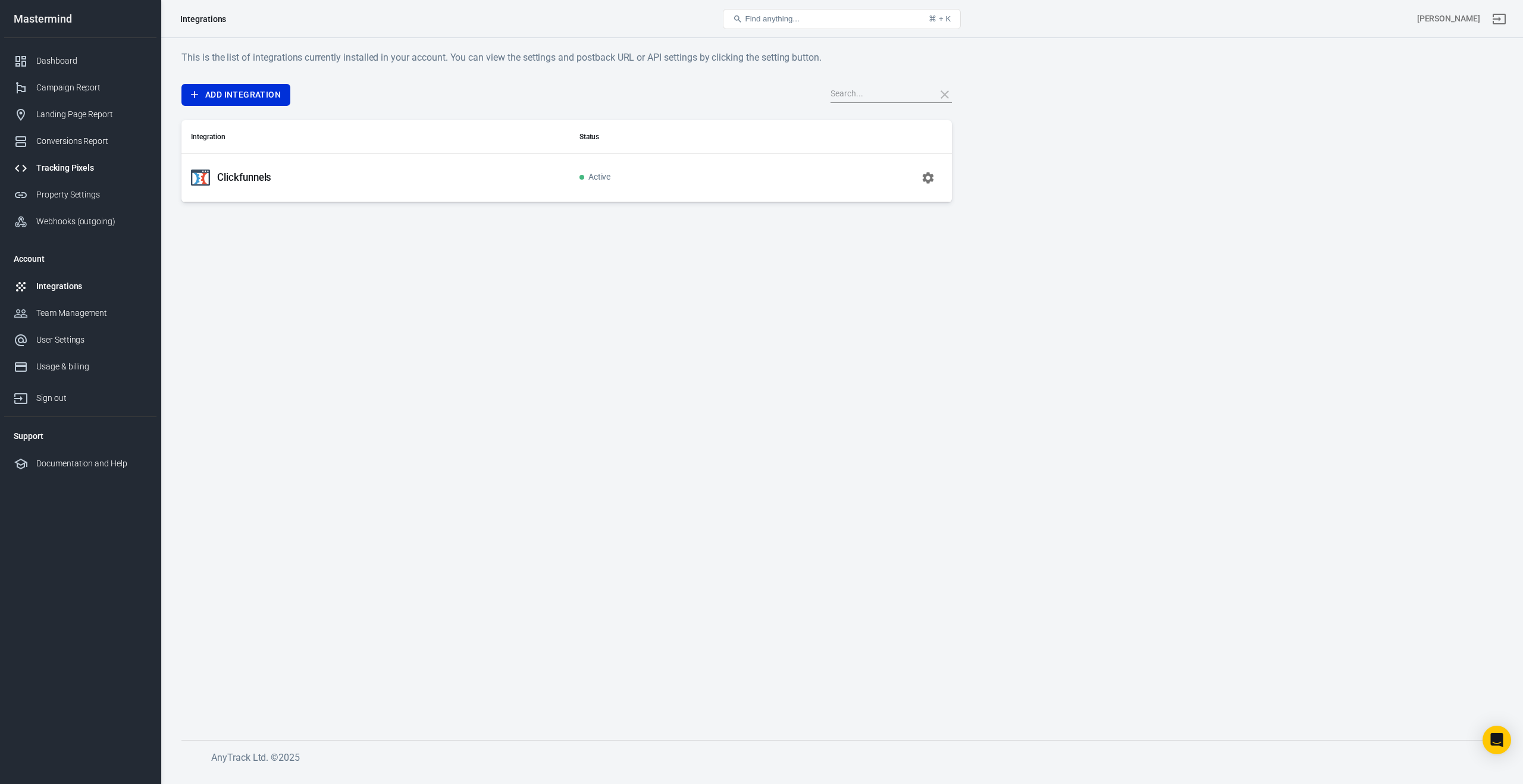
click at [71, 177] on link "Tracking Pixels" at bounding box center [80, 168] width 152 height 27
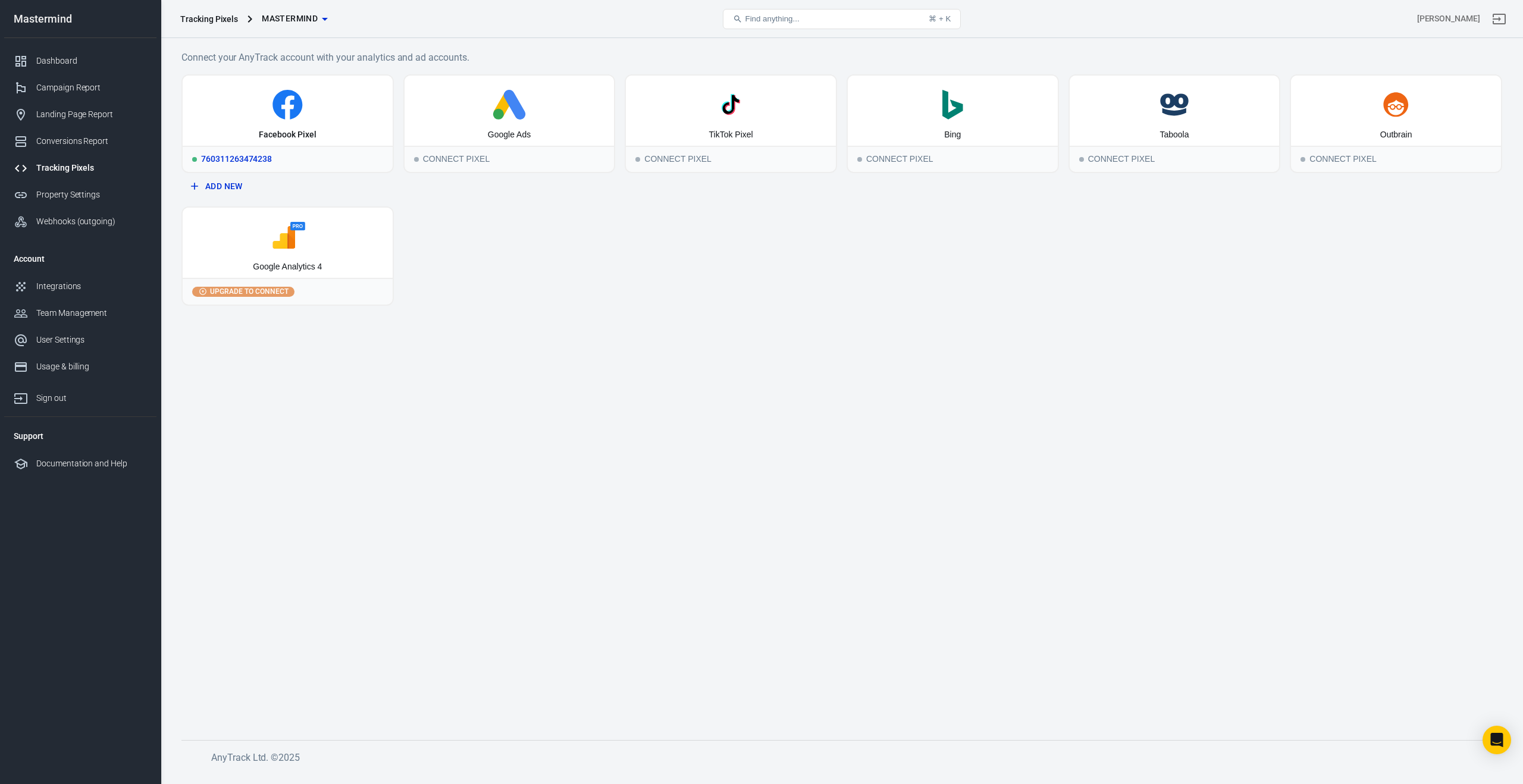
click at [345, 130] on div "Facebook Pixel" at bounding box center [288, 110] width 210 height 70
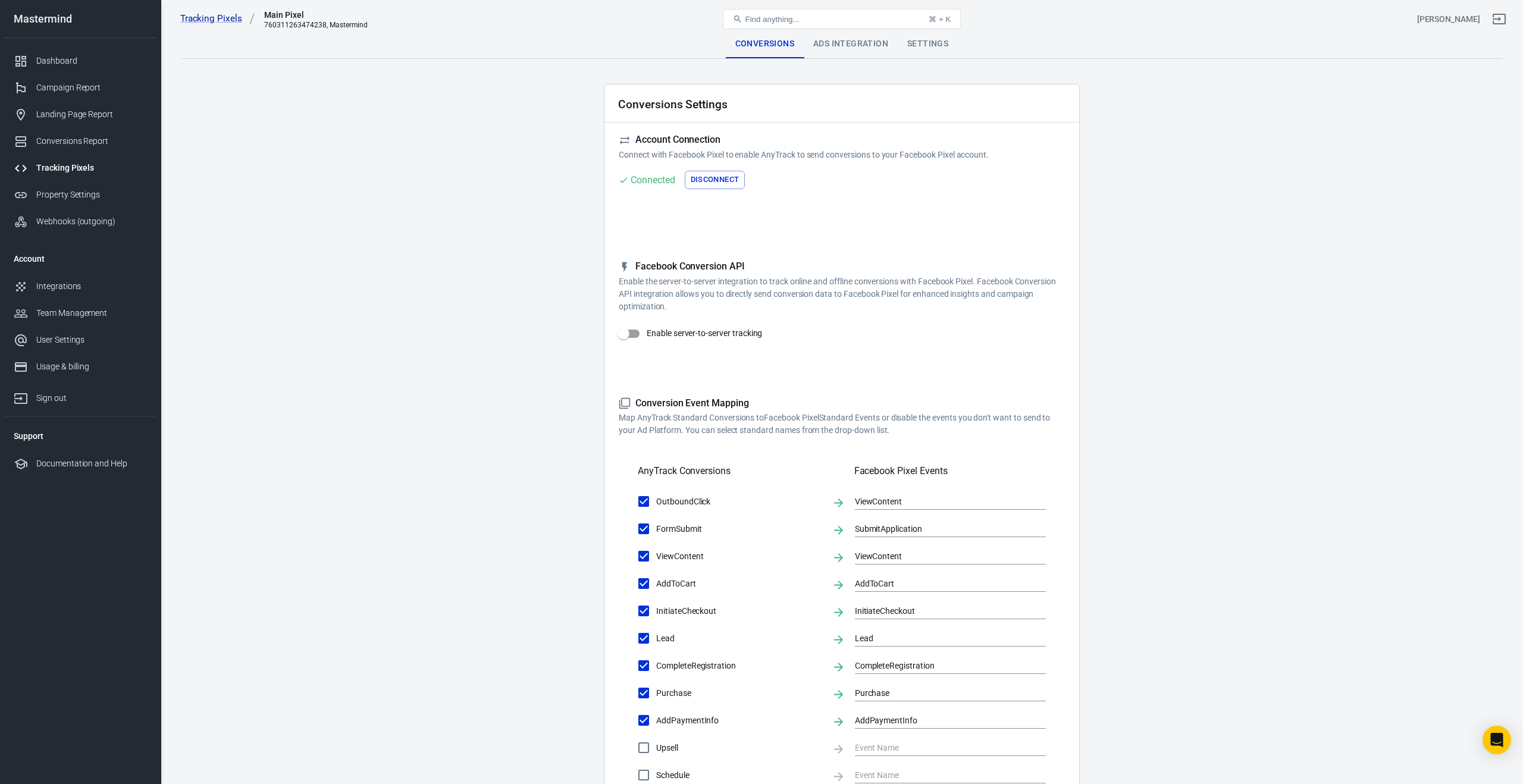
click at [636, 338] on input "Enable server-to-server tracking" at bounding box center [623, 333] width 67 height 22
checkbox input "true"
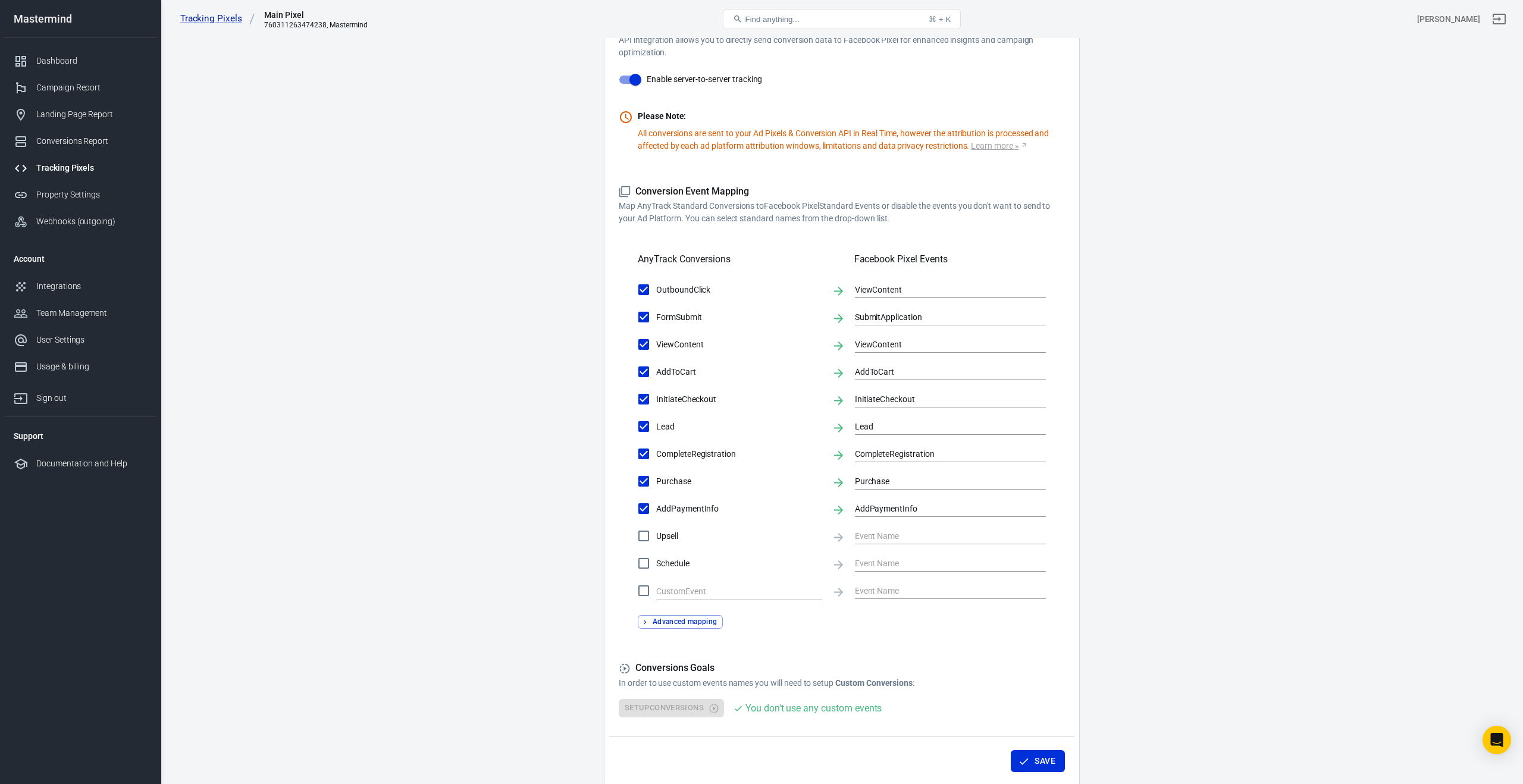
scroll to position [308, 0]
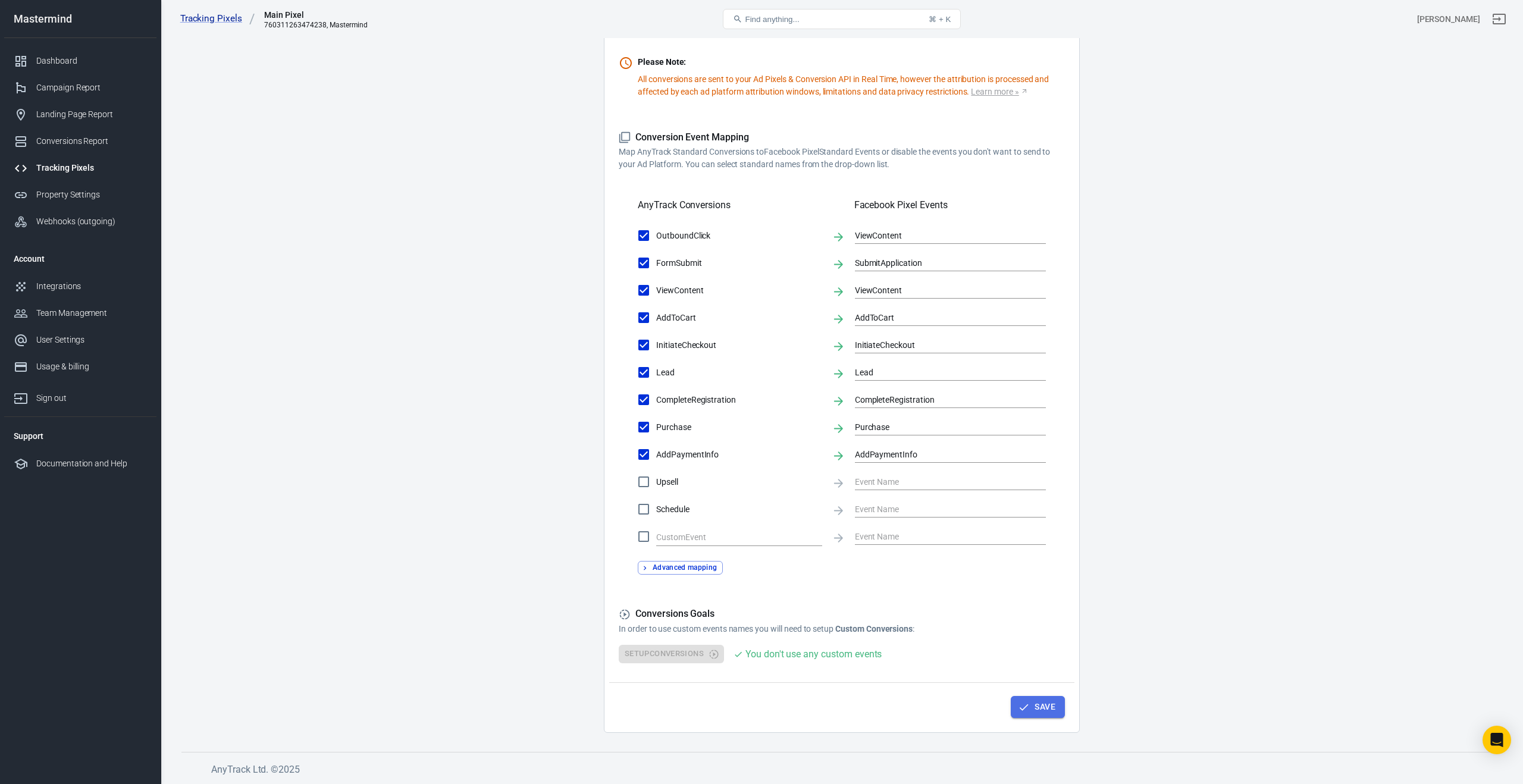
click at [1022, 702] on icon "button" at bounding box center [1023, 707] width 12 height 12
click at [1056, 710] on button "Save" at bounding box center [1038, 707] width 54 height 22
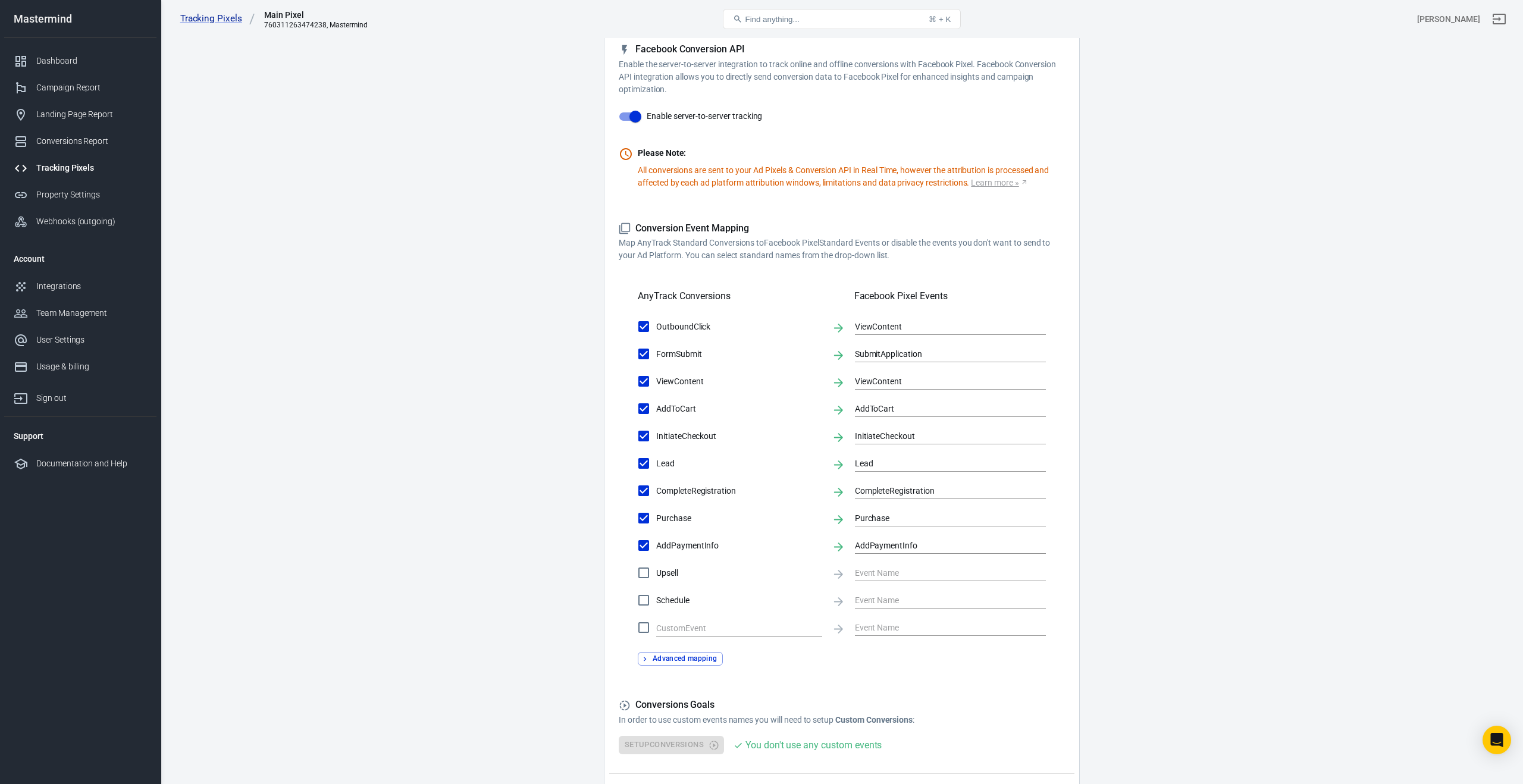
scroll to position [179, 0]
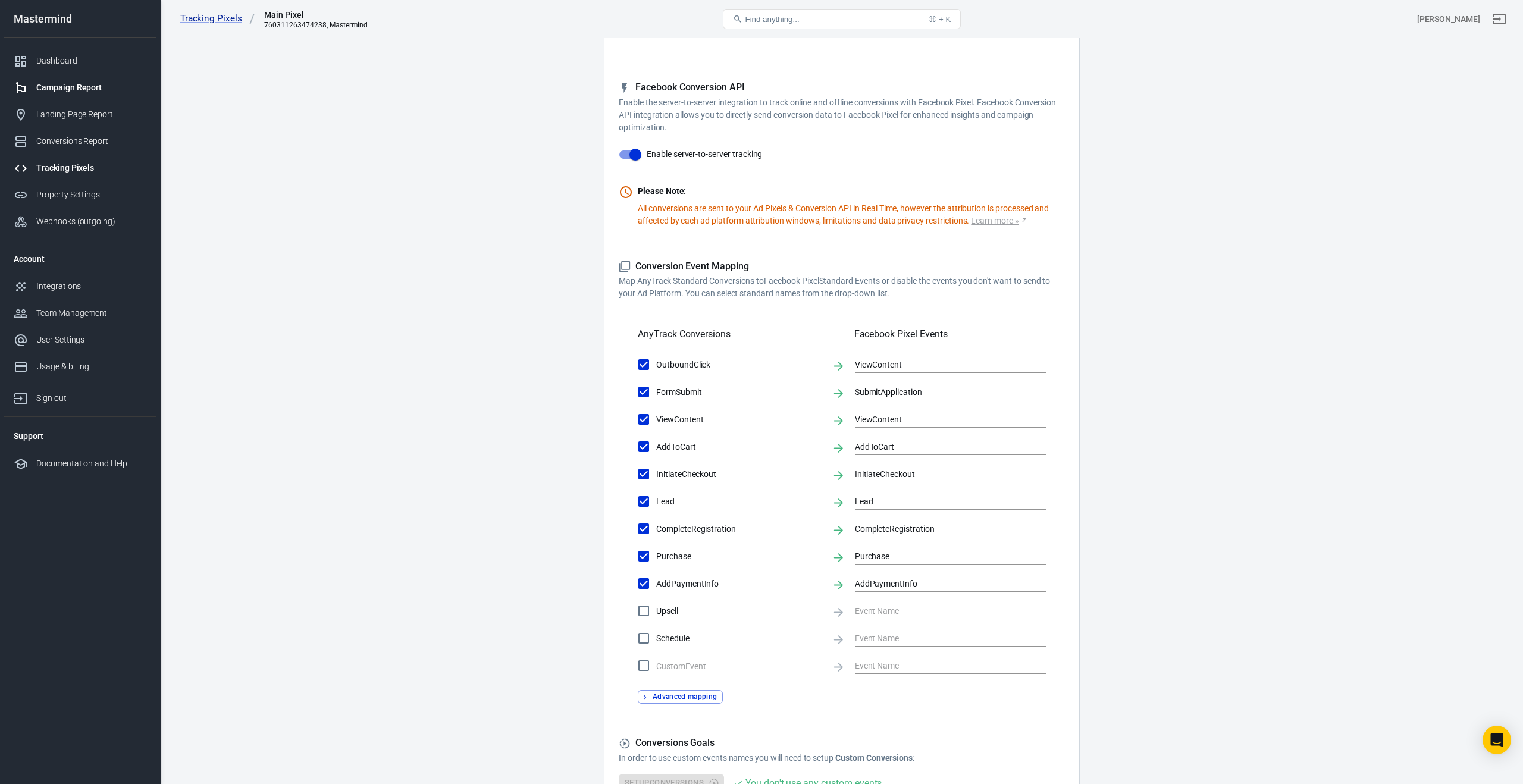
click at [74, 92] on div "Campaign Report" at bounding box center [91, 88] width 110 height 12
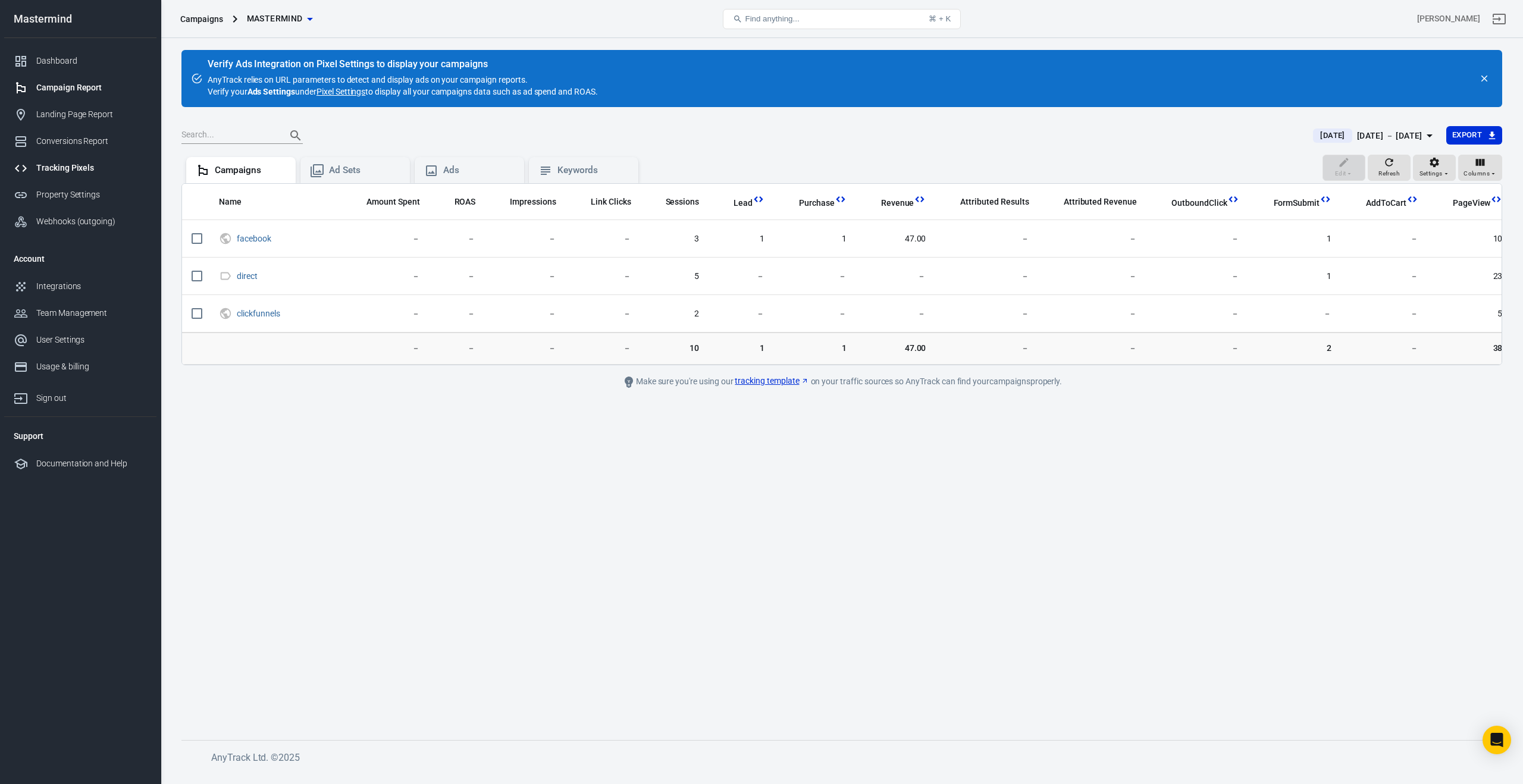
click at [61, 160] on link "Tracking Pixels" at bounding box center [80, 168] width 152 height 27
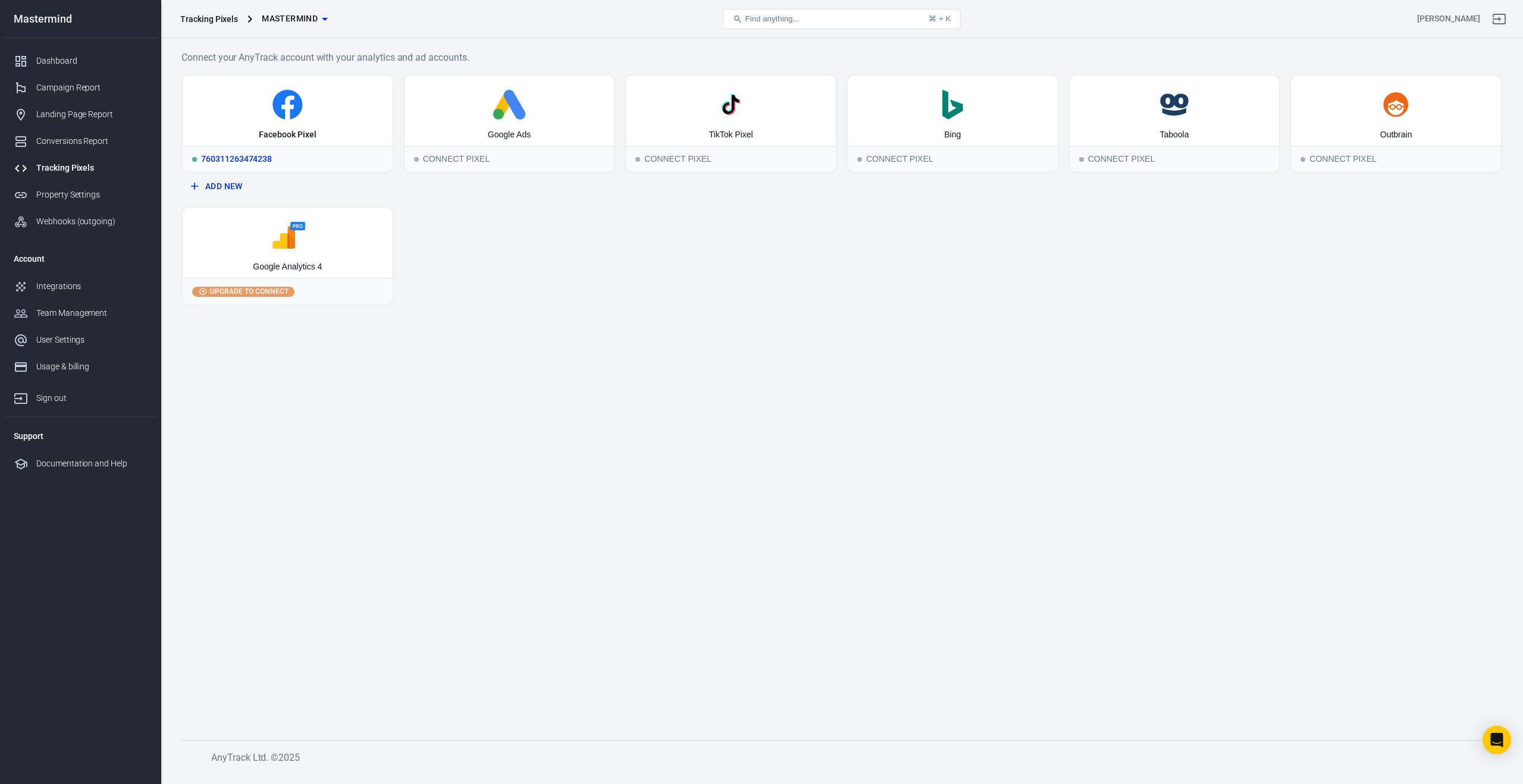
click at [279, 121] on div "Facebook Pixel" at bounding box center [288, 110] width 210 height 70
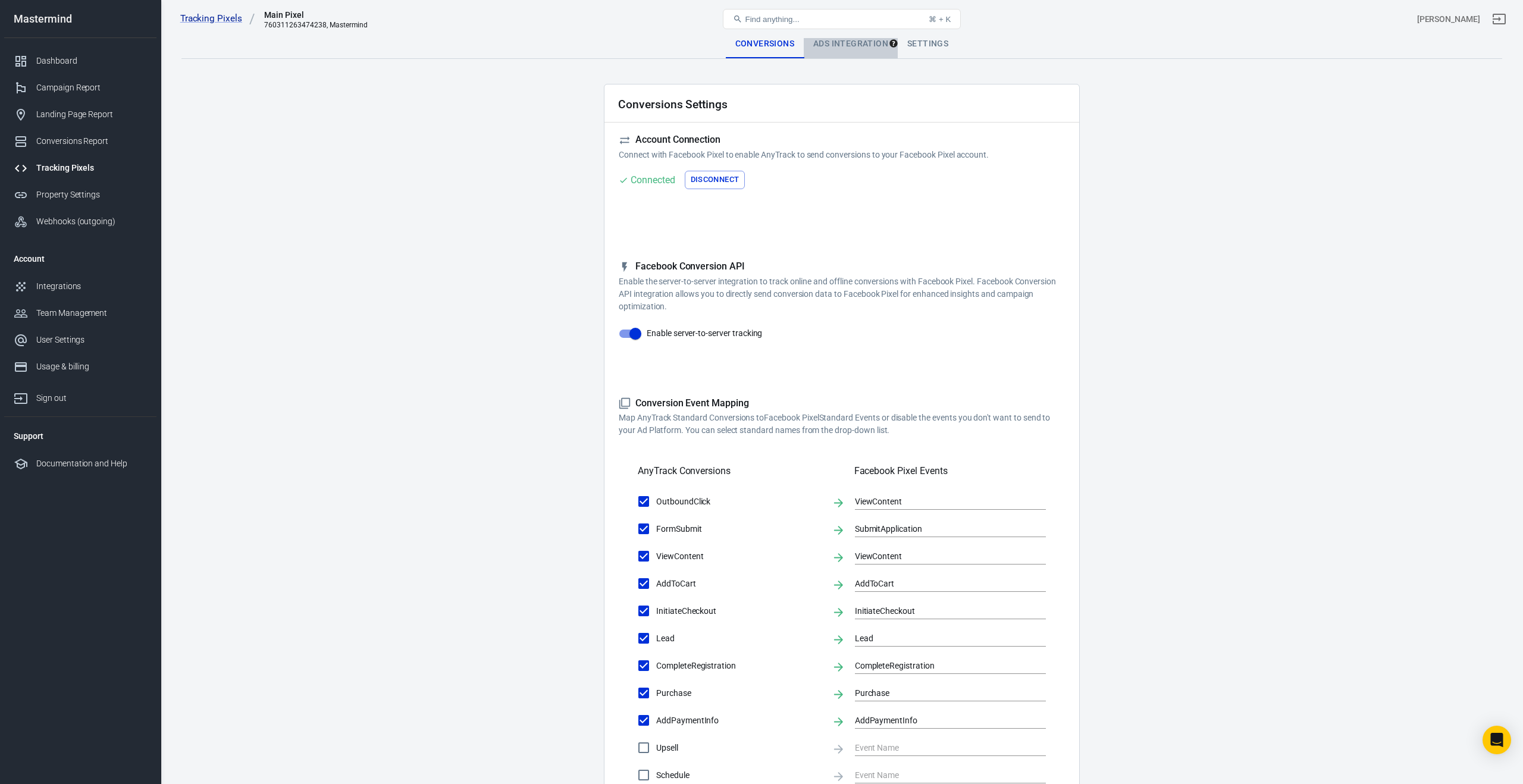
click at [845, 45] on div "Ads Integration" at bounding box center [851, 44] width 94 height 29
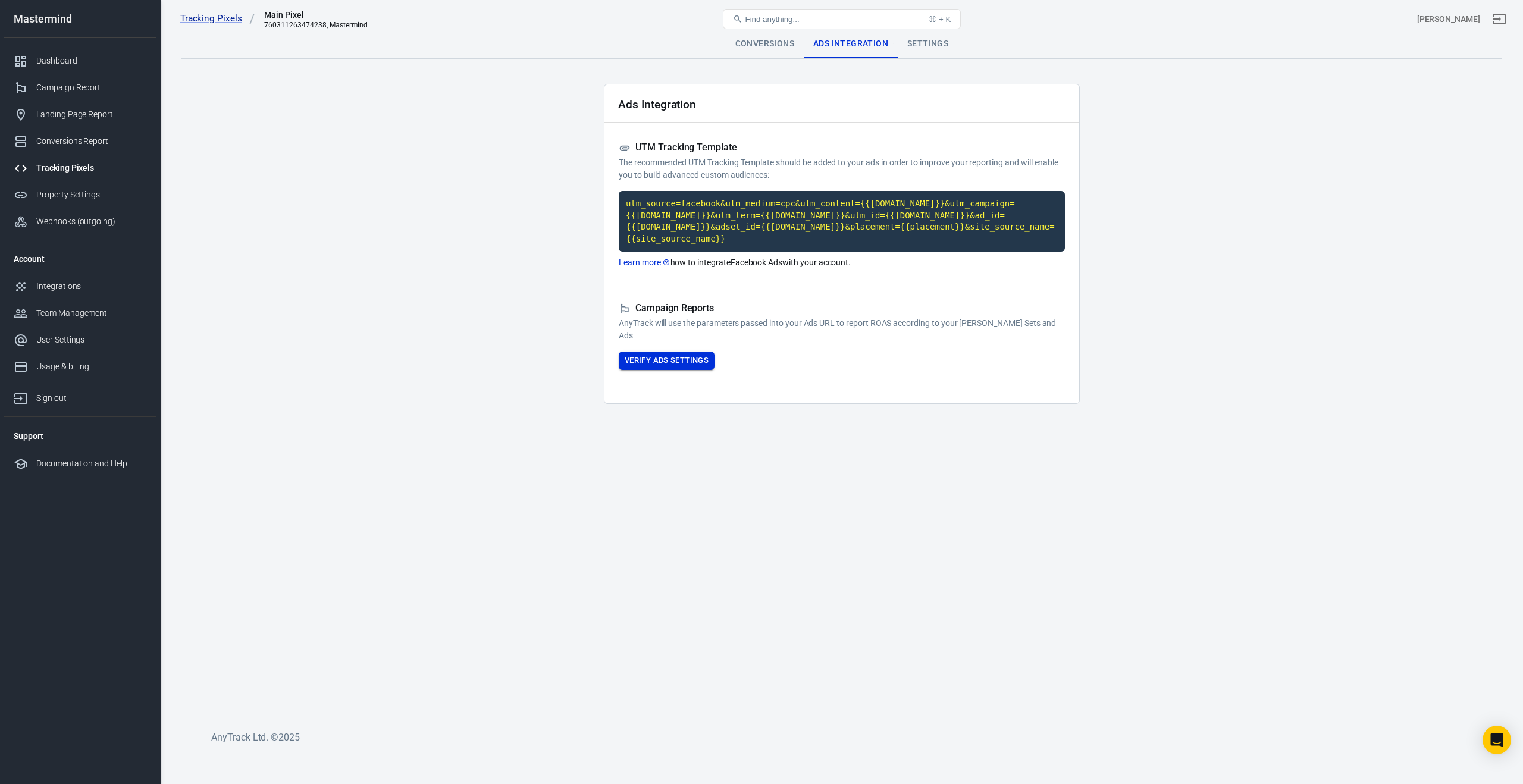
click at [666, 366] on button "Verify Ads Settings" at bounding box center [667, 361] width 95 height 18
